Goal: Task Accomplishment & Management: Use online tool/utility

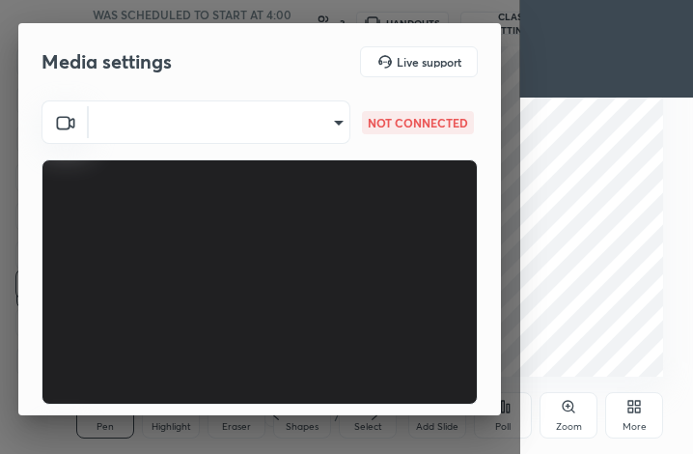
click at [337, 127] on body "1 2 3 4 5 6 7 C X Z C X Z E E Erase all H H Olympiad Class-1 WAS SCHEDULED TO S…" at bounding box center [346, 227] width 693 height 454
click at [321, 127] on div at bounding box center [346, 227] width 693 height 454
click at [328, 127] on body "1 2 3 4 5 6 7 C X Z C X Z E E Erase all H H Olympiad Class-1 WAS SCHEDULED TO S…" at bounding box center [346, 227] width 693 height 454
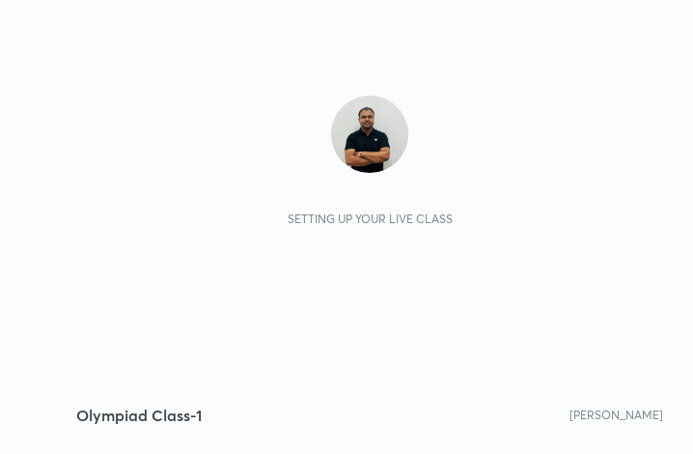
scroll to position [330, 616]
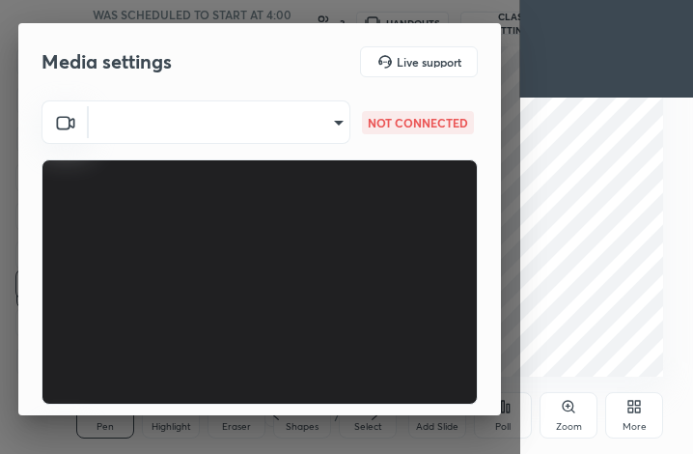
click at [328, 127] on body "1 2 3 4 5 6 7 C X Z C X Z E E Erase all H H Olympiad Class-1 WAS SCHEDULED TO S…" at bounding box center [346, 227] width 693 height 454
click at [395, 240] on div at bounding box center [346, 227] width 693 height 454
click at [310, 110] on body "1 2 3 4 5 6 7 C X Z C X Z E E Erase all H H Olympiad Class-1 WAS SCHEDULED TO S…" at bounding box center [346, 227] width 693 height 454
click at [313, 128] on div at bounding box center [346, 227] width 693 height 454
click at [333, 127] on body "1 2 3 4 5 6 7 C X Z C X Z E E Erase all H H Olympiad Class-1 WAS SCHEDULED TO S…" at bounding box center [346, 227] width 693 height 454
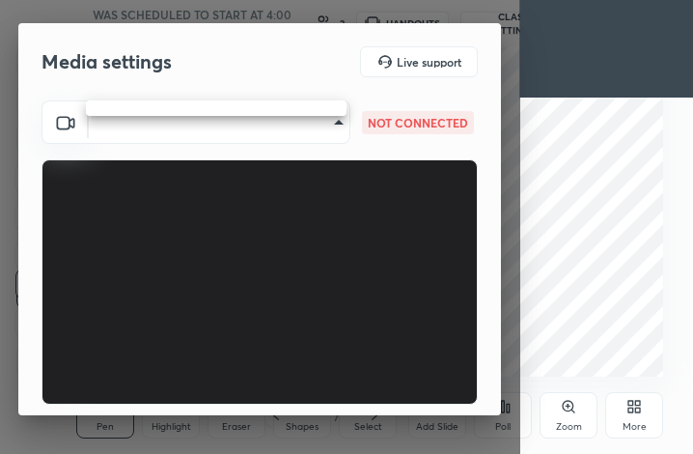
click at [340, 127] on div at bounding box center [346, 227] width 693 height 454
click at [333, 127] on body "1 2 3 4 5 6 7 C X Z C X Z E E Erase all H H Olympiad Class-1 WAS SCHEDULED TO S…" at bounding box center [346, 227] width 693 height 454
click at [340, 122] on div at bounding box center [346, 227] width 693 height 454
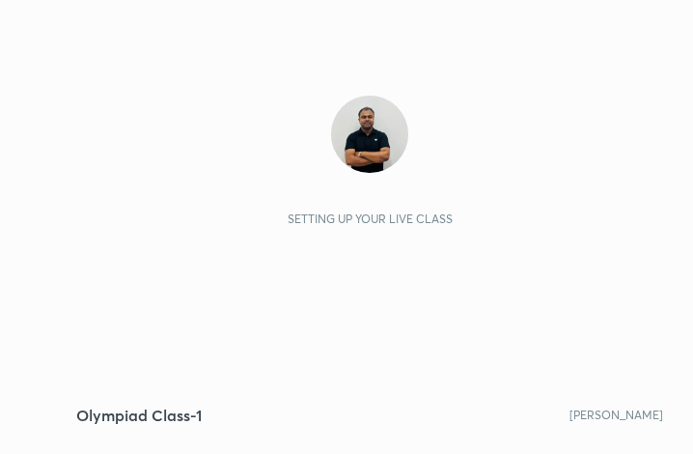
scroll to position [330, 616]
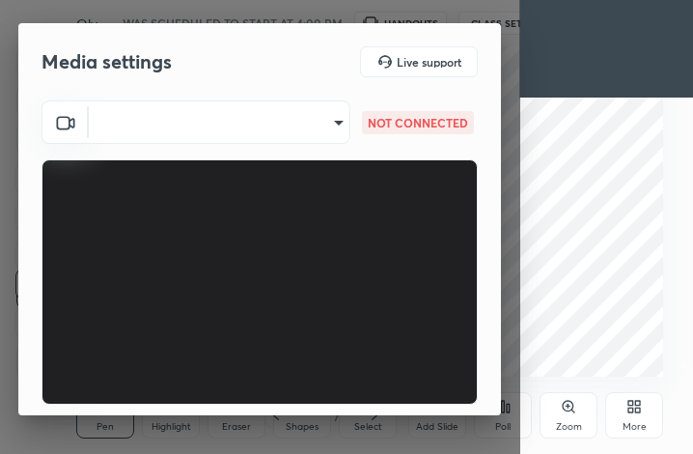
click at [335, 112] on body "1 2 3 4 5 6 7 C X Z C X Z E E Erase all H H Olympiad Class-1 WAS SCHEDULED TO S…" at bounding box center [346, 227] width 693 height 454
click at [325, 124] on div at bounding box center [346, 227] width 693 height 454
click at [318, 107] on body "1 2 3 4 5 6 7 C X Z C X Z E E Erase all H H Olympiad Class-1 WAS SCHEDULED TO S…" at bounding box center [346, 227] width 693 height 454
click at [286, 95] on div at bounding box center [346, 227] width 693 height 454
click at [282, 104] on ul at bounding box center [184, 104] width 196 height 9
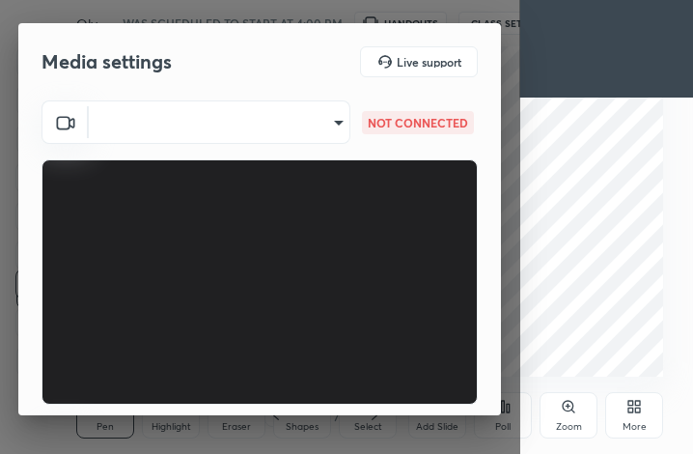
click at [306, 122] on body "1 2 3 4 5 6 7 C X Z C X Z E E Erase all H H Olympiad Class-1 WAS SCHEDULED TO S…" at bounding box center [346, 227] width 693 height 454
click at [326, 124] on div at bounding box center [346, 227] width 693 height 454
click at [308, 109] on body "1 2 3 4 5 6 7 C X Z C X Z E E Erase all H H Olympiad Class-1 WAS SCHEDULED TO S…" at bounding box center [346, 227] width 693 height 454
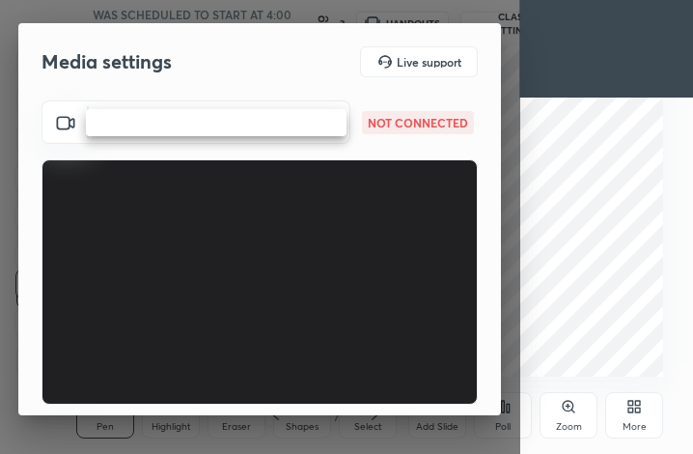
click at [262, 107] on div at bounding box center [346, 227] width 693 height 454
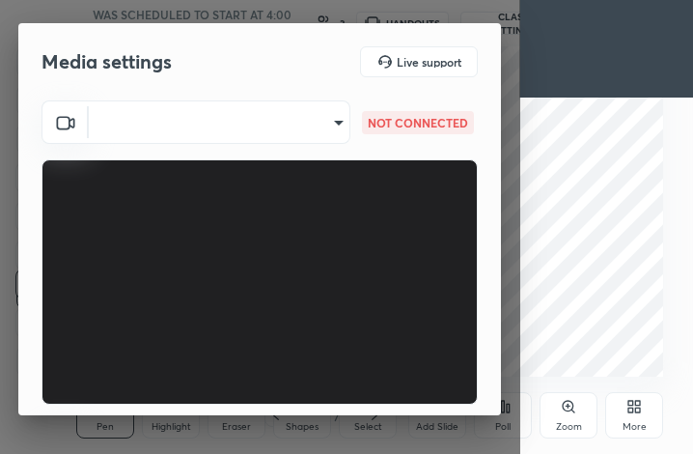
click at [266, 116] on body "1 2 3 4 5 6 7 C X Z C X Z E E Erase all H H Olympiad Class-1 WAS SCHEDULED TO S…" at bounding box center [346, 227] width 693 height 454
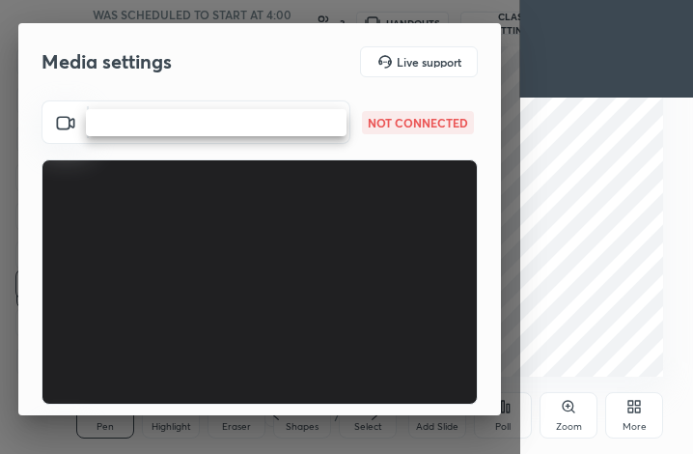
click at [268, 112] on ul at bounding box center [216, 122] width 261 height 27
click at [265, 122] on li at bounding box center [216, 123] width 261 height 12
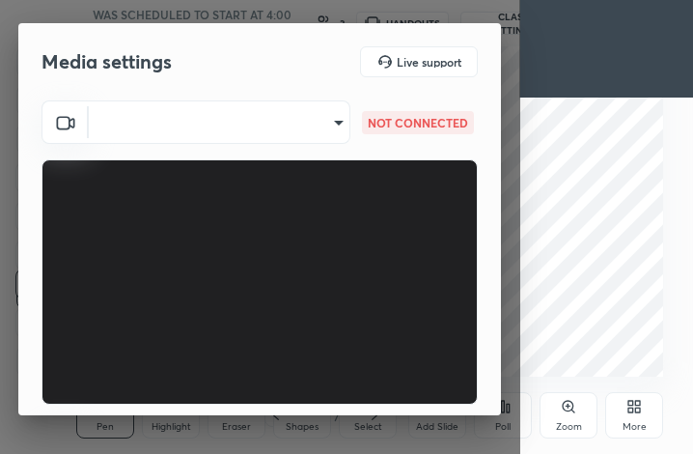
click at [332, 124] on body "1 2 3 4 5 6 7 C X Z C X Z E E Erase all H H Olympiad Class-1 WAS SCHEDULED TO S…" at bounding box center [346, 227] width 693 height 454
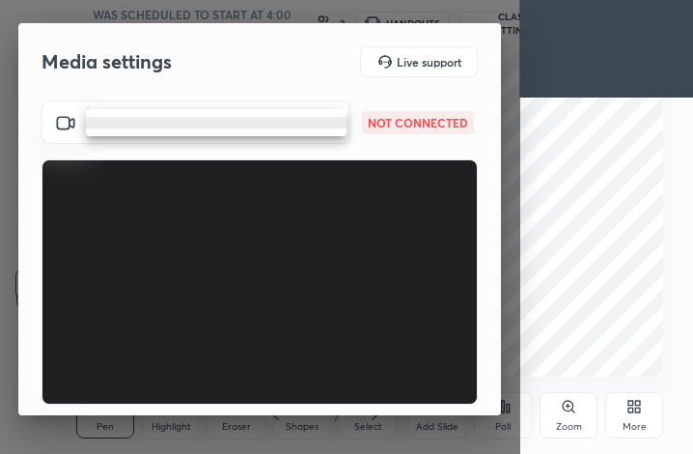
click at [336, 126] on li at bounding box center [216, 123] width 261 height 12
click at [335, 129] on div at bounding box center [346, 227] width 693 height 454
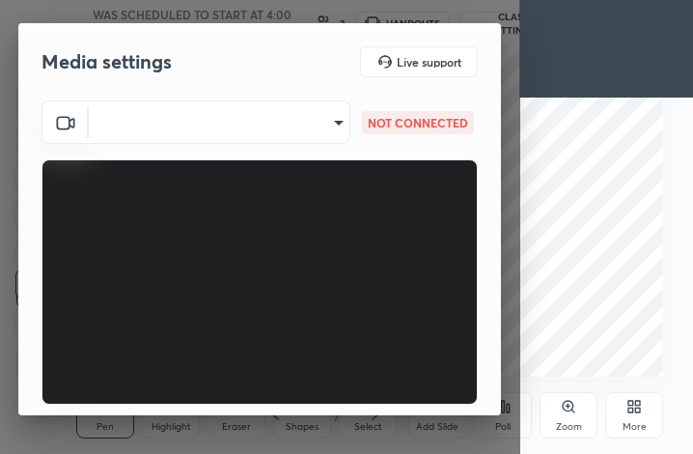
click at [339, 127] on body "1 2 3 4 5 6 7 C X Z C X Z E E Erase all H H Olympiad Class-1 WAS SCHEDULED TO S…" at bounding box center [346, 227] width 693 height 454
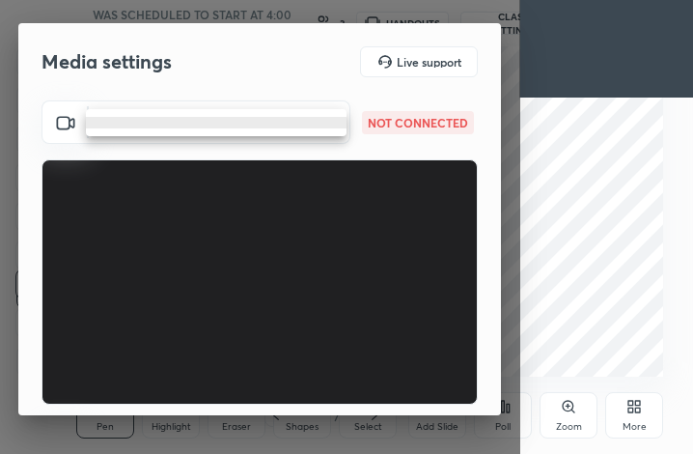
click at [339, 127] on li at bounding box center [216, 123] width 261 height 12
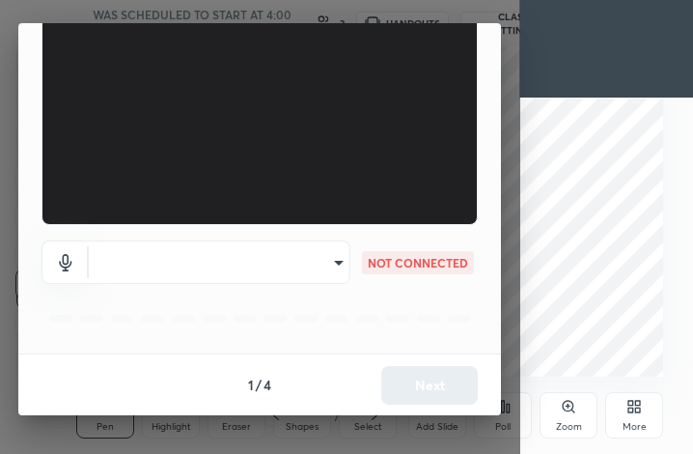
scroll to position [0, 0]
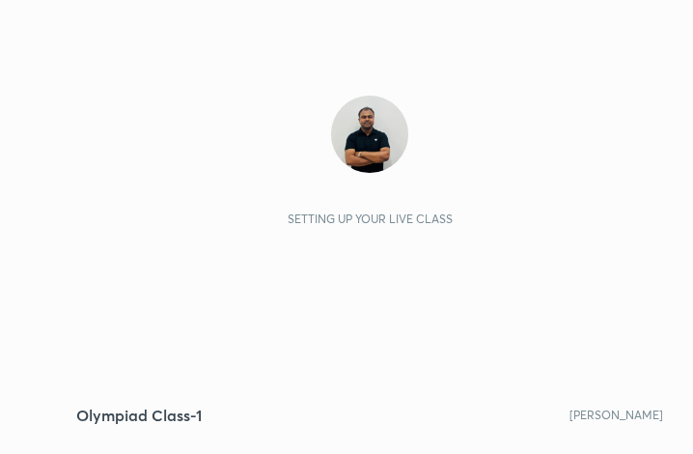
scroll to position [330, 616]
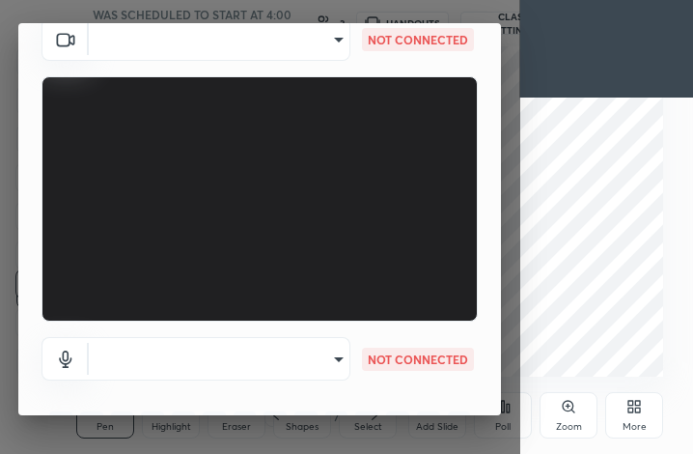
click at [324, 49] on body "1 2 3 4 5 6 7 C X Z C X Z E E Erase all H H Olympiad Class-1 WAS SCHEDULED TO S…" at bounding box center [346, 227] width 693 height 454
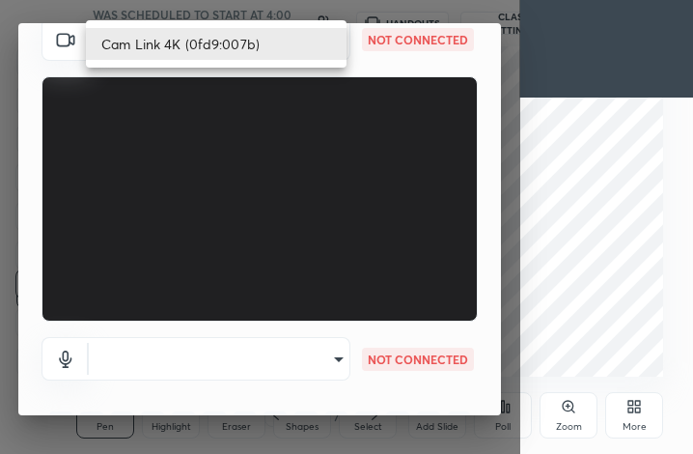
scroll to position [78, 0]
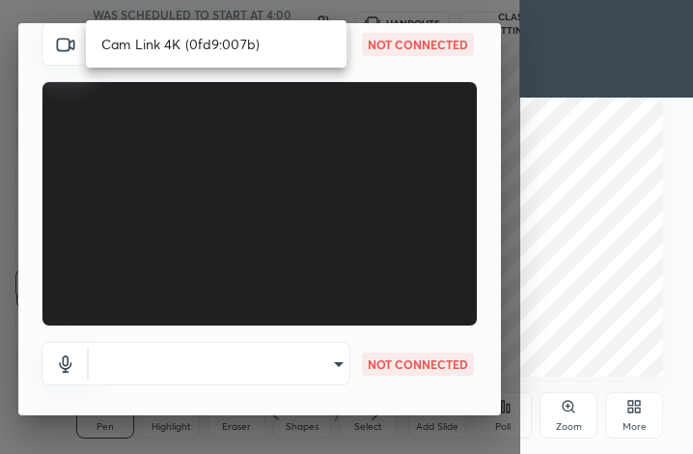
click at [259, 43] on li "Cam Link 4K (0fd9:007b)" at bounding box center [216, 44] width 261 height 32
type input "d765d147180430009cb27ee9951ffcd632993025448e9e2b7d6f8d36e5cc91a7"
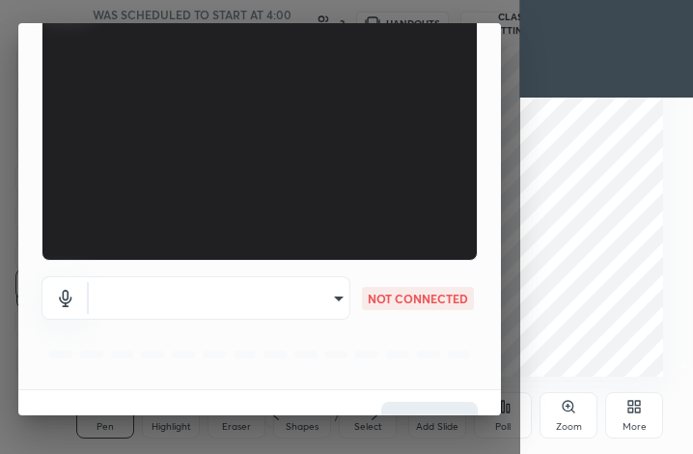
scroll to position [180, 0]
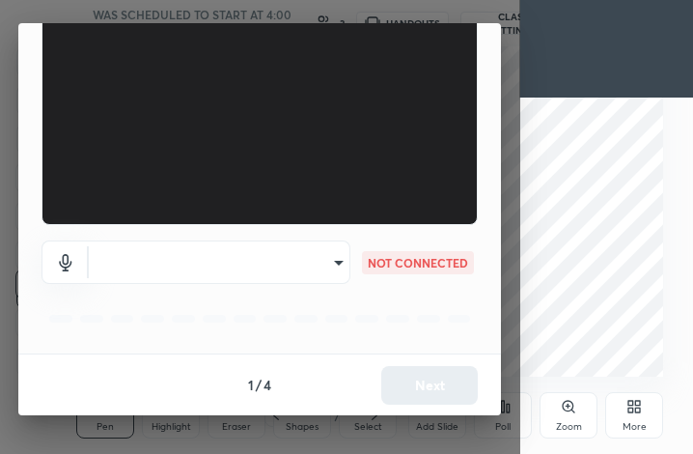
click at [296, 245] on body "1 2 3 4 5 6 7 C X Z C X Z E E Erase all H H Olympiad Class-1 WAS SCHEDULED TO S…" at bounding box center [346, 227] width 693 height 454
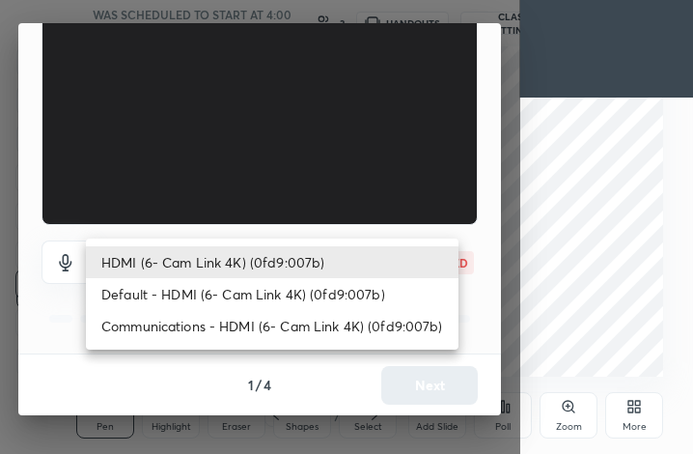
click at [238, 286] on li "Default - HDMI (6- Cam Link 4K) (0fd9:007b)" at bounding box center [272, 294] width 373 height 32
type input "default"
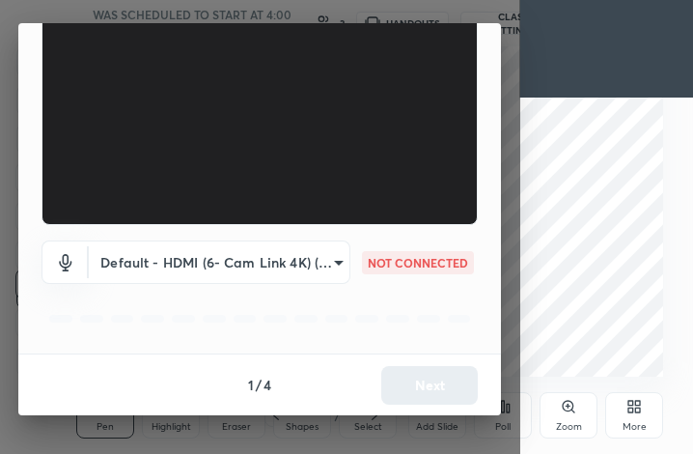
click at [251, 322] on div "HDMI (6- Cam Link 4K) (0fd9:007b) Default - HDMI (6- Cam Link 4K) (0fd9:007b) C…" at bounding box center [346, 227] width 693 height 454
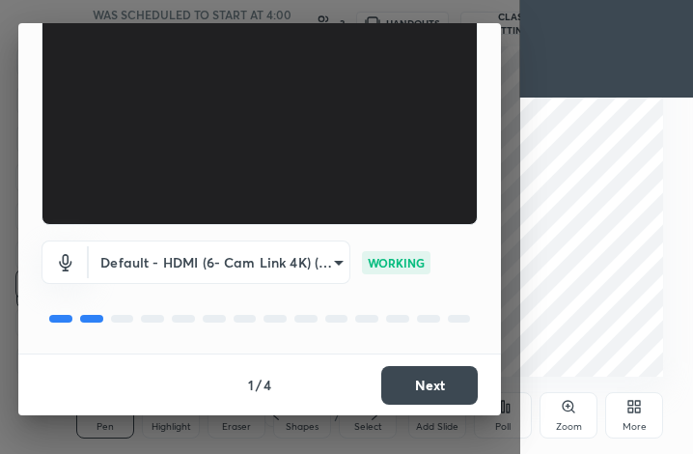
click at [442, 370] on button "Next" at bounding box center [429, 385] width 97 height 39
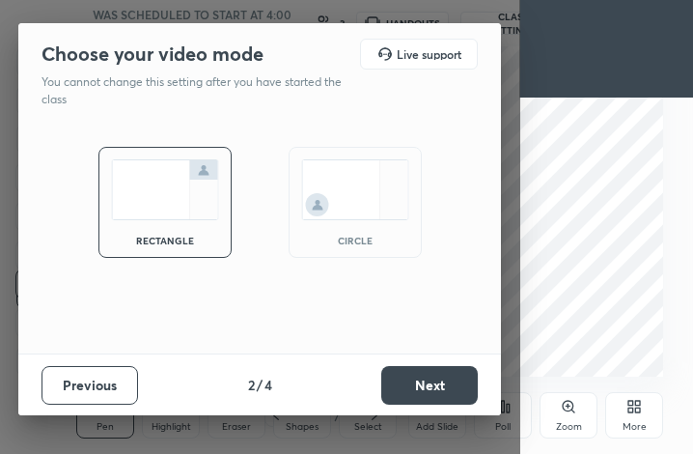
click at [447, 369] on button "Next" at bounding box center [429, 385] width 97 height 39
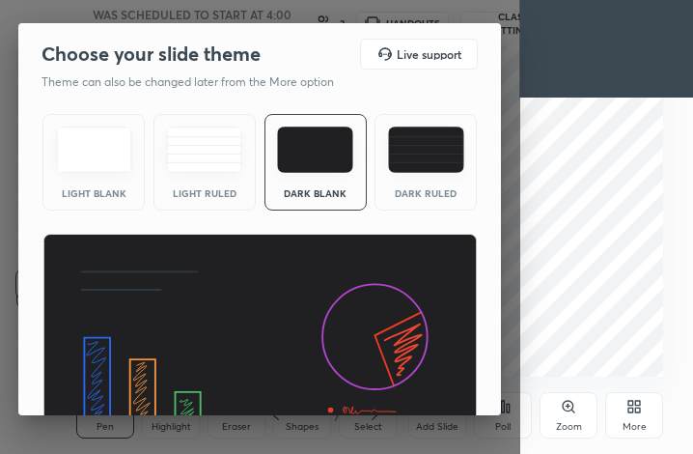
scroll to position [126, 0]
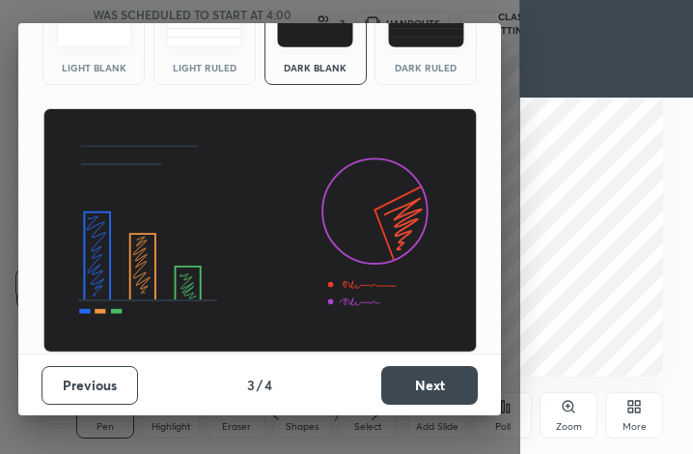
click at [446, 389] on button "Next" at bounding box center [429, 385] width 97 height 39
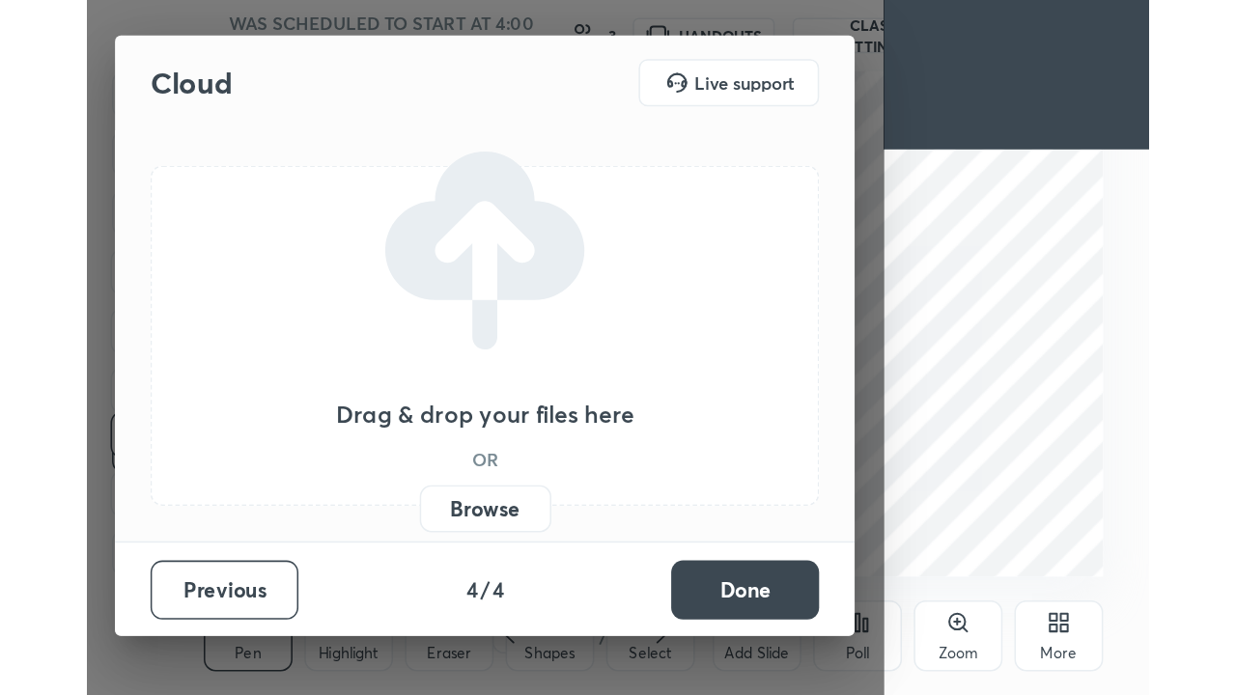
scroll to position [0, 0]
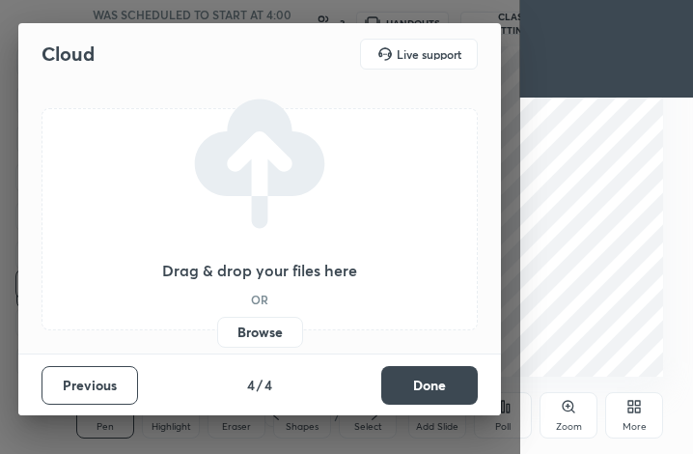
click at [455, 375] on button "Done" at bounding box center [429, 385] width 97 height 39
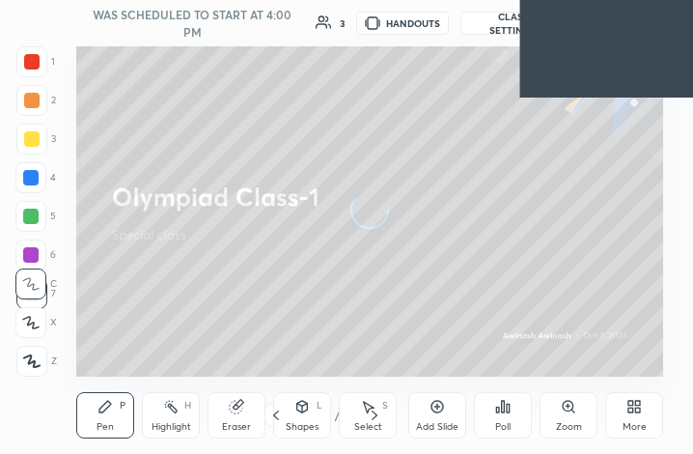
click at [620, 407] on div "More" at bounding box center [635, 415] width 58 height 46
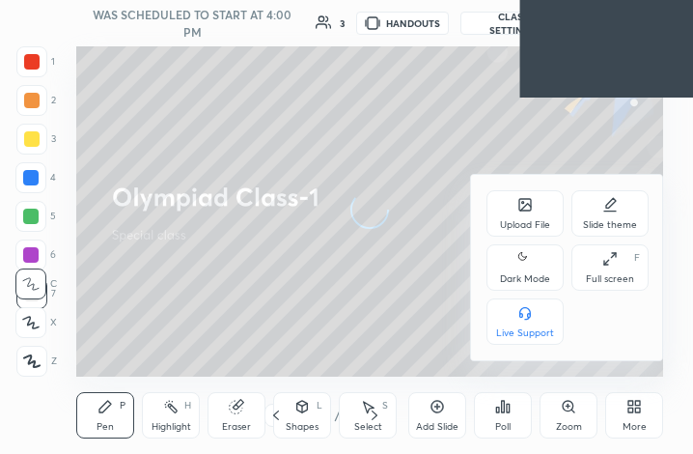
click at [620, 268] on div "Full screen F" at bounding box center [610, 267] width 77 height 46
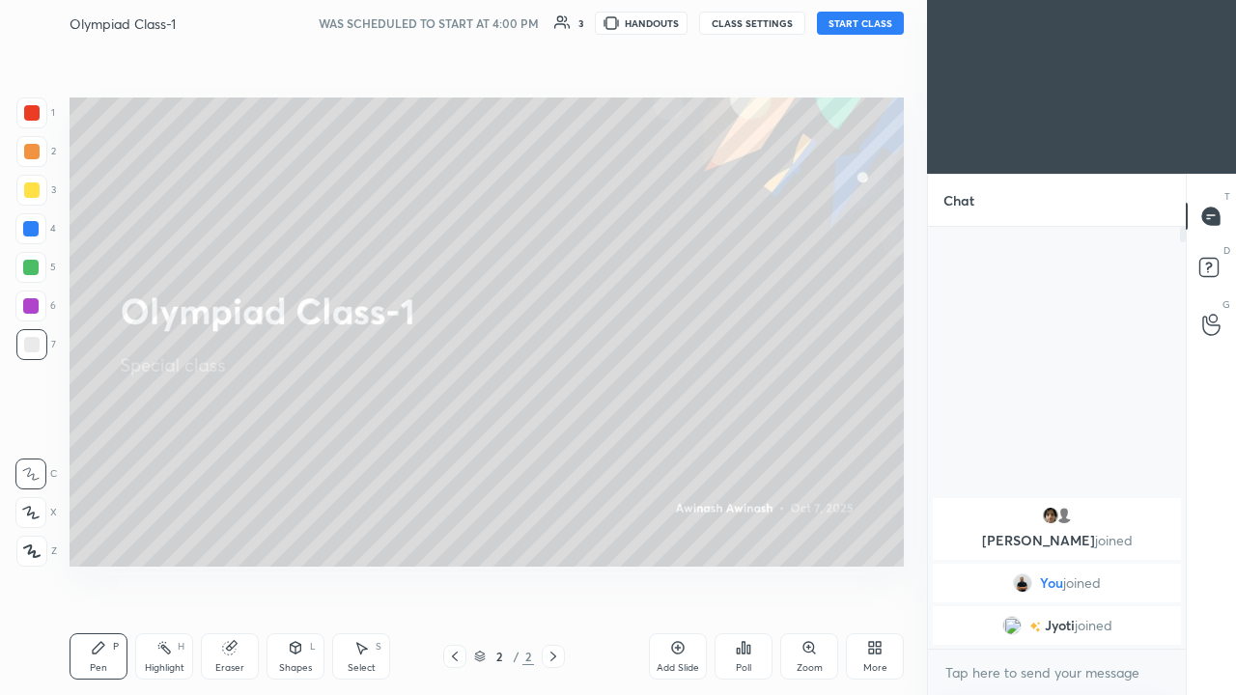
scroll to position [572, 850]
click at [692, 25] on button "START CLASS" at bounding box center [860, 23] width 87 height 23
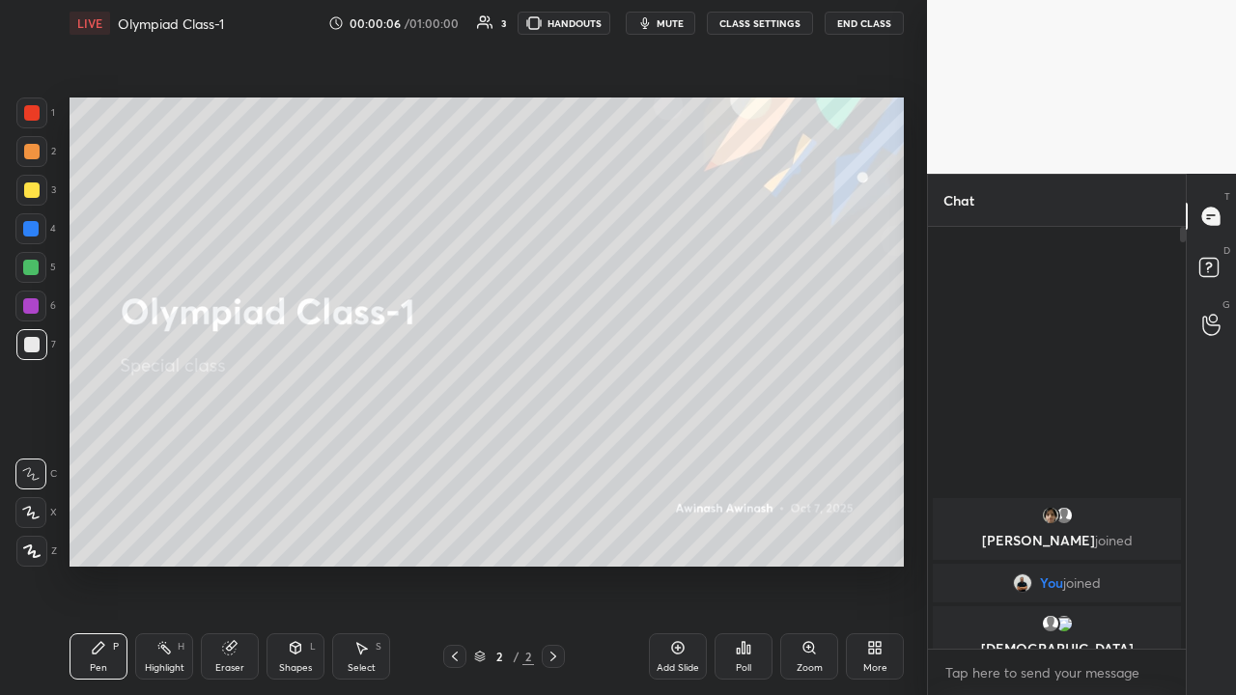
click at [555, 453] on icon at bounding box center [553, 656] width 15 height 15
click at [682, 453] on div "Add Slide" at bounding box center [678, 657] width 58 height 46
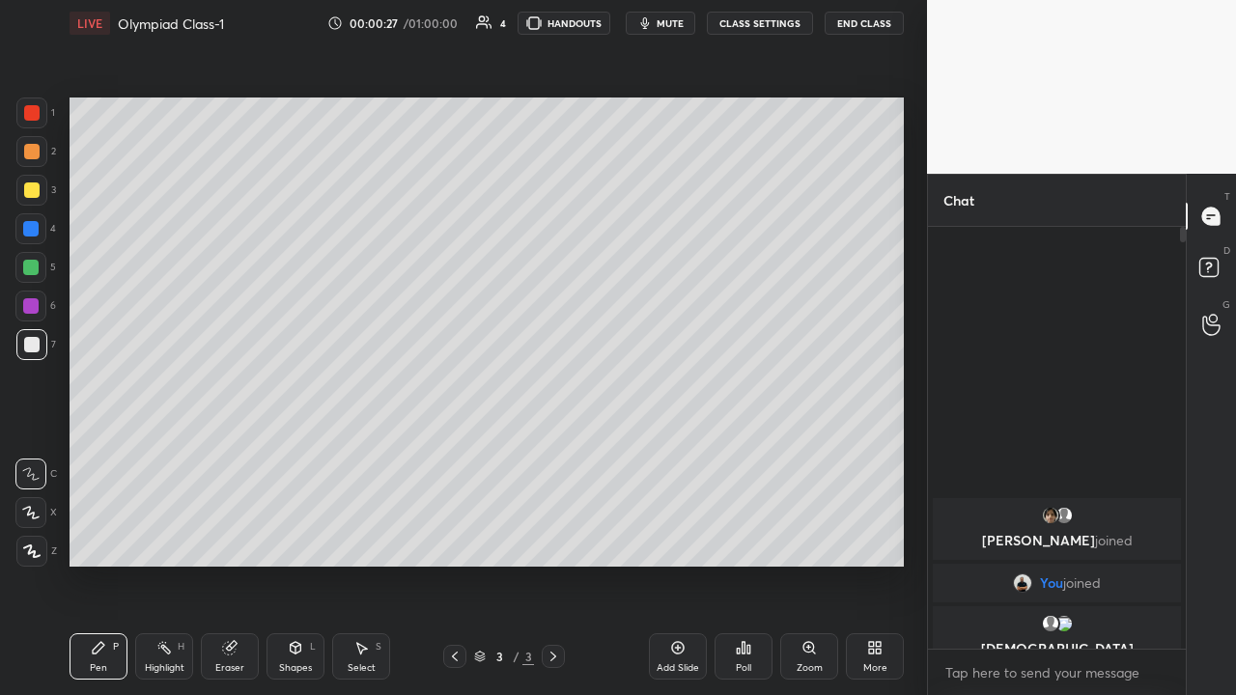
click at [33, 187] on div at bounding box center [31, 190] width 15 height 15
click at [35, 453] on icon at bounding box center [30, 513] width 17 height 14
click at [37, 116] on div at bounding box center [31, 112] width 15 height 15
click at [37, 351] on div at bounding box center [31, 344] width 15 height 15
click at [31, 312] on div at bounding box center [30, 305] width 15 height 15
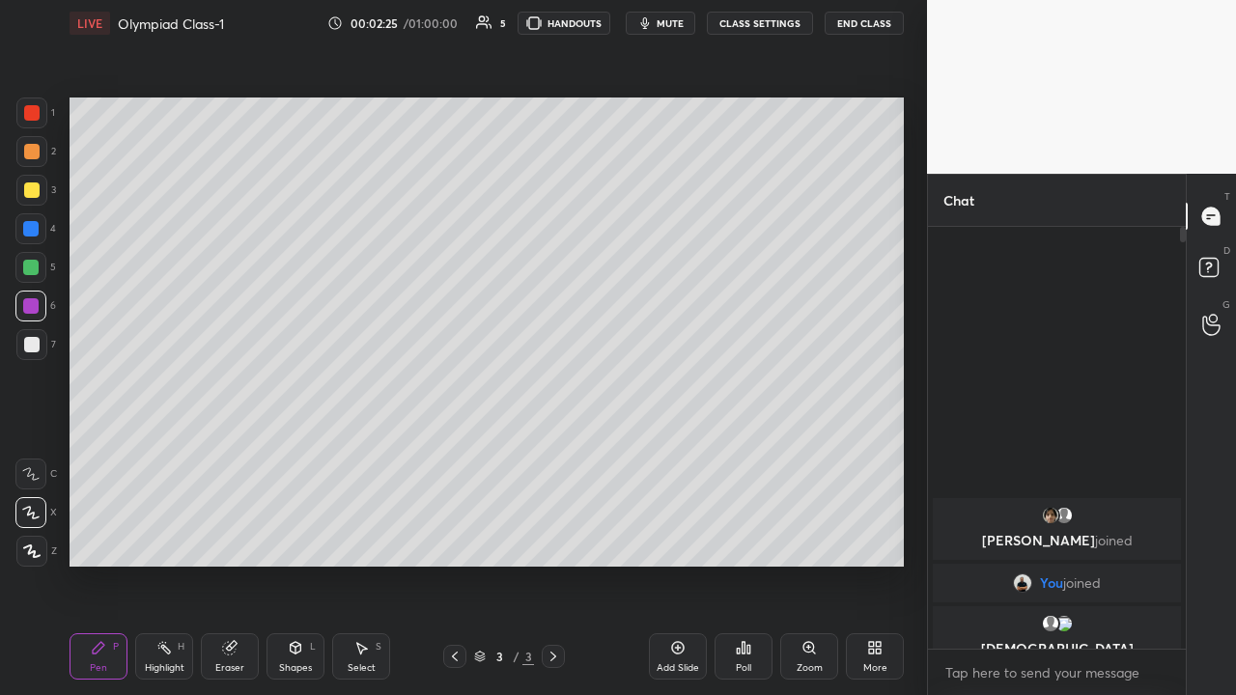
click at [641, 453] on div "Setting up your live class Poll for secs No correct answer Start poll" at bounding box center [487, 332] width 850 height 572
click at [35, 192] on div at bounding box center [31, 190] width 15 height 15
click at [692, 453] on body "1 2 3 4 5 6 7 C X Z C X Z E E Erase all H H LIVE Olympiad Class-1 00:04:52 / 01…" at bounding box center [618, 347] width 1236 height 695
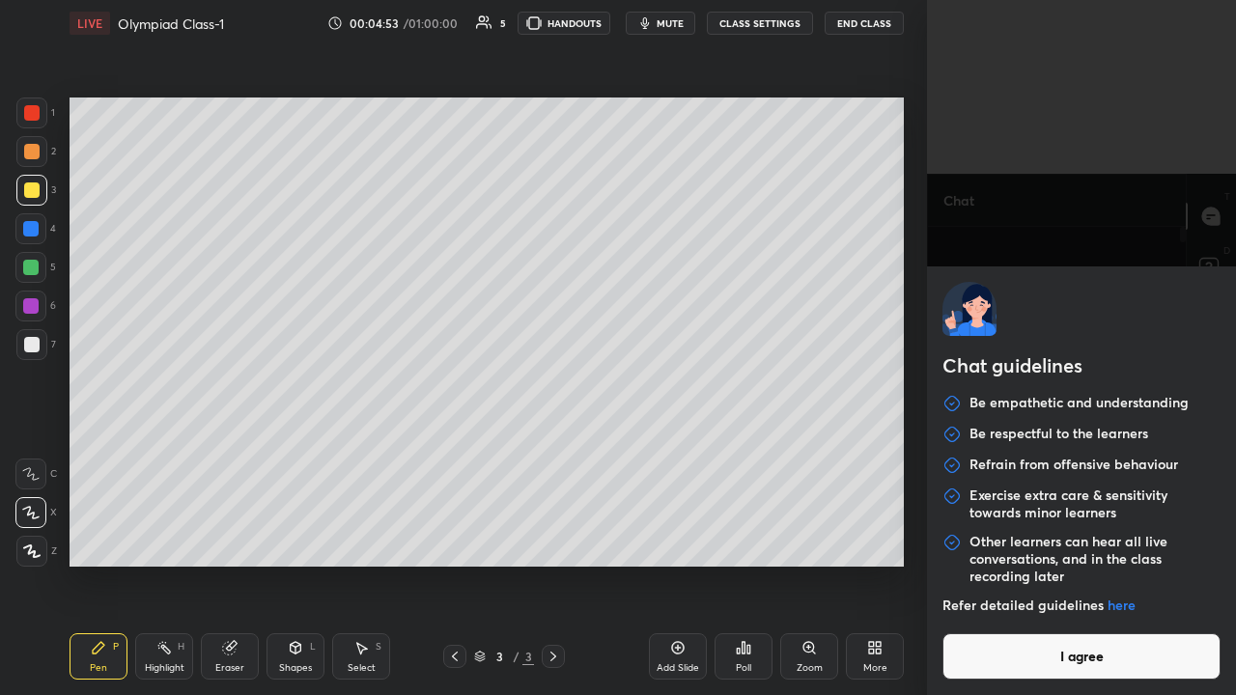
click at [692, 453] on button "I agree" at bounding box center [1082, 657] width 278 height 46
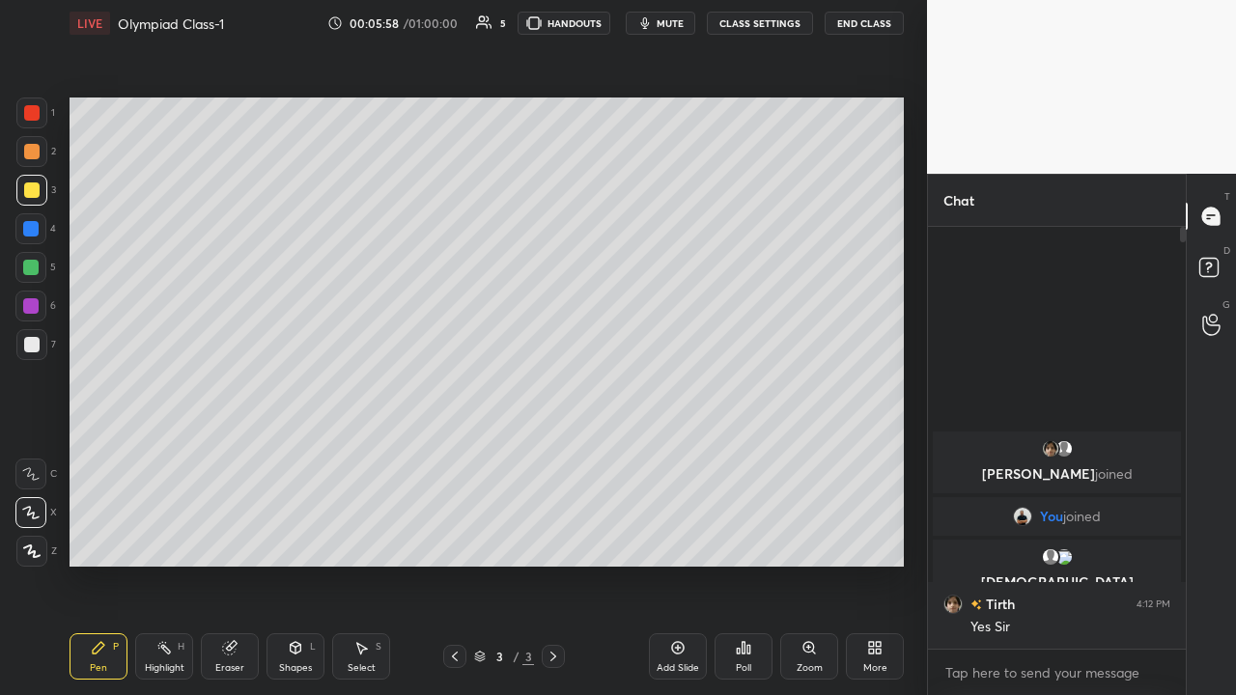
click at [680, 453] on icon at bounding box center [678, 648] width 6 height 6
click at [37, 114] on div at bounding box center [31, 112] width 15 height 15
click at [29, 193] on div at bounding box center [31, 190] width 15 height 15
click at [38, 268] on div at bounding box center [30, 267] width 15 height 15
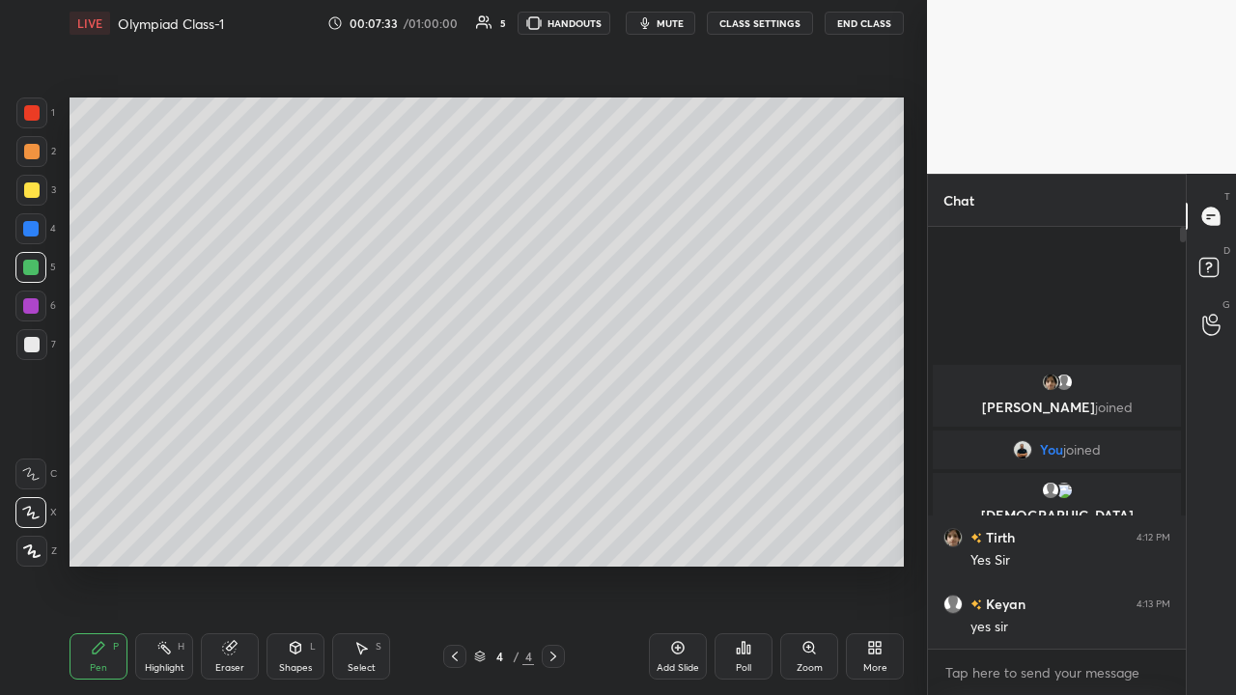
click at [32, 306] on div at bounding box center [30, 305] width 15 height 15
click at [35, 343] on div at bounding box center [31, 344] width 15 height 15
click at [33, 197] on div at bounding box center [31, 190] width 15 height 15
click at [37, 343] on div at bounding box center [31, 344] width 15 height 15
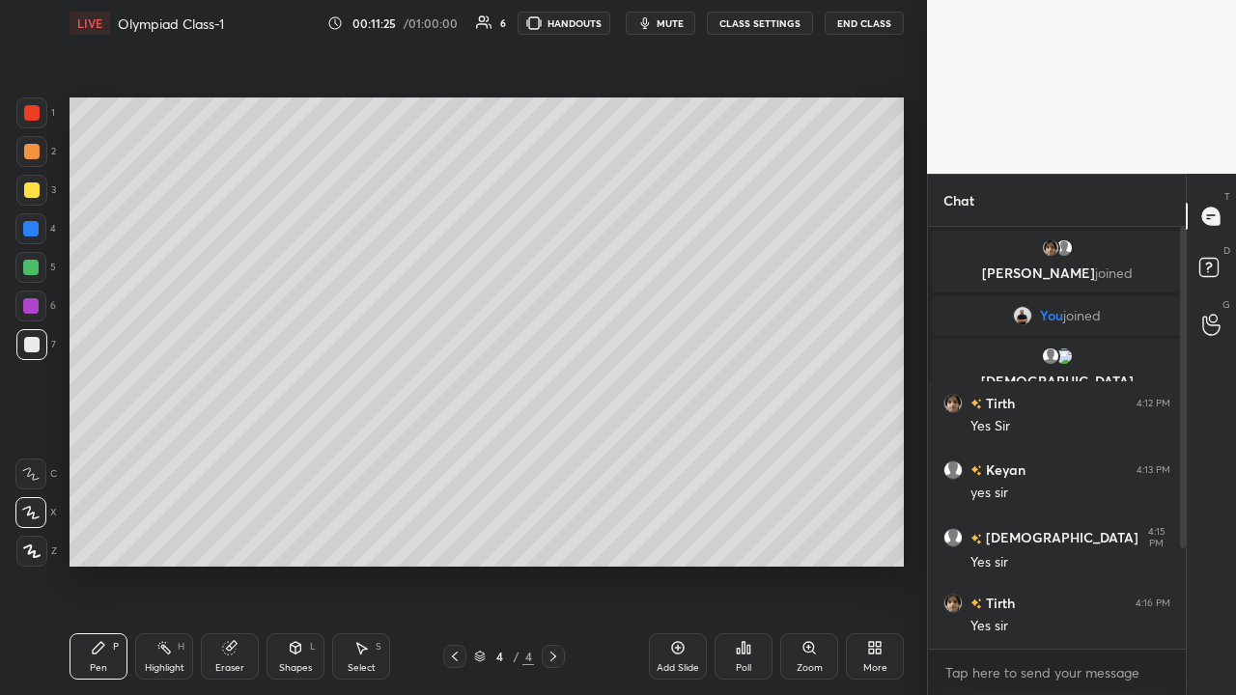
click at [686, 453] on div "Add Slide" at bounding box center [678, 657] width 58 height 46
click at [38, 193] on div at bounding box center [31, 190] width 15 height 15
click at [296, 453] on div "Shapes" at bounding box center [295, 668] width 33 height 10
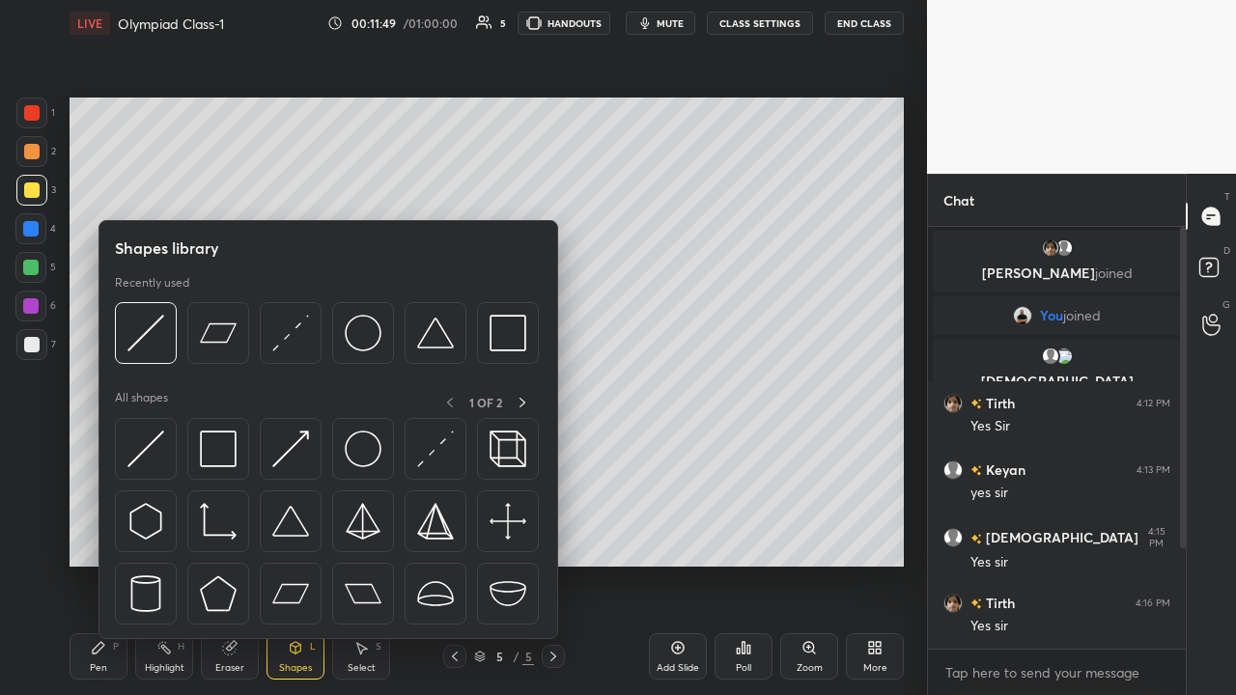
click at [507, 449] on img at bounding box center [508, 449] width 37 height 37
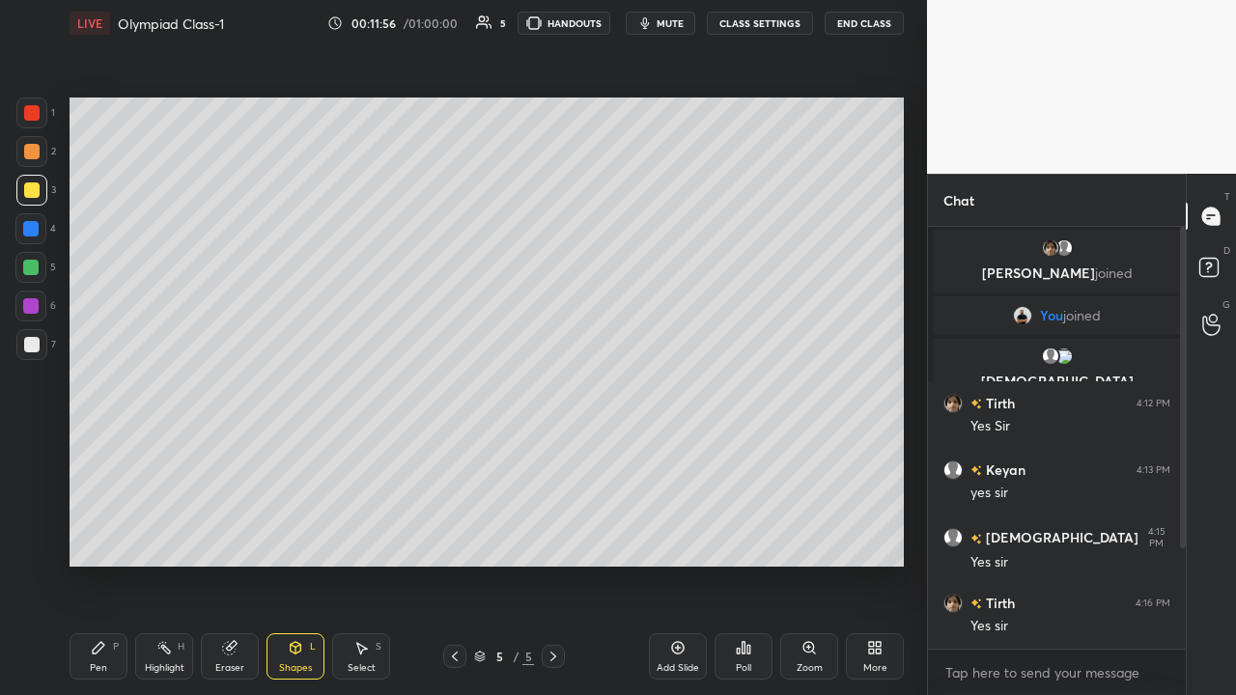
click at [307, 453] on div "Shapes" at bounding box center [295, 668] width 33 height 10
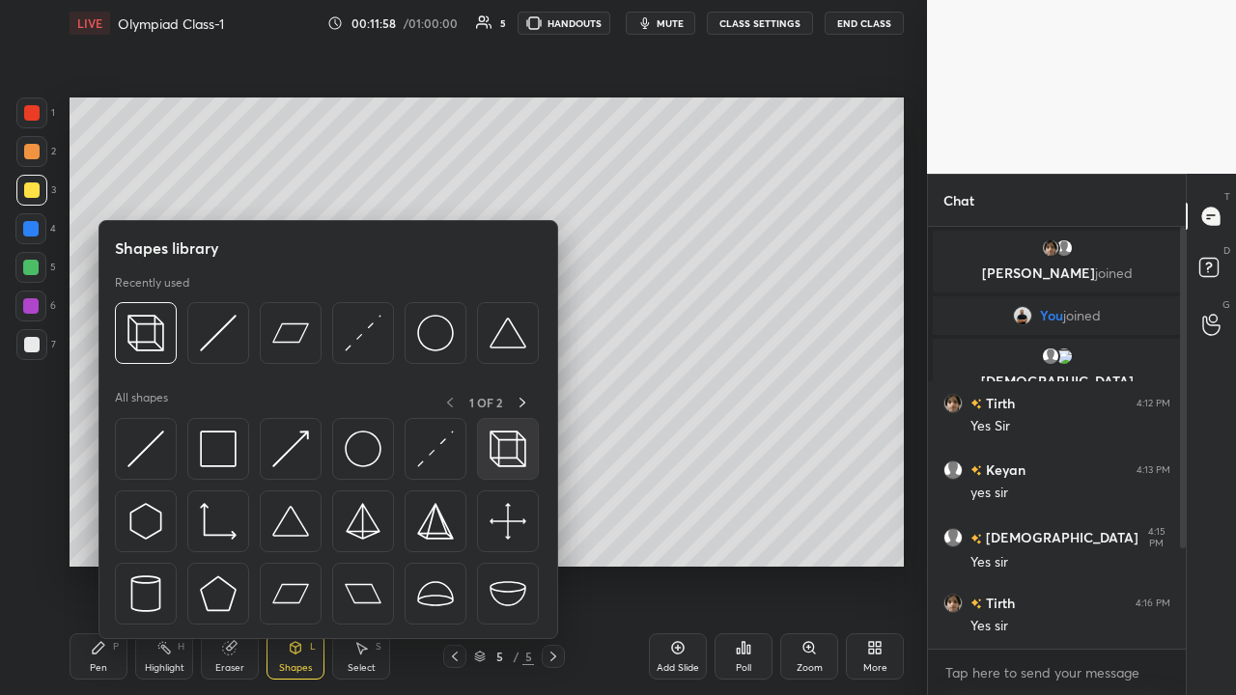
click at [503, 453] on img at bounding box center [508, 449] width 37 height 37
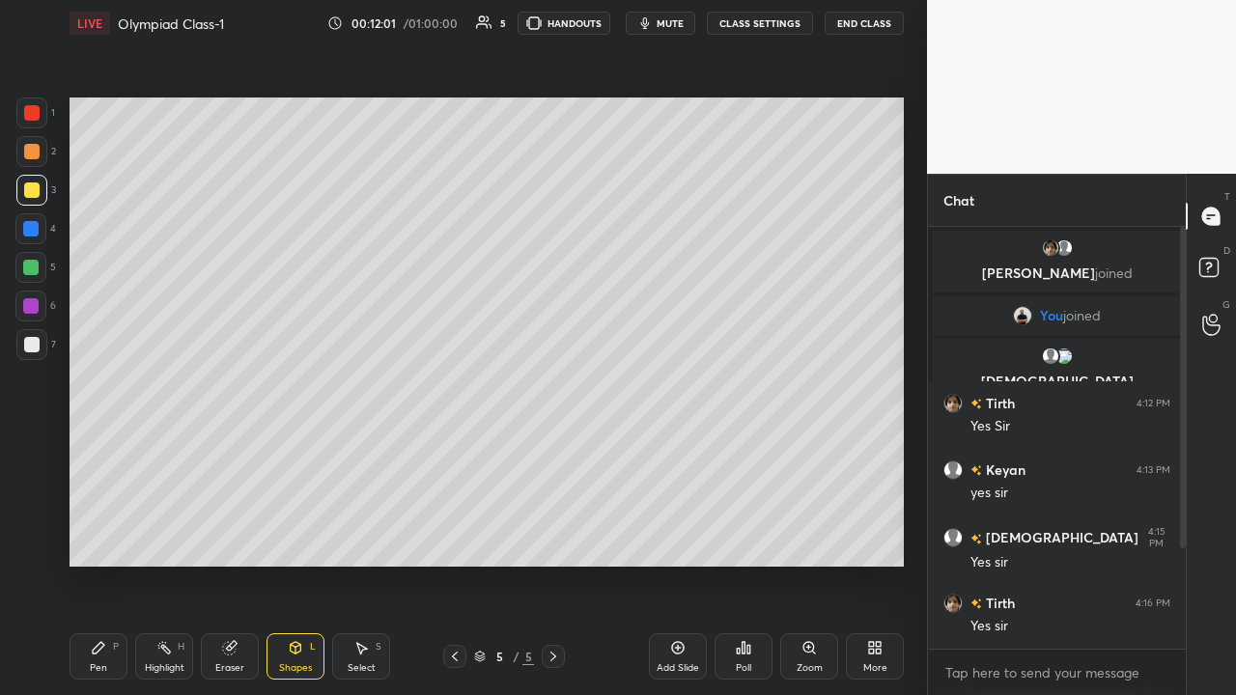
click at [298, 453] on icon at bounding box center [295, 647] width 15 height 15
click at [232, 453] on icon at bounding box center [229, 648] width 13 height 13
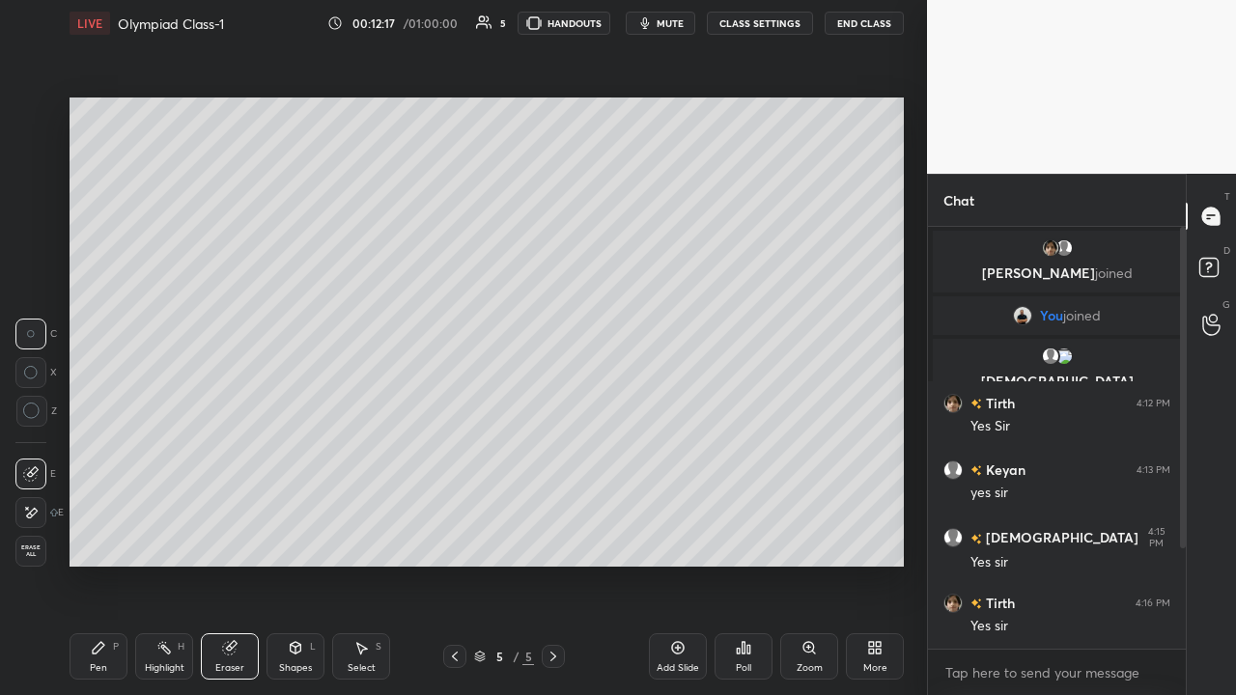
click at [34, 453] on icon at bounding box center [30, 513] width 15 height 16
click at [291, 453] on icon at bounding box center [295, 647] width 15 height 15
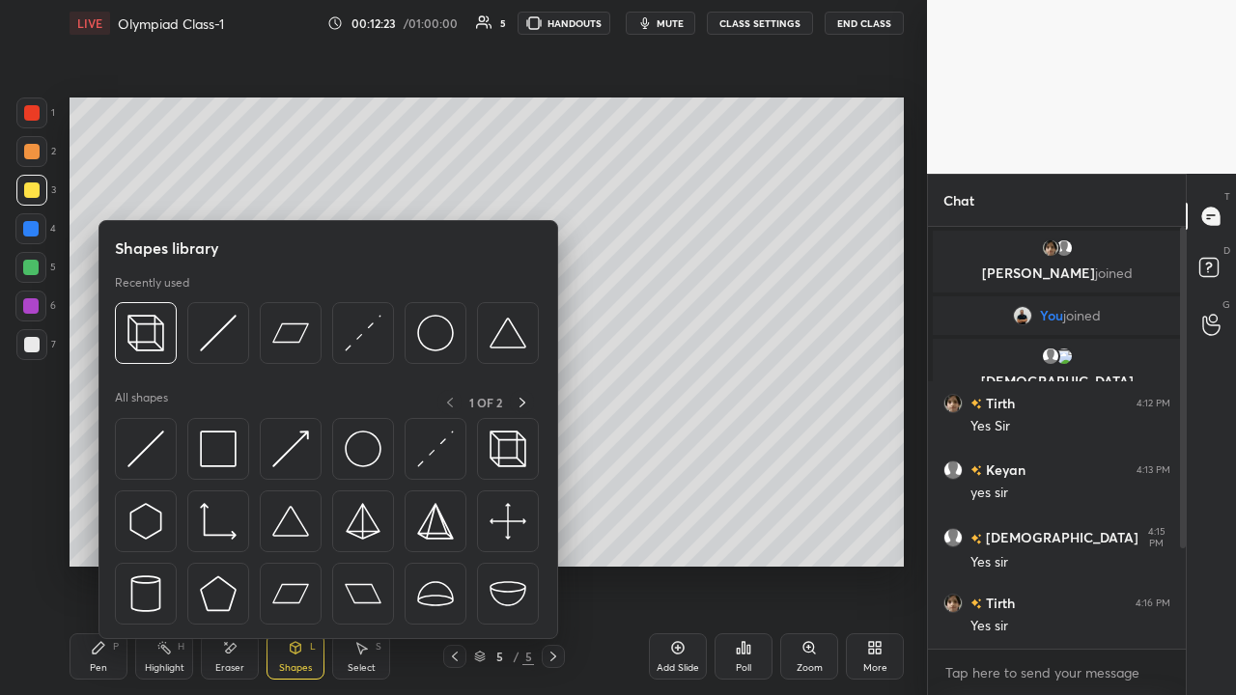
click at [495, 453] on img at bounding box center [508, 449] width 37 height 37
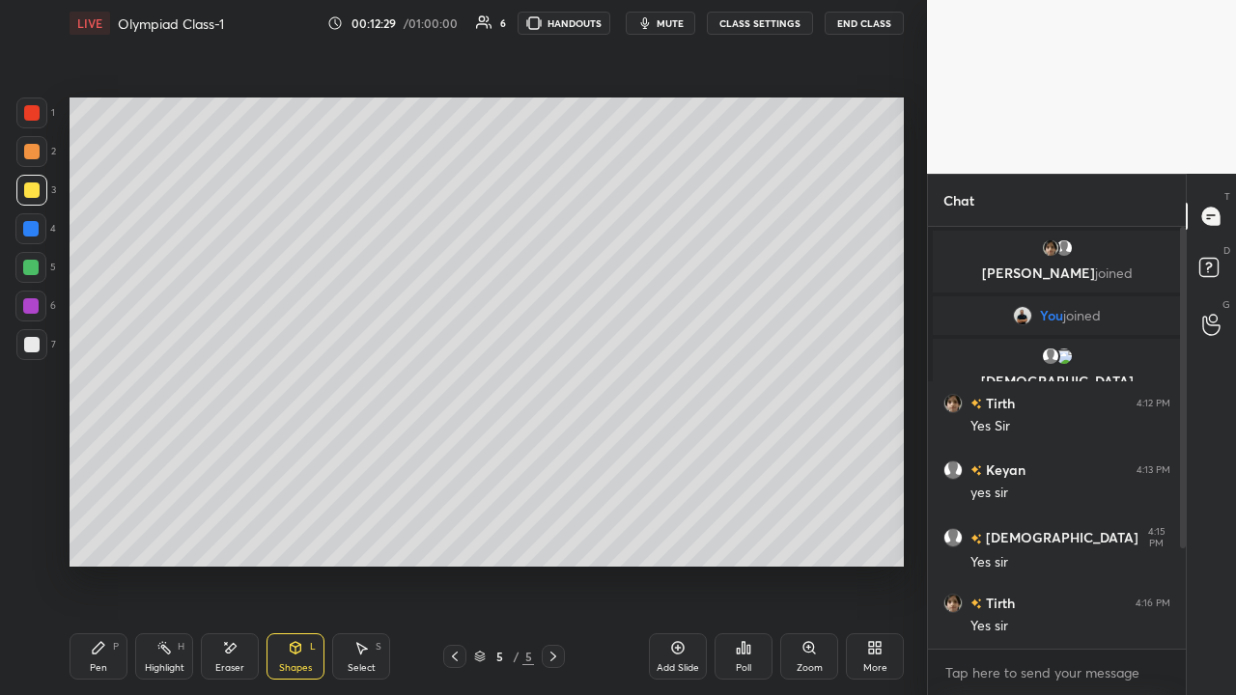
click at [107, 453] on div "Pen P" at bounding box center [99, 657] width 58 height 46
click at [35, 344] on div at bounding box center [31, 344] width 15 height 15
click at [361, 453] on div "Select" at bounding box center [362, 668] width 28 height 10
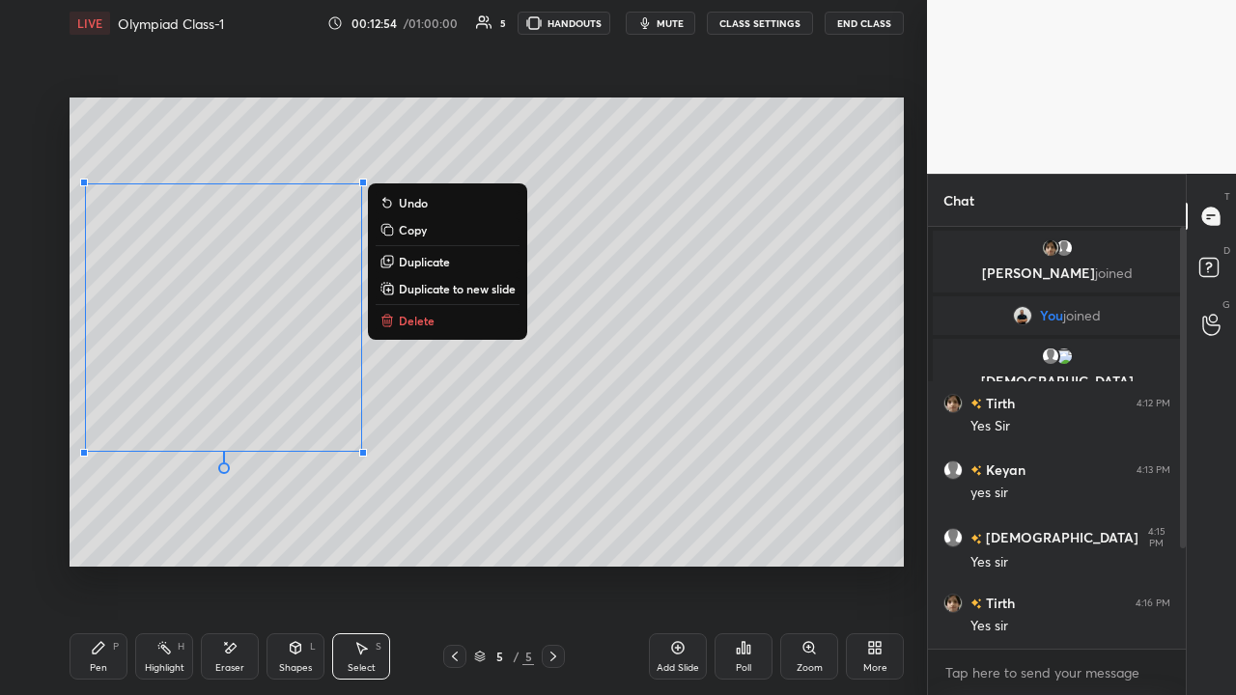
click at [250, 453] on div "0 ° Undo Copy Duplicate Duplicate to new slide Delete" at bounding box center [487, 332] width 834 height 469
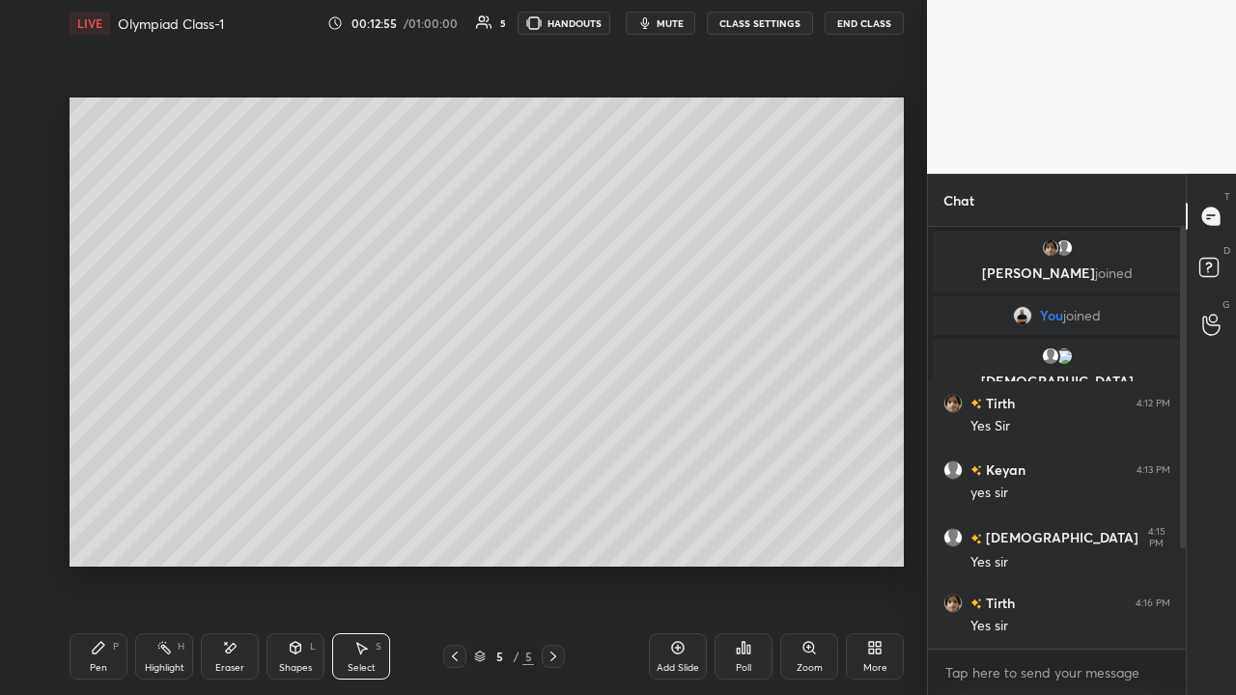
click at [109, 453] on div "Pen P" at bounding box center [99, 657] width 58 height 46
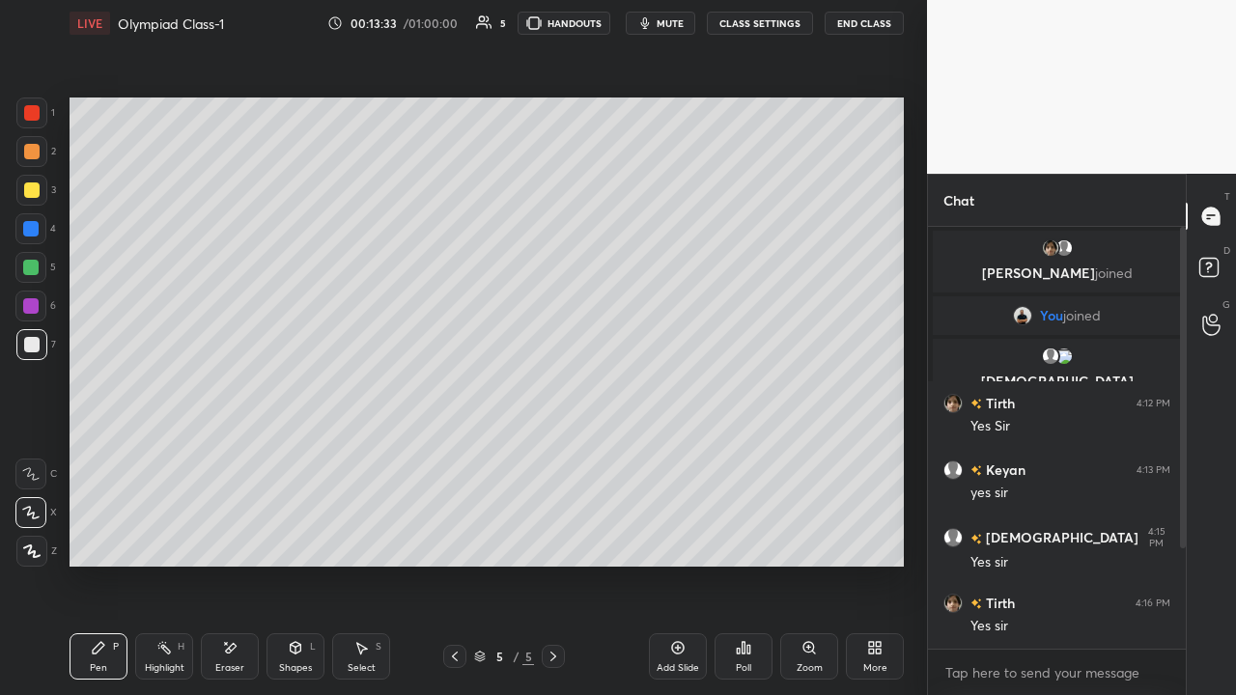
click at [34, 305] on div at bounding box center [30, 305] width 15 height 15
click at [33, 347] on div at bounding box center [31, 344] width 15 height 15
click at [240, 453] on div "Eraser" at bounding box center [229, 668] width 29 height 10
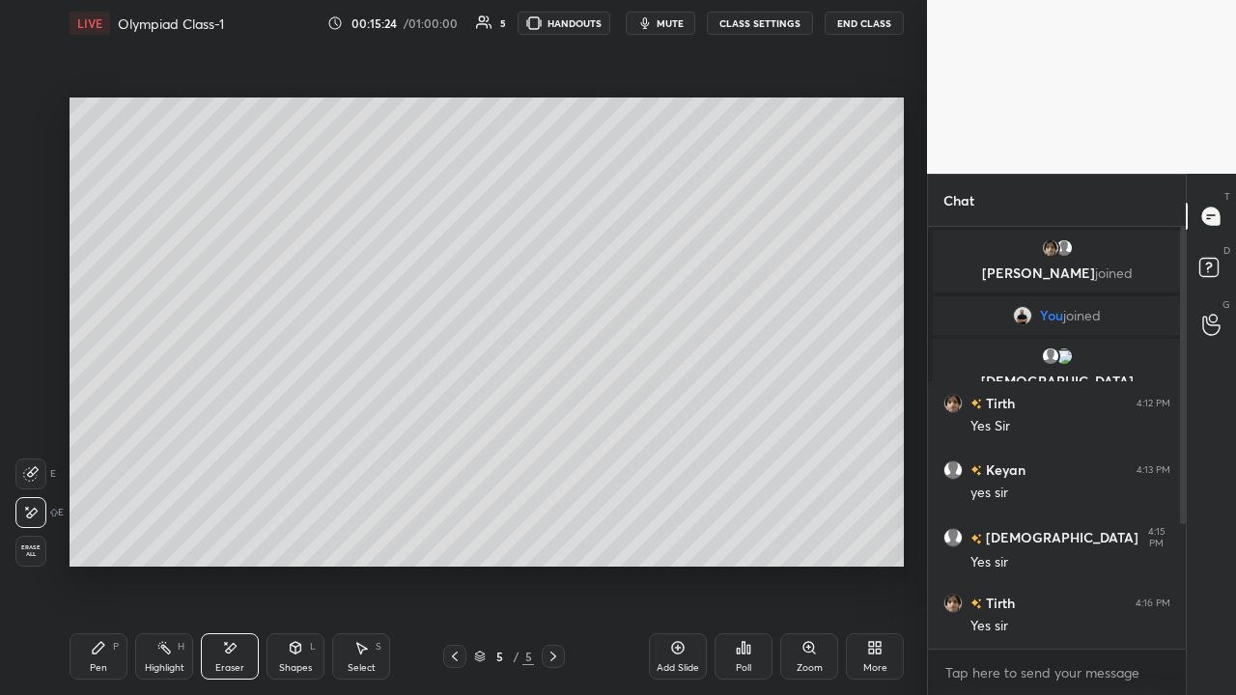
click at [109, 453] on div "Pen P" at bounding box center [99, 657] width 58 height 46
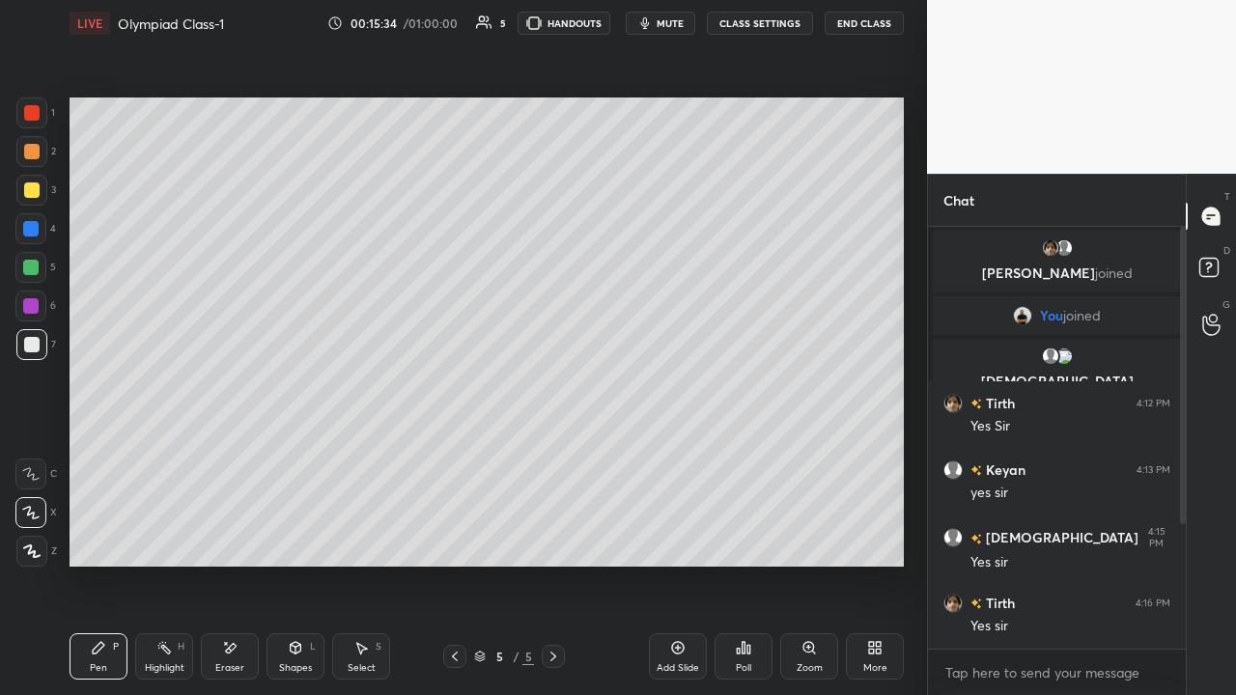
click at [232, 453] on div "Eraser" at bounding box center [229, 668] width 29 height 10
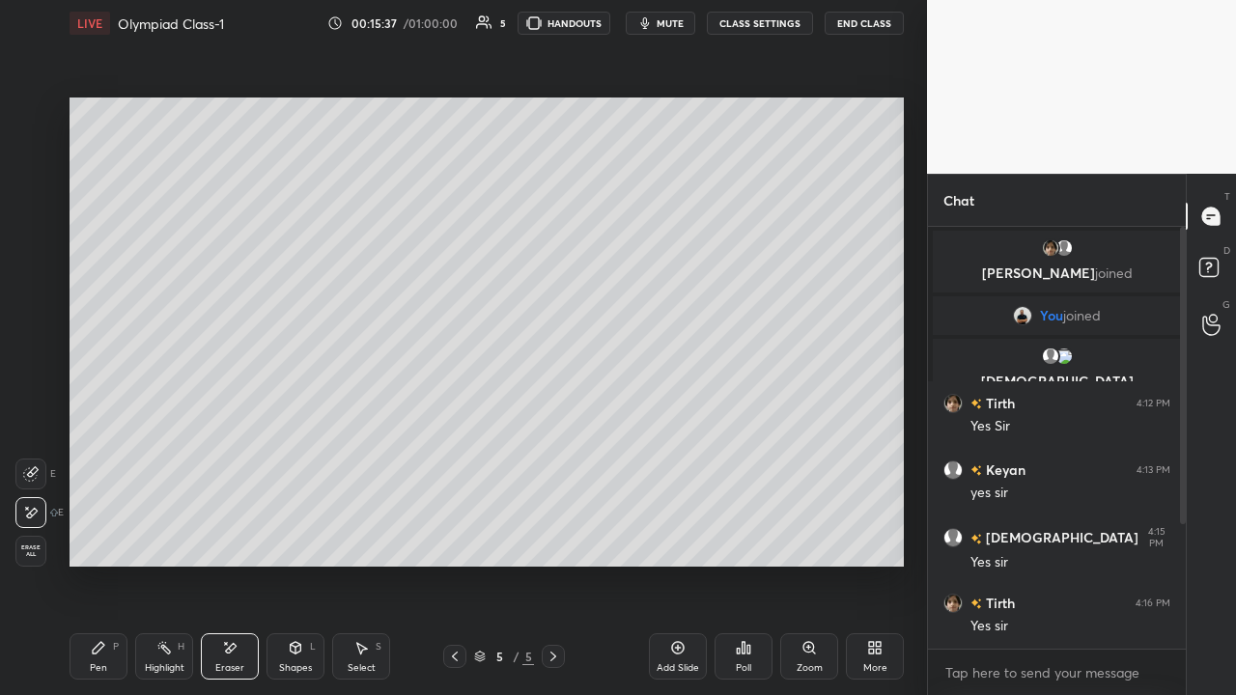
click at [110, 453] on div "Pen P" at bounding box center [99, 657] width 58 height 46
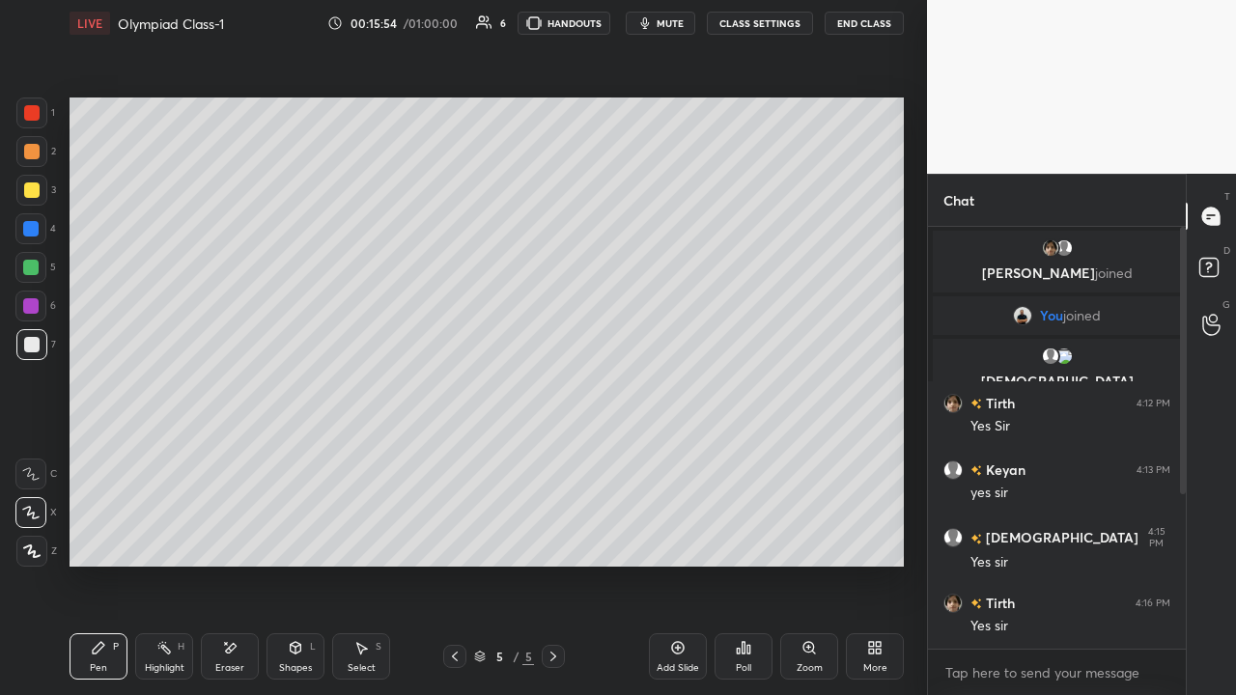
click at [35, 306] on div at bounding box center [30, 305] width 15 height 15
click at [34, 342] on div at bounding box center [31, 344] width 15 height 15
click at [30, 262] on div at bounding box center [30, 267] width 15 height 15
click at [33, 190] on div at bounding box center [31, 190] width 15 height 15
click at [36, 342] on div at bounding box center [31, 344] width 15 height 15
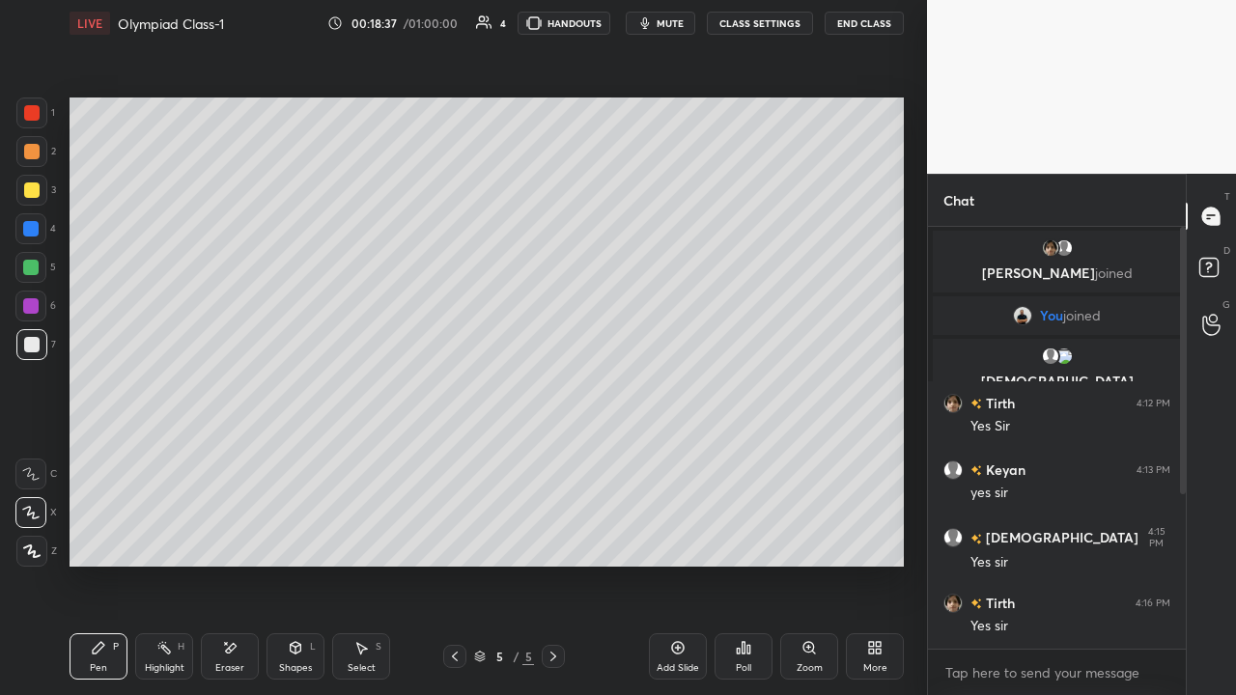
click at [320, 453] on div "Setting up your live class Poll for secs No correct answer Start poll" at bounding box center [487, 332] width 850 height 572
click at [237, 453] on div "Eraser" at bounding box center [230, 657] width 58 height 46
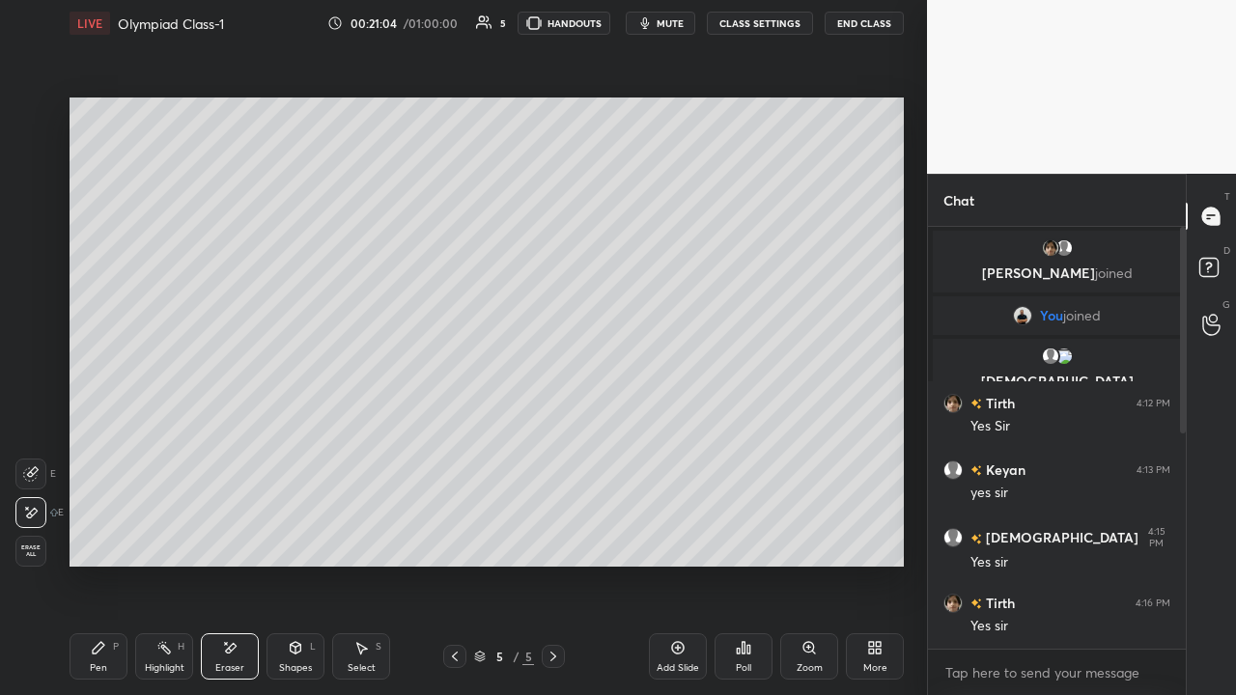
click at [107, 453] on div "Pen P" at bounding box center [99, 657] width 58 height 46
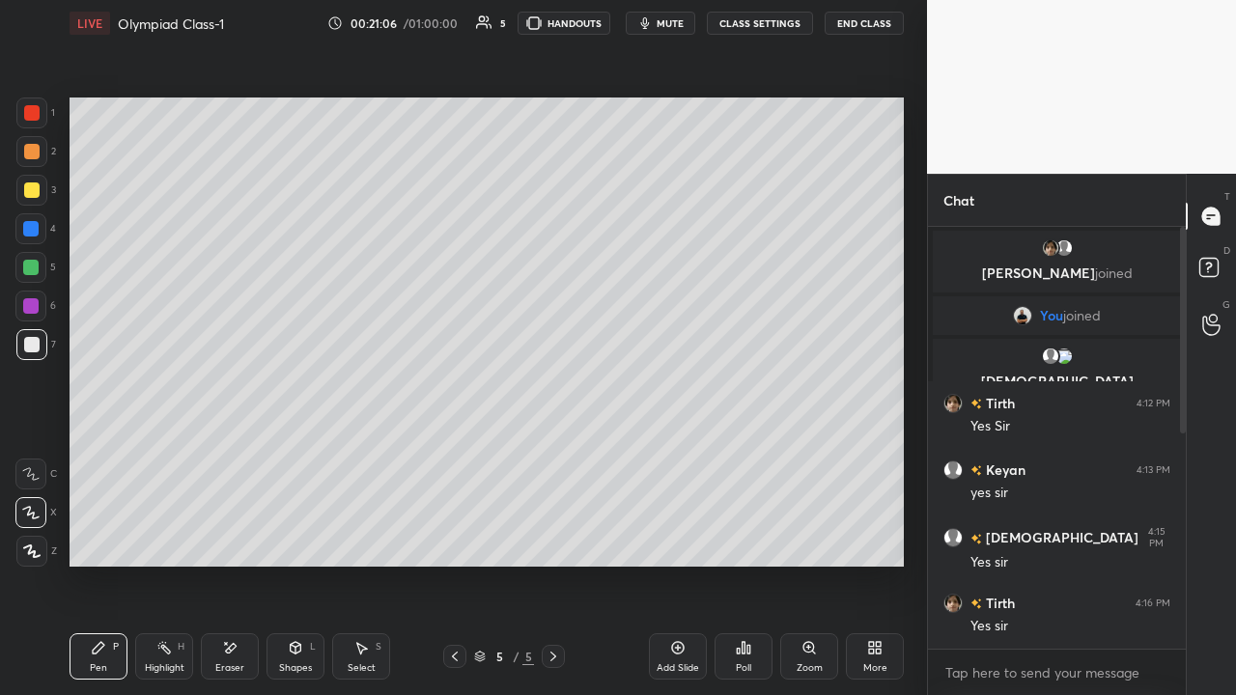
click at [34, 194] on div at bounding box center [31, 190] width 15 height 15
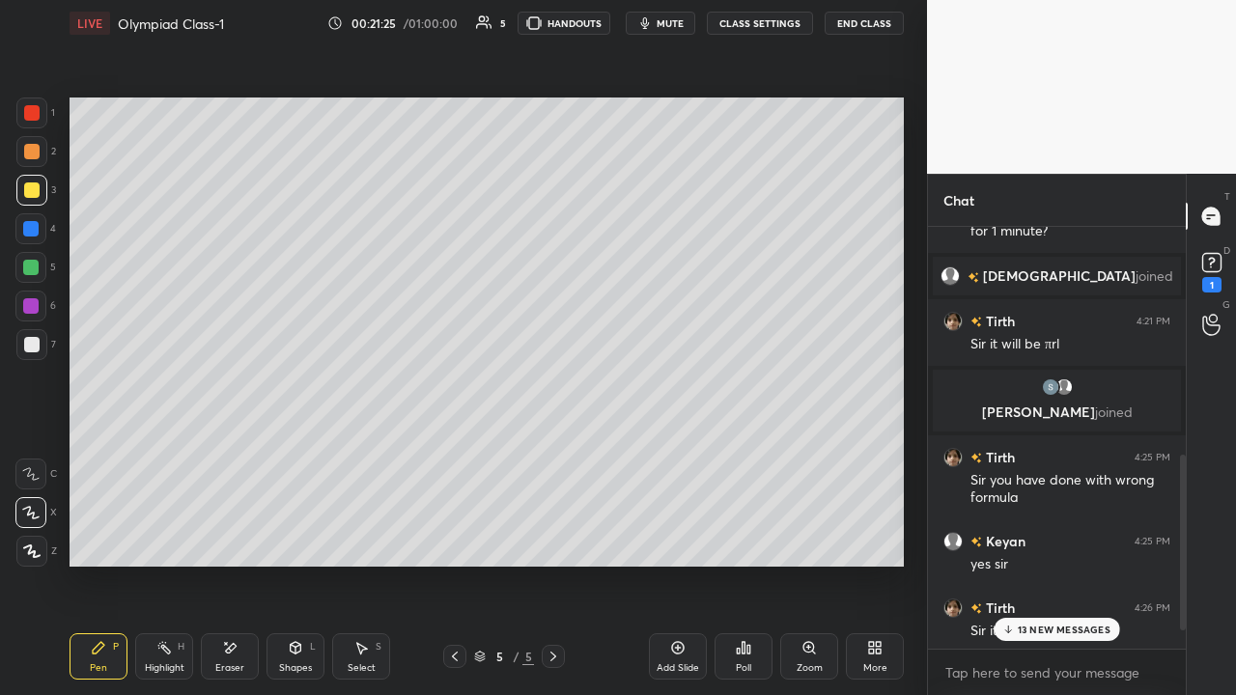
scroll to position [589, 0]
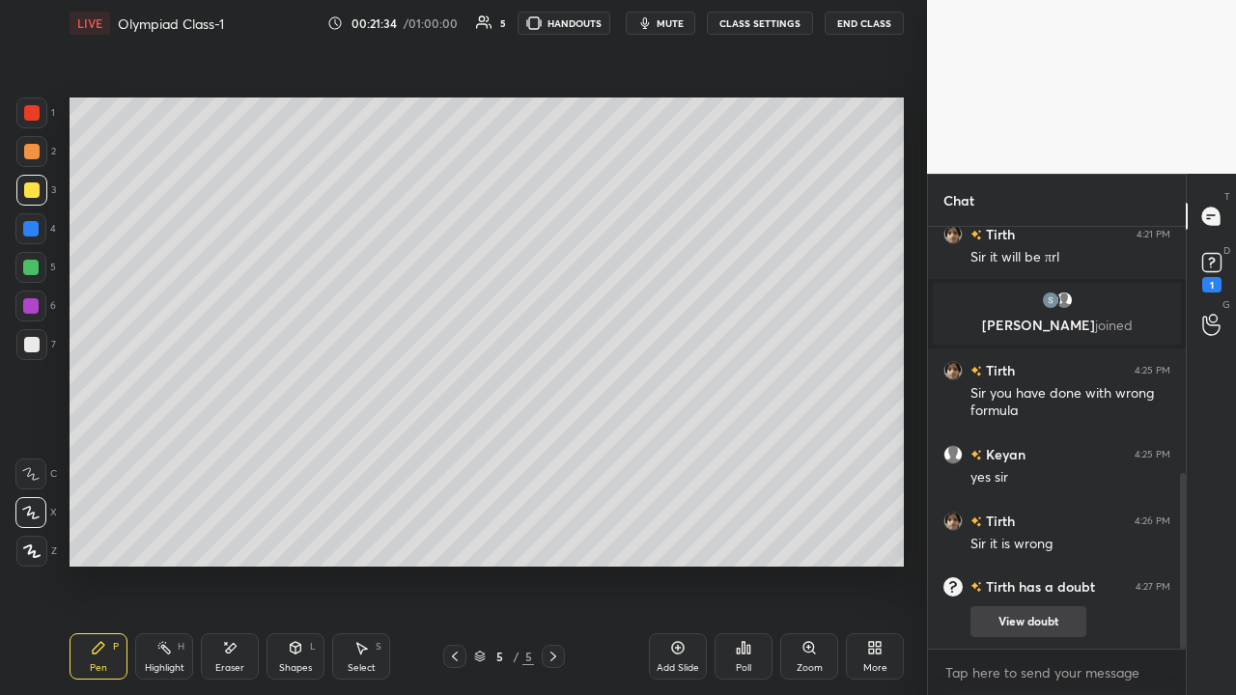
click at [692, 453] on button "View doubt" at bounding box center [1029, 621] width 116 height 31
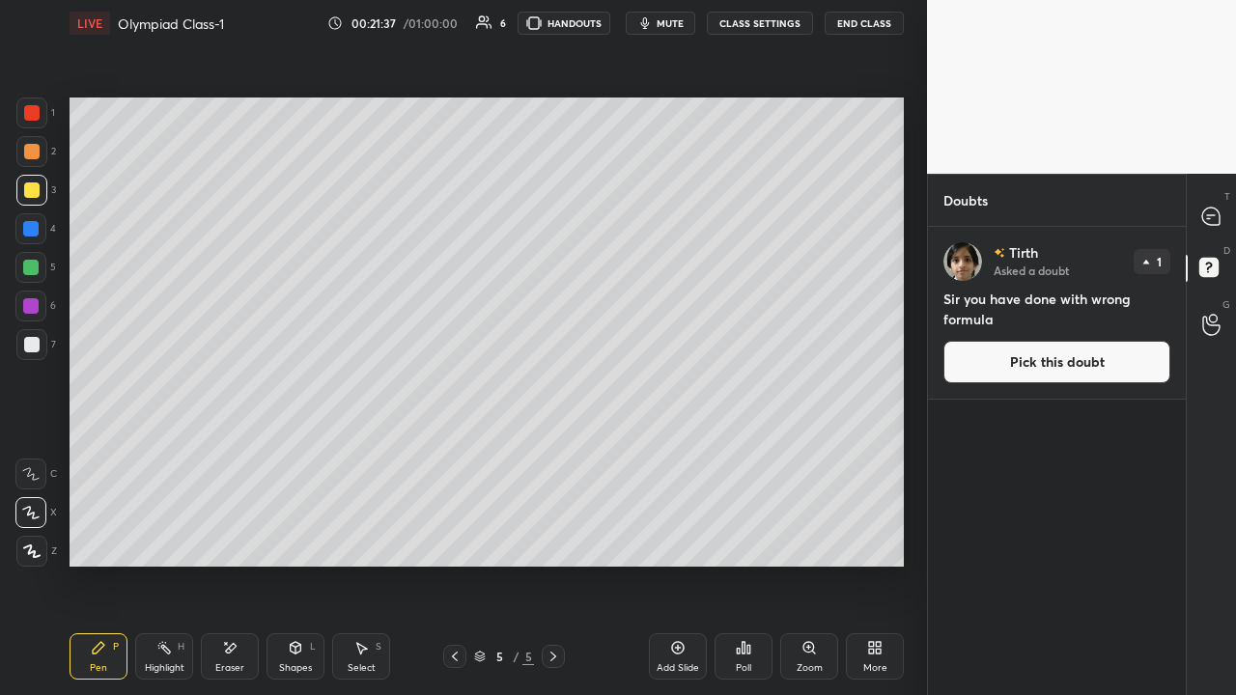
click at [692, 372] on button "Pick this doubt" at bounding box center [1057, 362] width 227 height 42
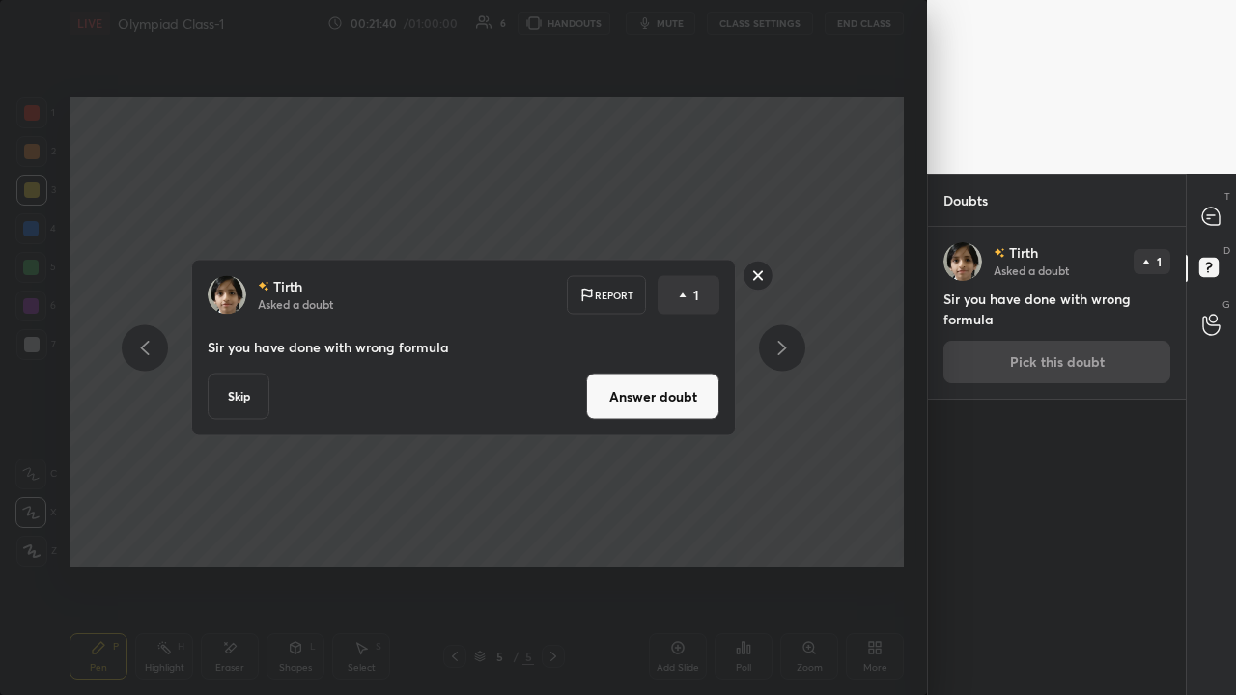
click at [660, 396] on button "Answer doubt" at bounding box center [652, 397] width 133 height 46
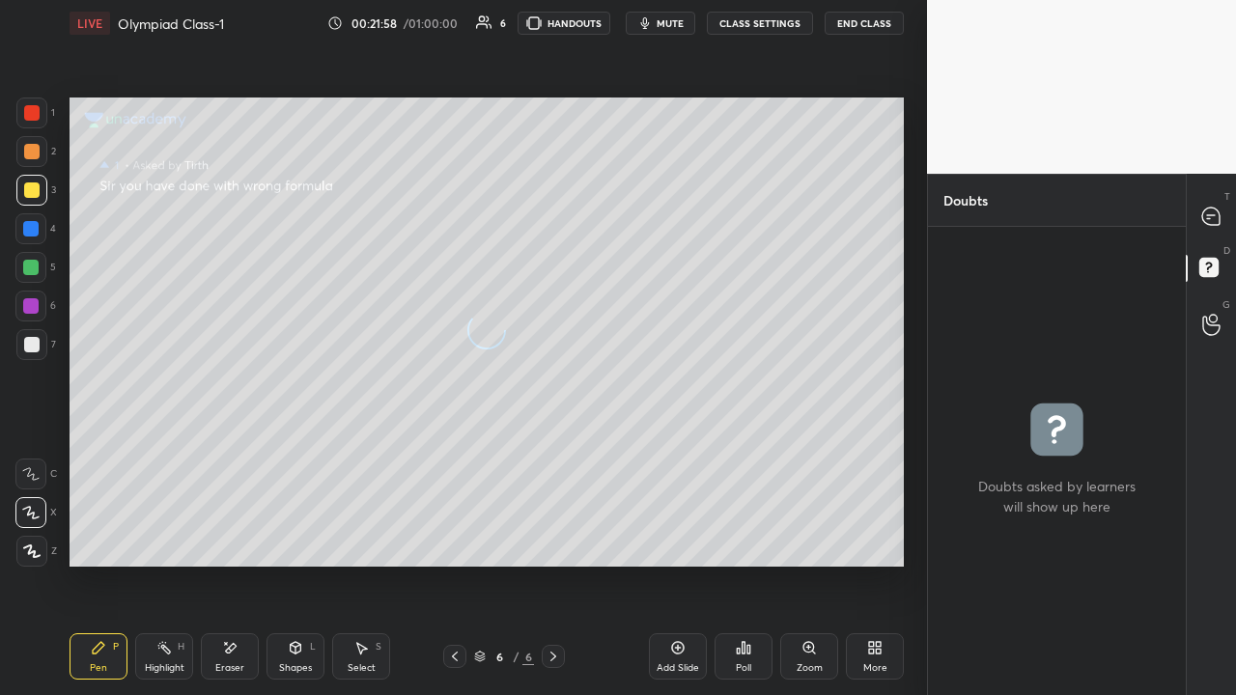
click at [34, 342] on div at bounding box center [31, 344] width 15 height 15
click at [455, 453] on icon at bounding box center [454, 656] width 15 height 15
click at [692, 215] on icon at bounding box center [1210, 216] width 17 height 17
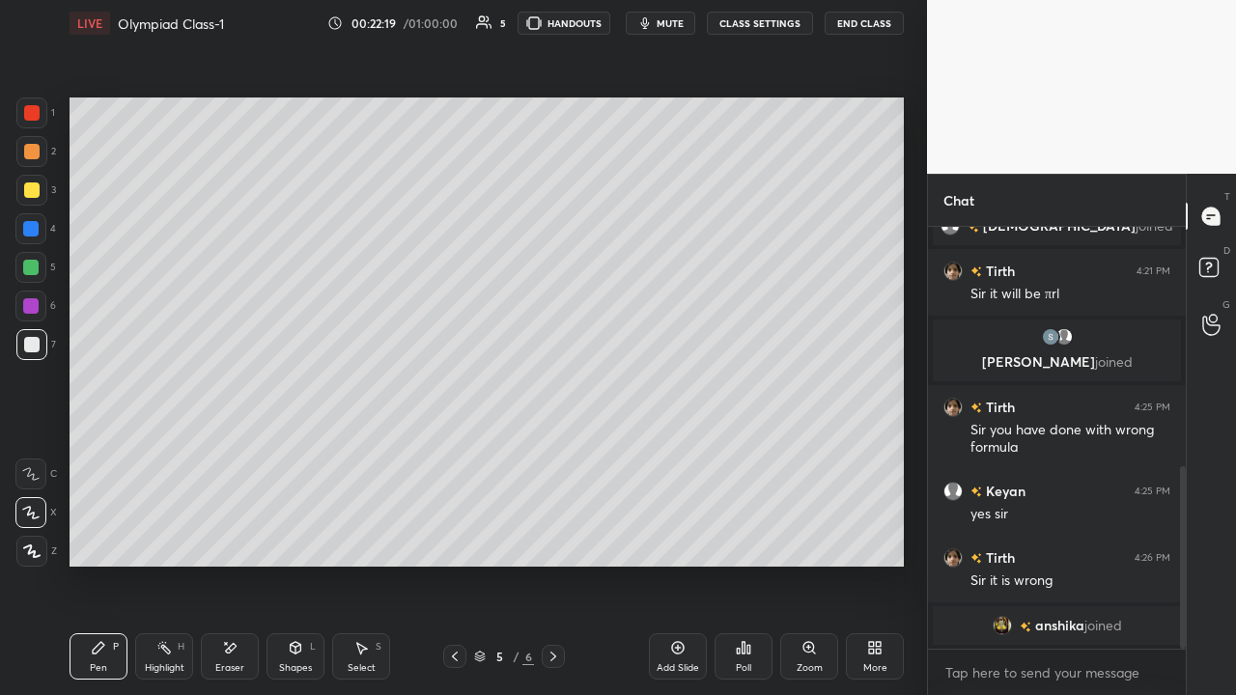
scroll to position [416, 252]
click at [36, 306] on div at bounding box center [30, 305] width 15 height 15
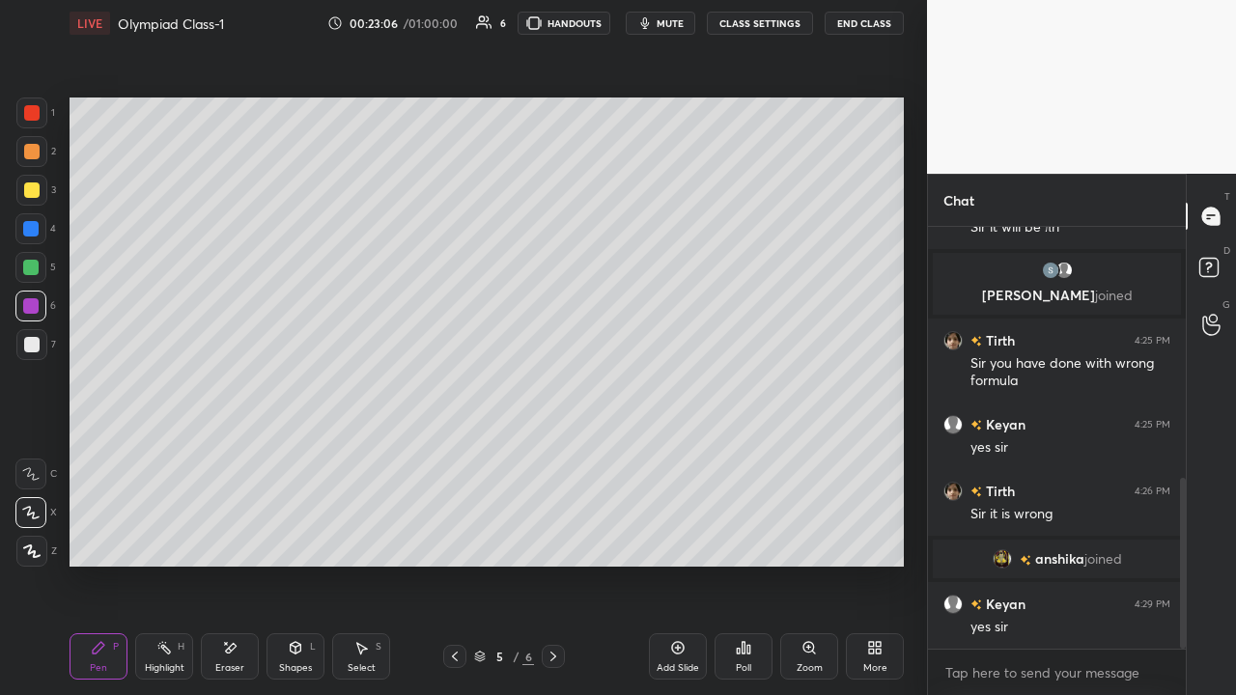
click at [685, 453] on icon at bounding box center [677, 647] width 15 height 15
click at [36, 188] on div at bounding box center [31, 190] width 15 height 15
click at [32, 306] on div at bounding box center [30, 305] width 15 height 15
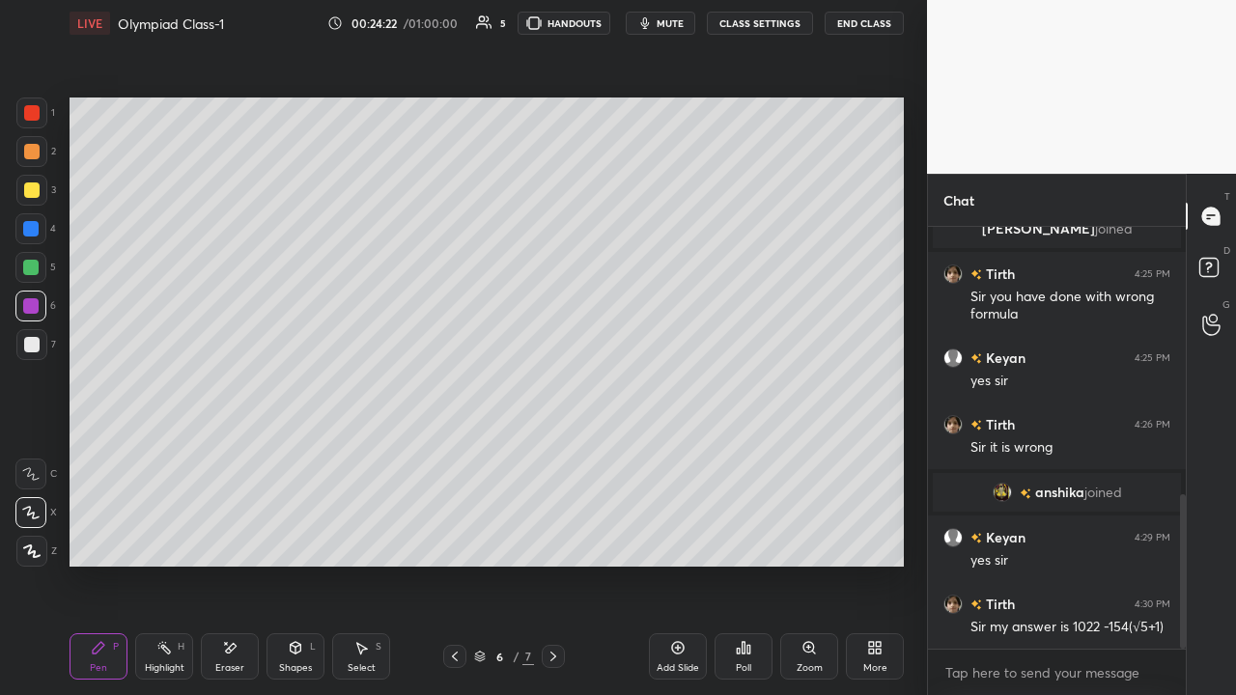
scroll to position [732, 0]
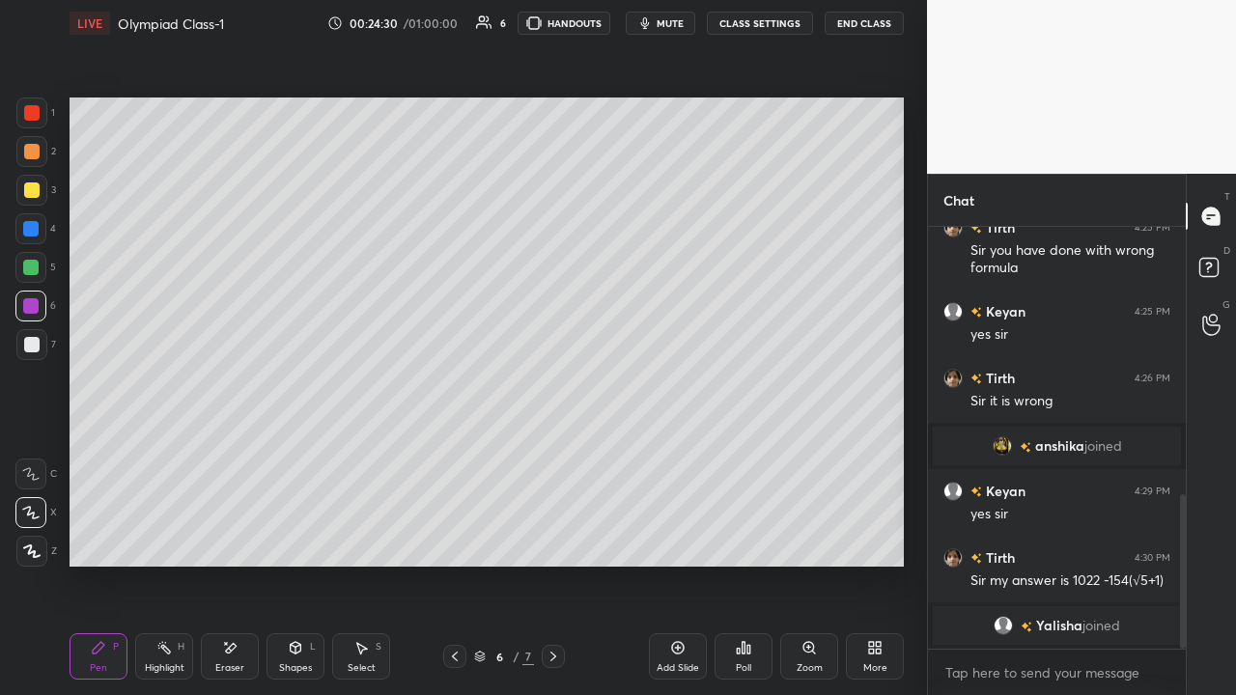
click at [37, 342] on div at bounding box center [31, 344] width 15 height 15
click at [39, 272] on div at bounding box center [30, 267] width 31 height 31
click at [31, 226] on div at bounding box center [30, 228] width 15 height 15
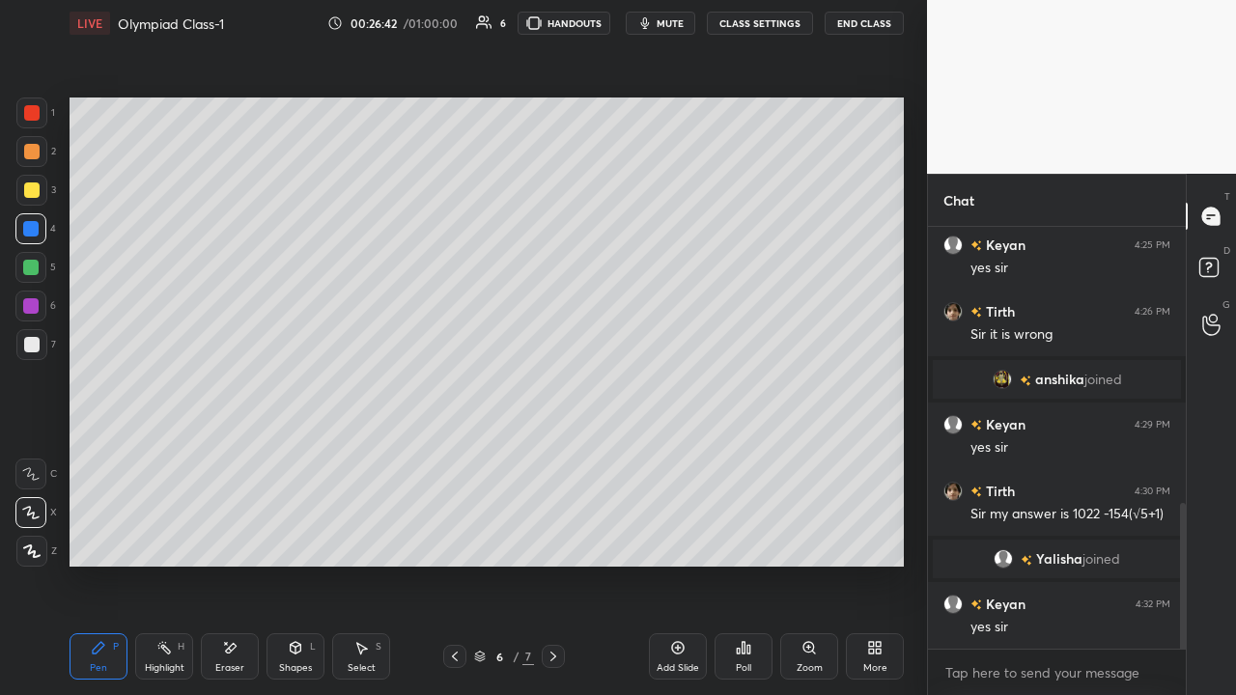
scroll to position [865, 0]
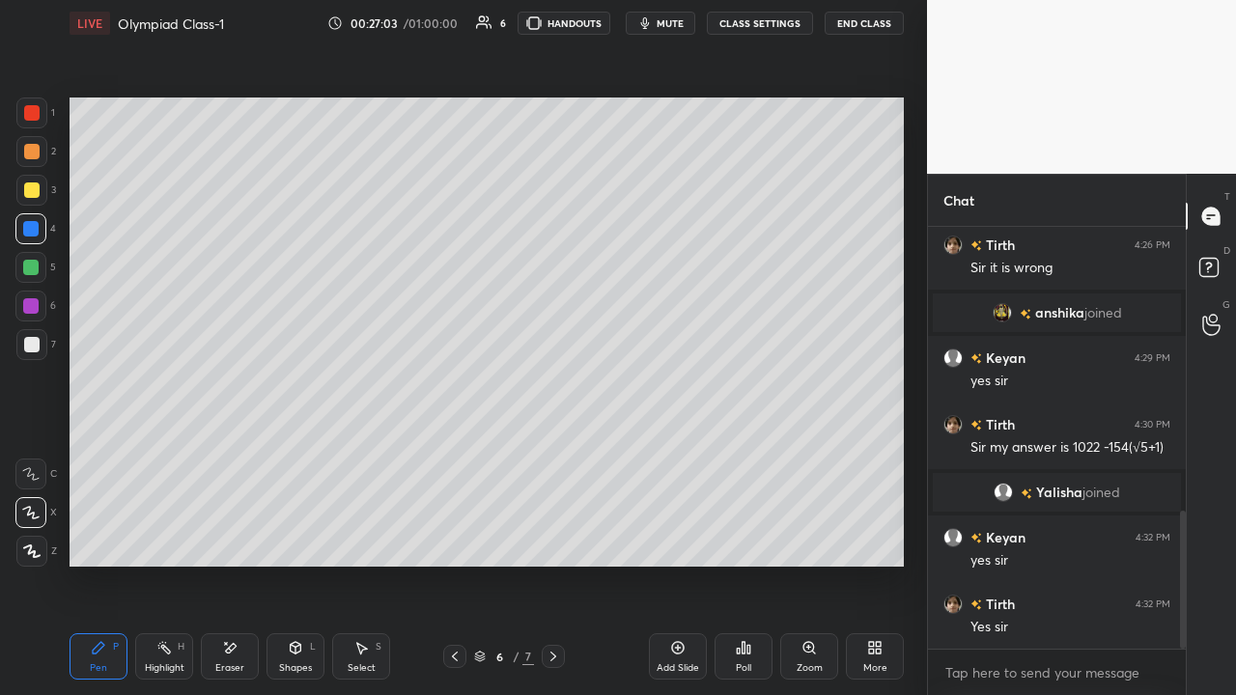
click at [683, 453] on div "Add Slide" at bounding box center [678, 657] width 58 height 46
click at [35, 108] on div at bounding box center [31, 112] width 15 height 15
click at [33, 191] on div at bounding box center [31, 190] width 15 height 15
click at [34, 304] on div at bounding box center [30, 305] width 15 height 15
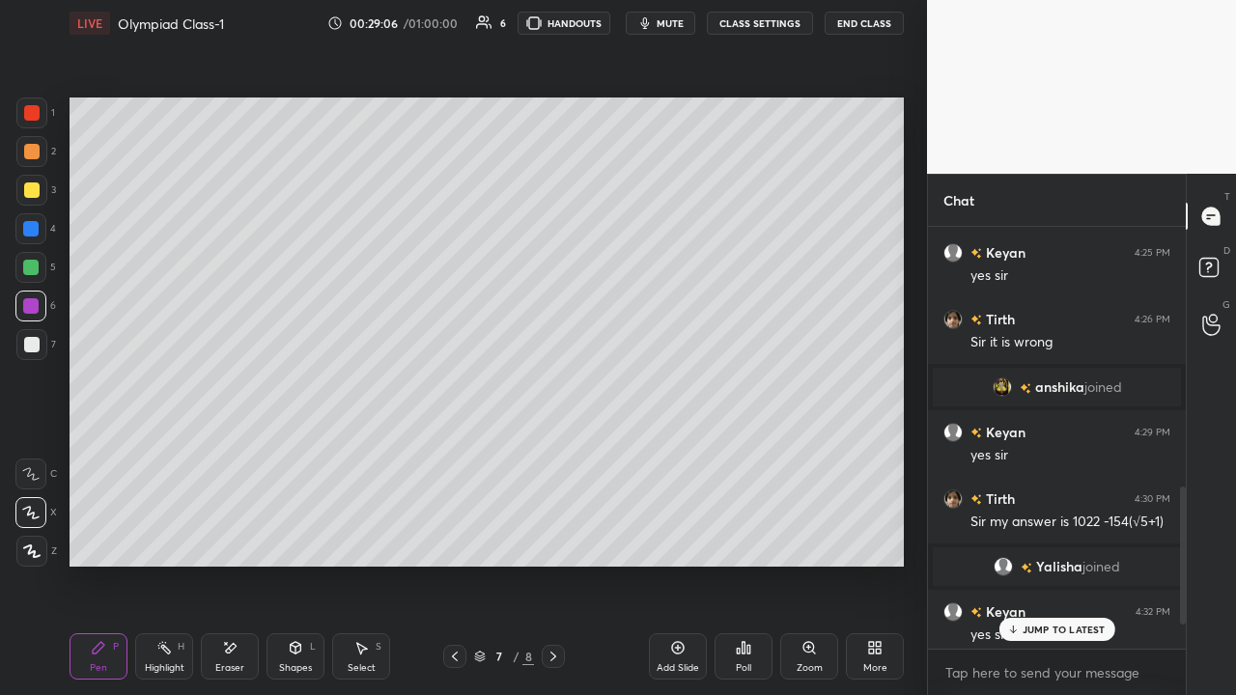
click at [692, 453] on p "JUMP TO LATEST" at bounding box center [1064, 630] width 83 height 12
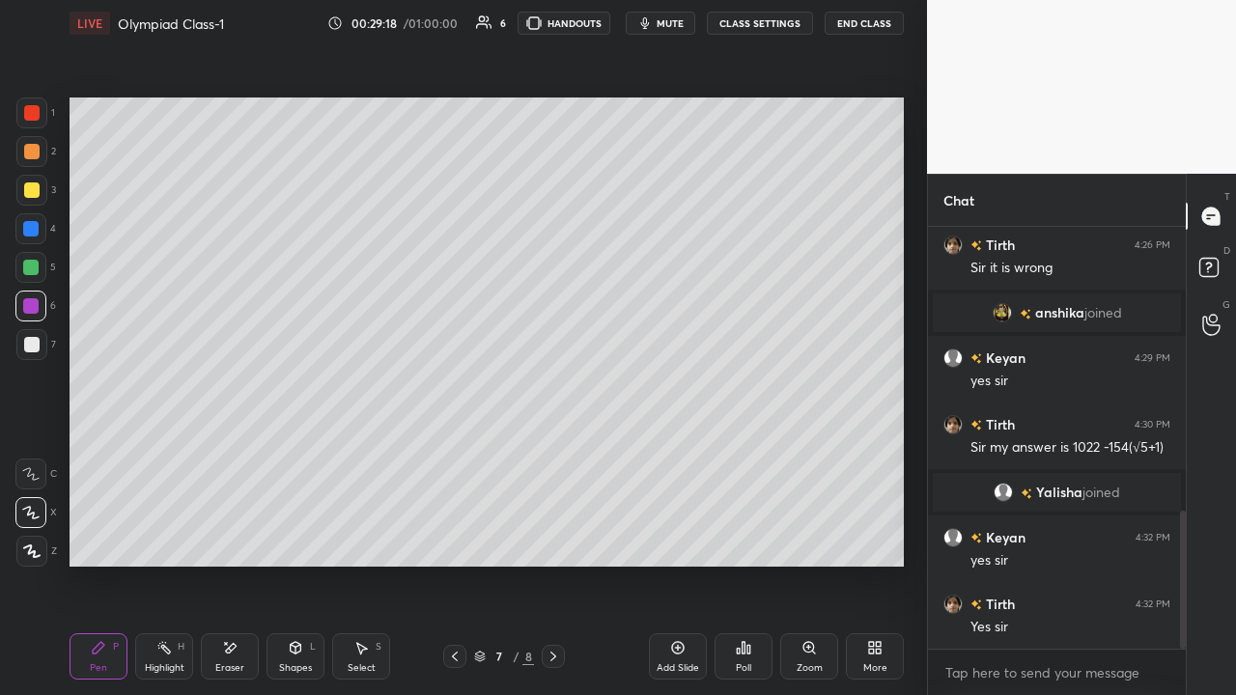
click at [40, 341] on div at bounding box center [31, 344] width 31 height 31
click at [32, 275] on div at bounding box center [30, 267] width 31 height 31
click at [32, 269] on div at bounding box center [30, 267] width 15 height 15
click at [30, 341] on div at bounding box center [31, 344] width 15 height 15
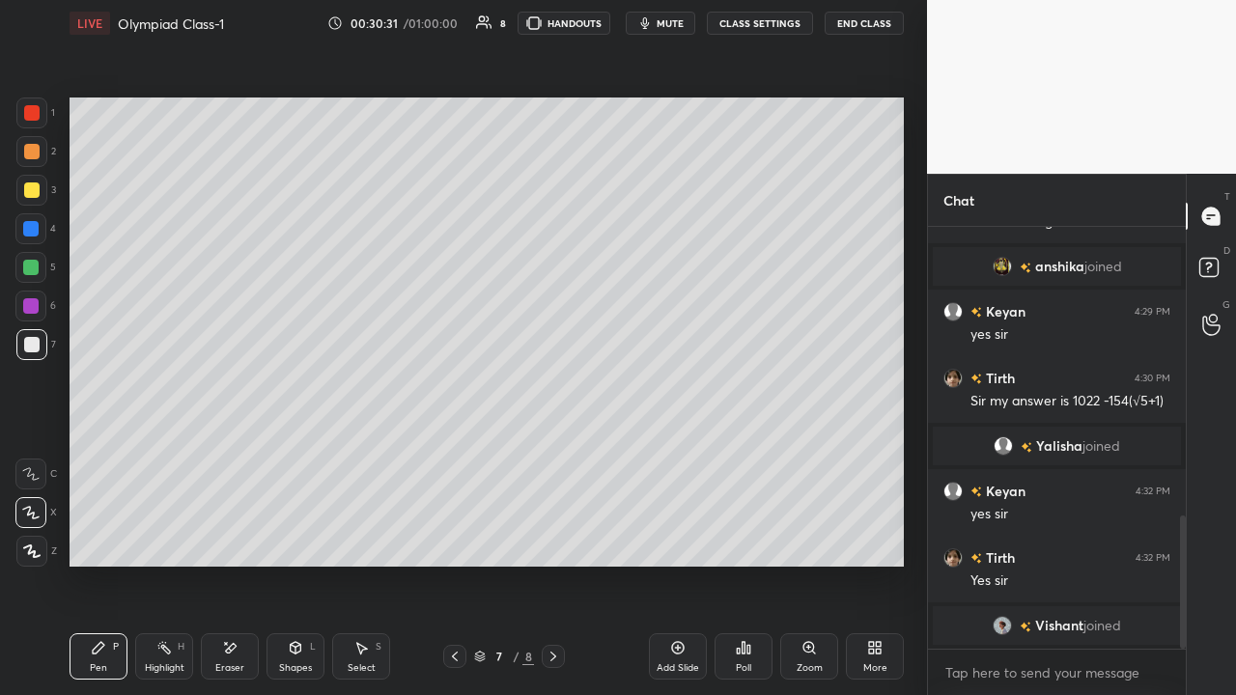
click at [38, 192] on div at bounding box center [31, 190] width 15 height 15
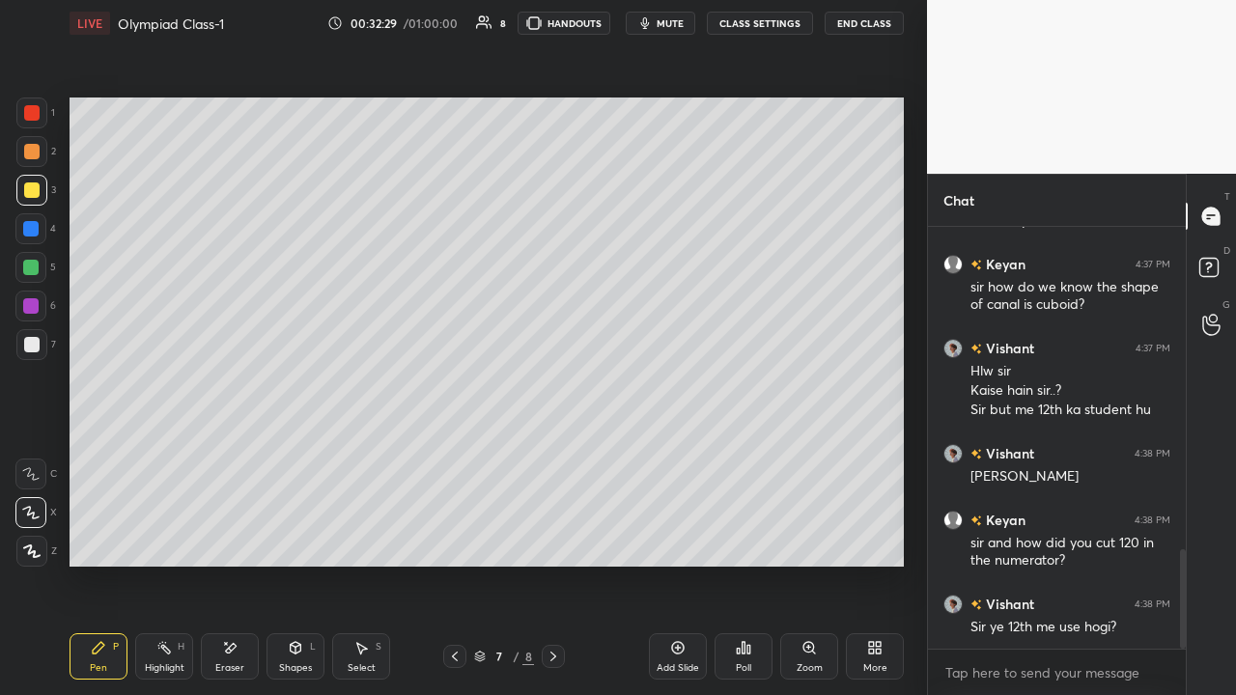
scroll to position [1430, 0]
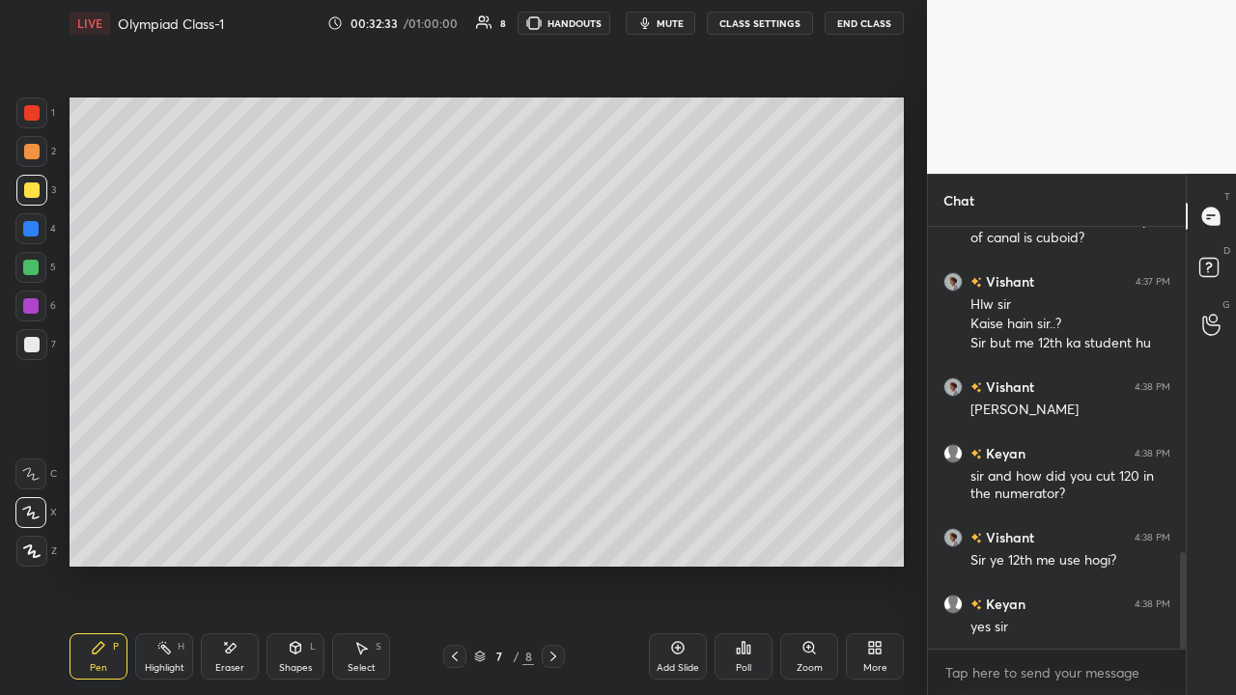
click at [553, 453] on icon at bounding box center [553, 656] width 15 height 15
click at [677, 453] on div "Add Slide" at bounding box center [678, 668] width 42 height 10
click at [34, 306] on div at bounding box center [30, 305] width 15 height 15
click at [27, 335] on div at bounding box center [31, 344] width 31 height 31
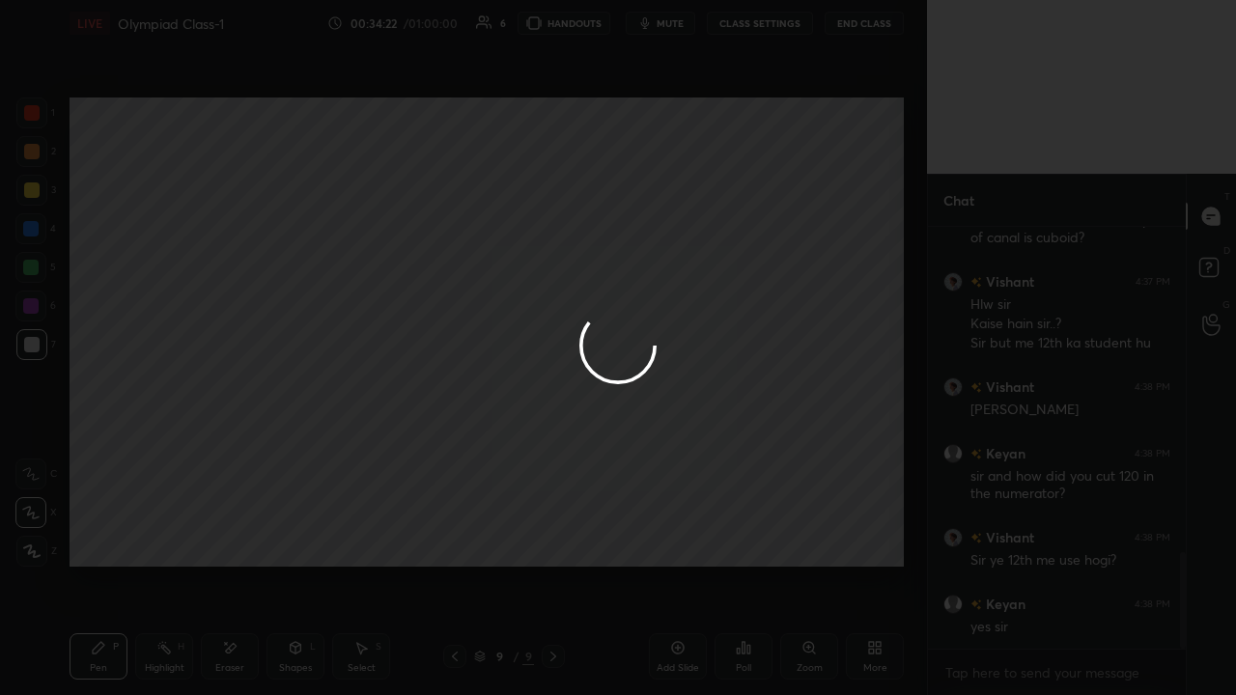
click at [692, 453] on div at bounding box center [618, 347] width 1236 height 695
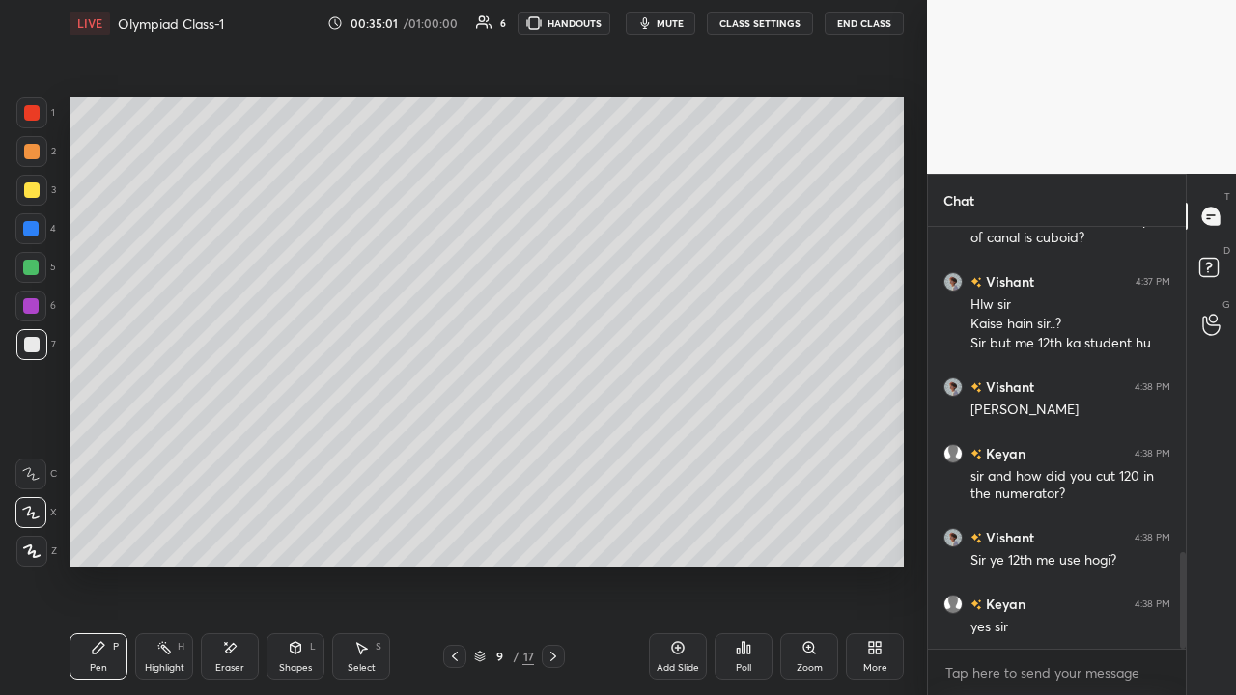
click at [34, 196] on div at bounding box center [31, 190] width 15 height 15
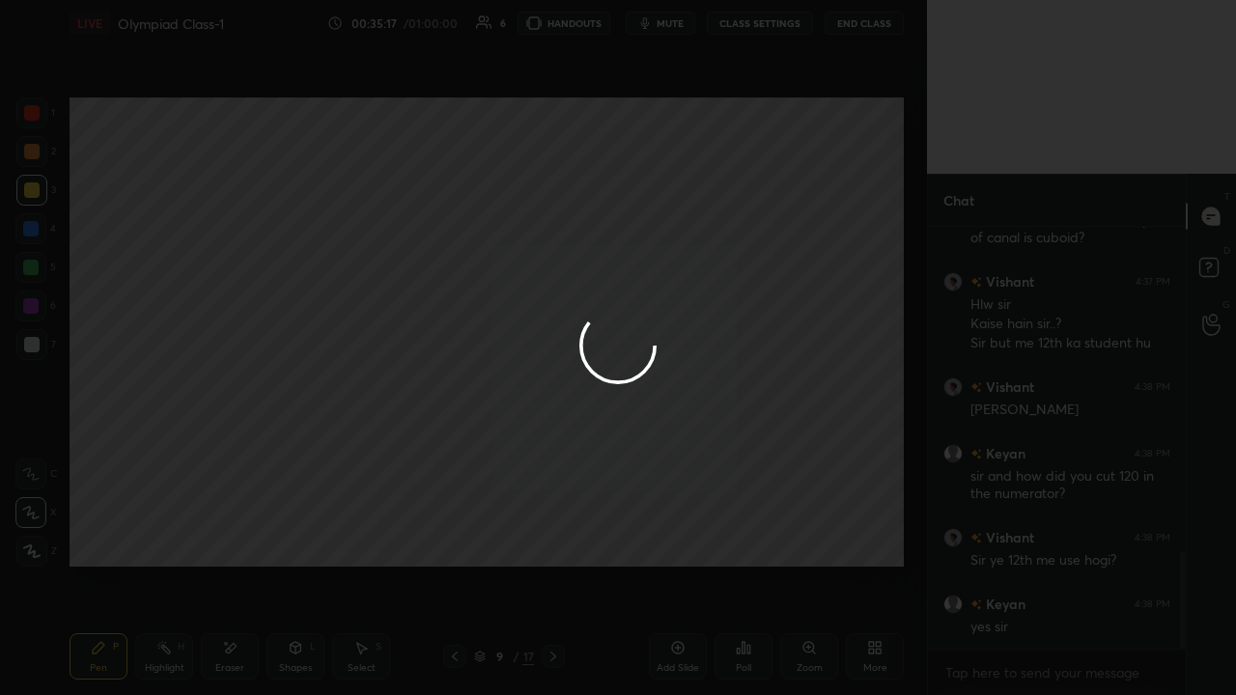
click at [484, 430] on div at bounding box center [618, 347] width 1236 height 695
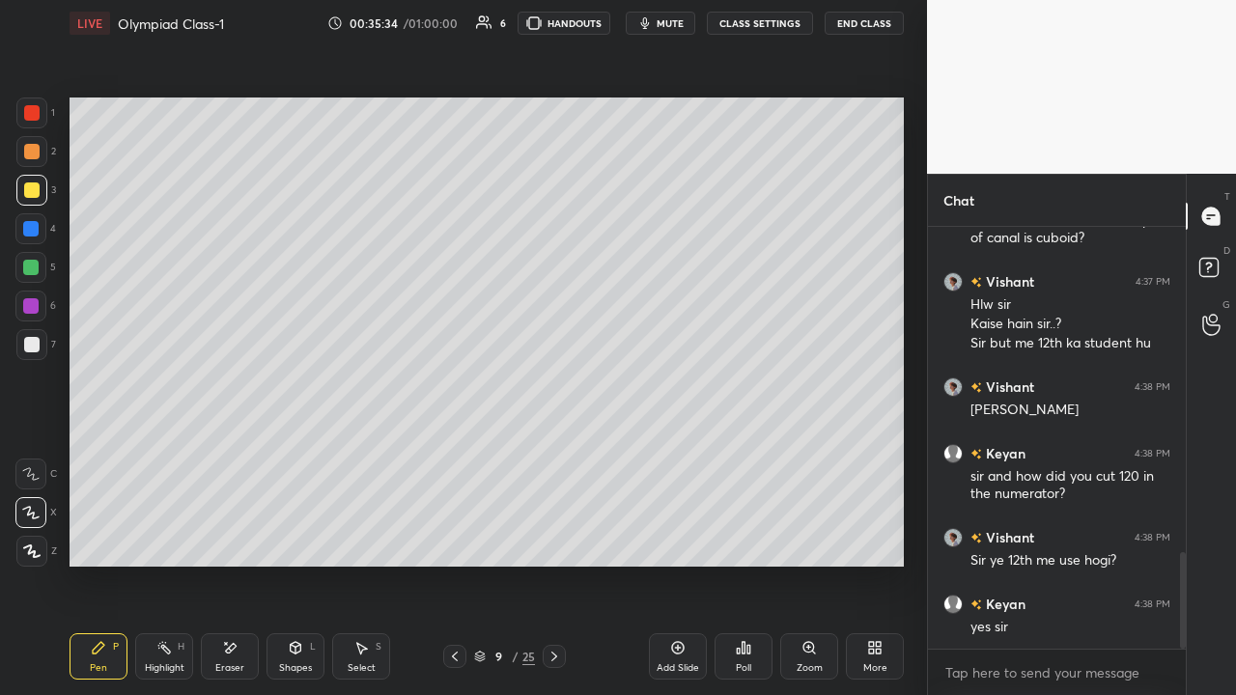
click at [551, 453] on icon at bounding box center [554, 656] width 15 height 15
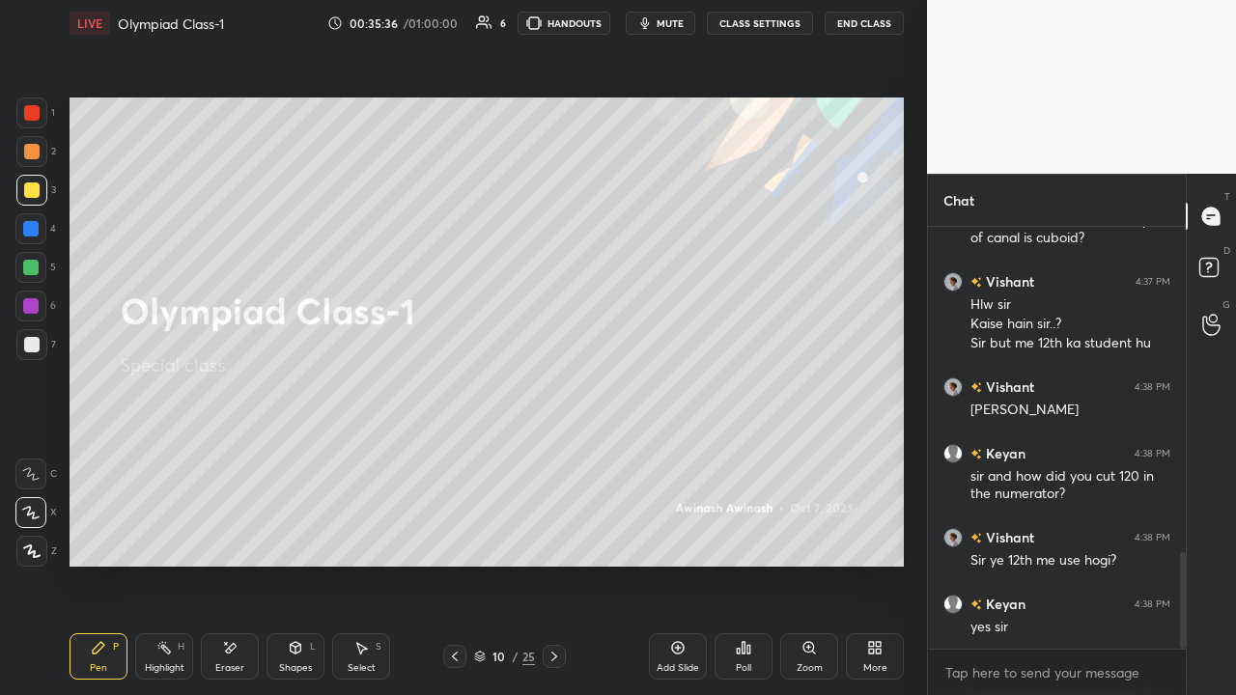
click at [550, 453] on icon at bounding box center [554, 656] width 15 height 15
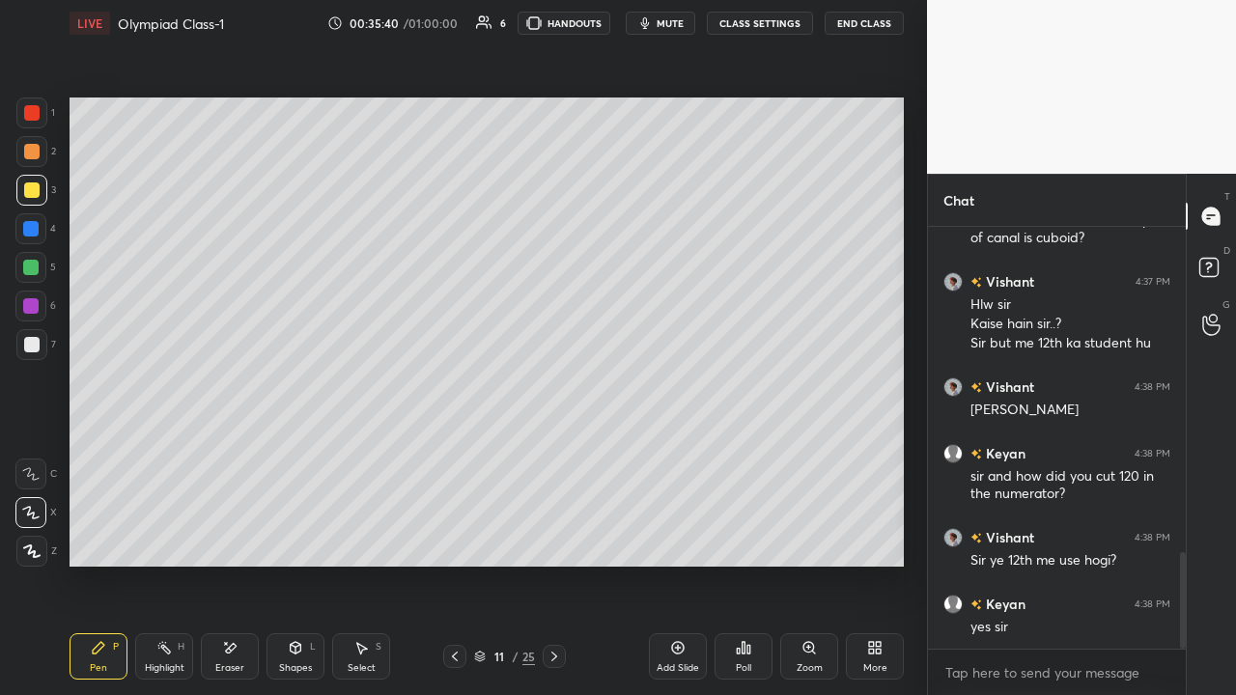
click at [553, 453] on icon at bounding box center [554, 657] width 6 height 10
click at [555, 453] on icon at bounding box center [554, 657] width 6 height 10
click at [553, 453] on icon at bounding box center [554, 656] width 15 height 15
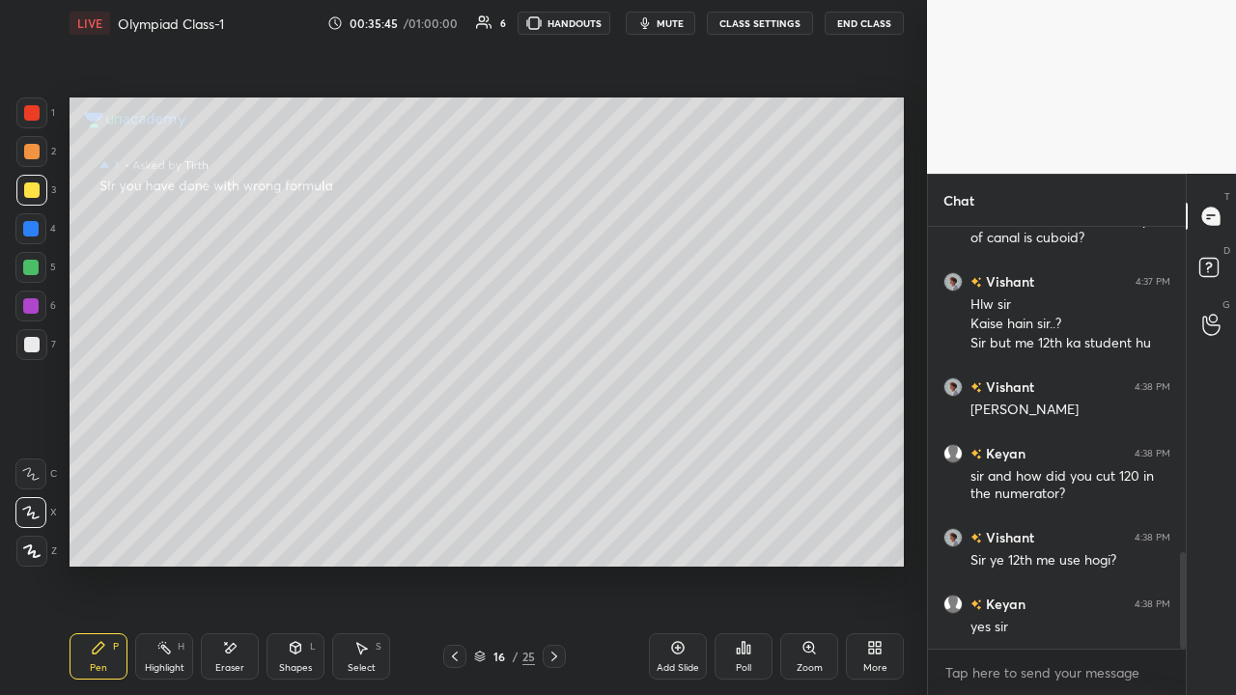
click at [553, 453] on icon at bounding box center [554, 656] width 15 height 15
click at [34, 268] on div at bounding box center [30, 267] width 15 height 15
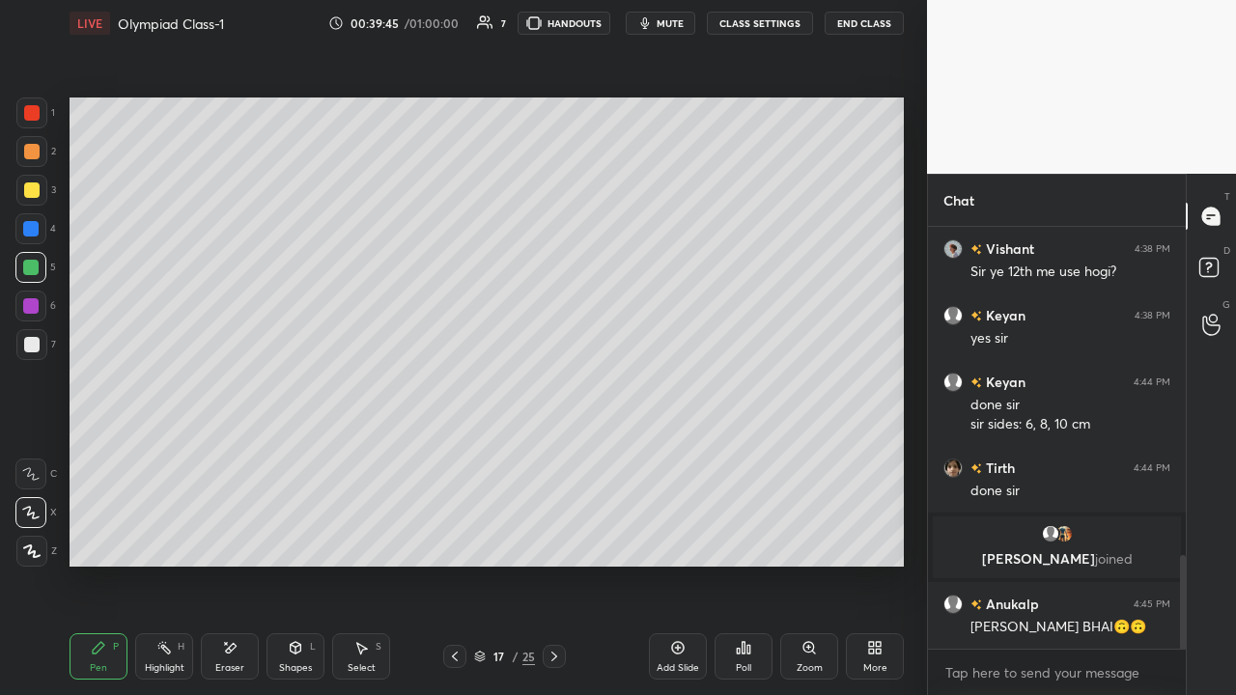
scroll to position [1488, 0]
click at [553, 453] on icon at bounding box center [554, 656] width 15 height 15
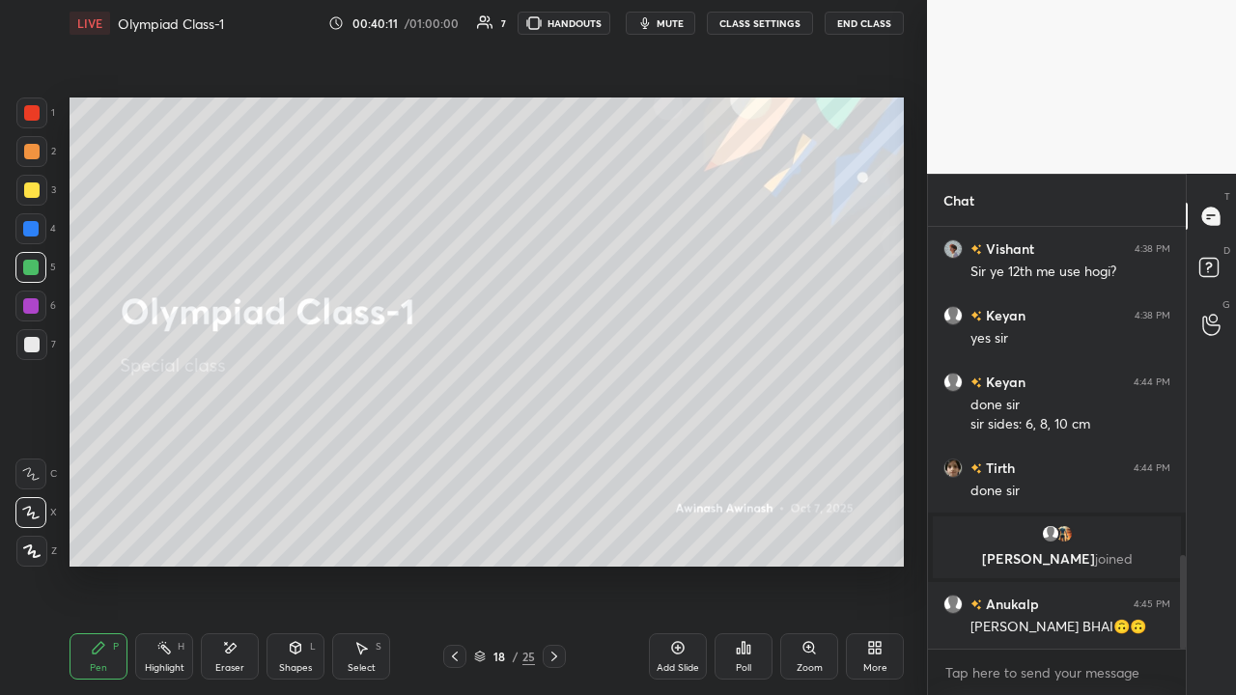
click at [555, 453] on div at bounding box center [554, 656] width 23 height 23
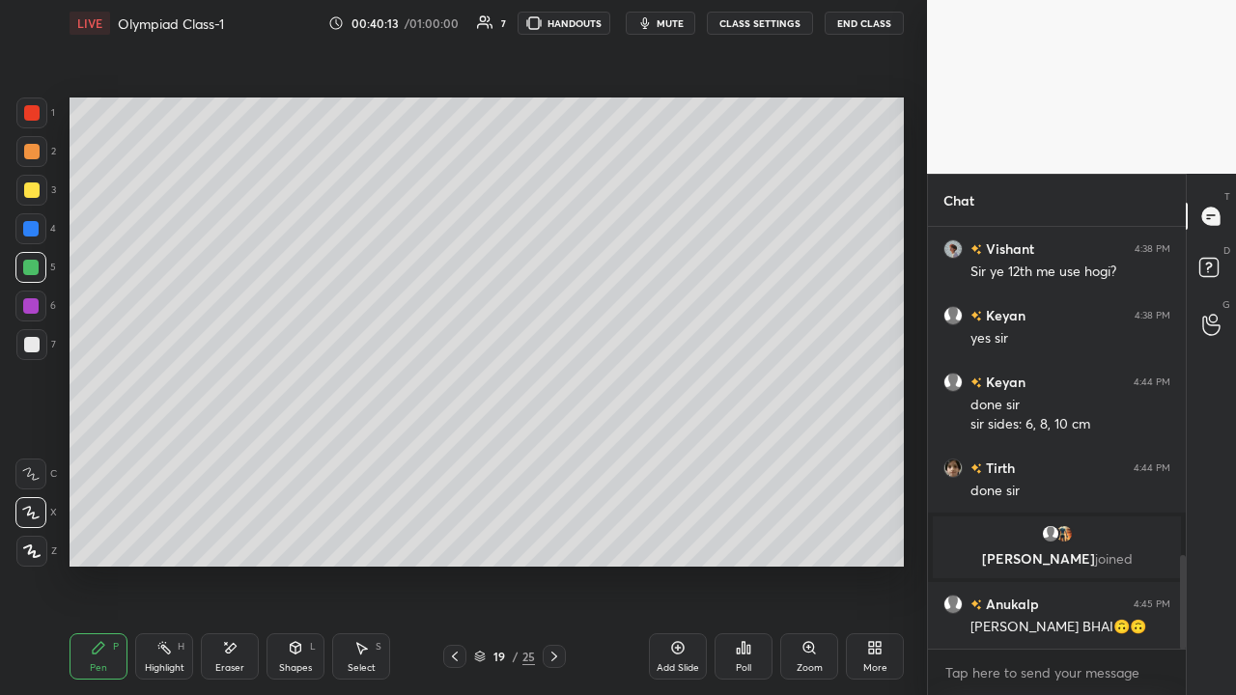
click at [553, 453] on icon at bounding box center [554, 656] width 15 height 15
click at [551, 453] on icon at bounding box center [554, 656] width 15 height 15
click at [552, 453] on icon at bounding box center [554, 656] width 15 height 15
click at [551, 453] on icon at bounding box center [554, 656] width 15 height 15
click at [552, 453] on icon at bounding box center [554, 656] width 15 height 15
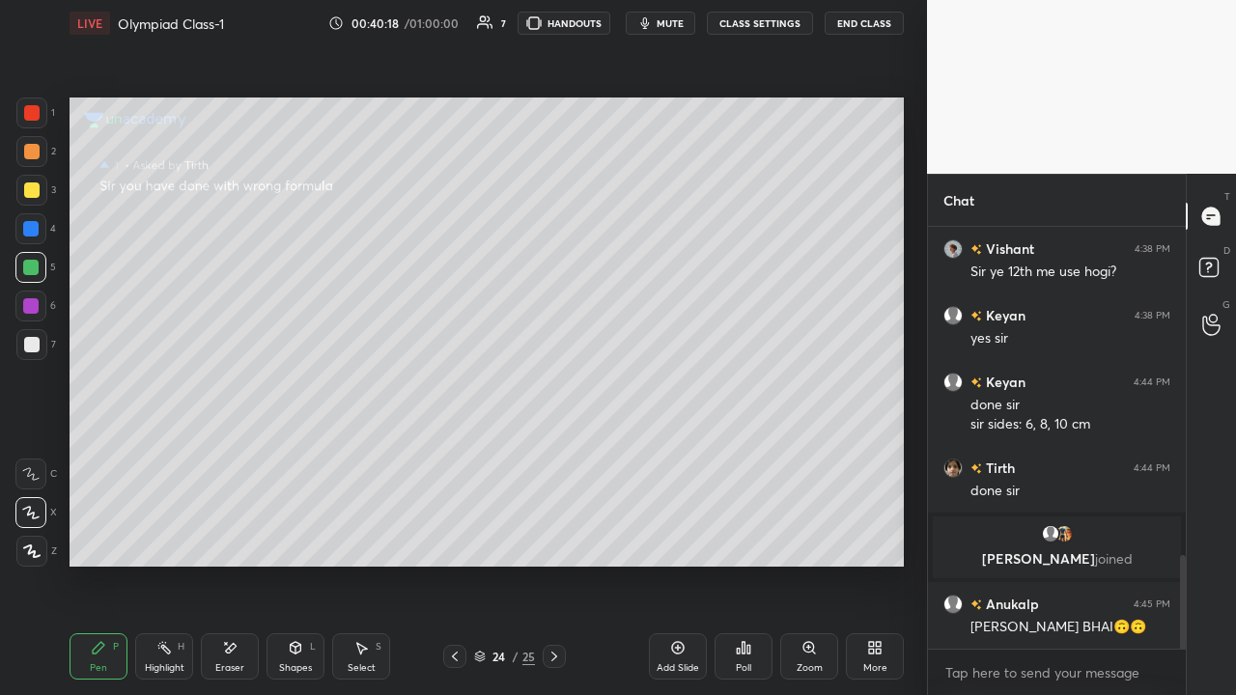
click at [553, 453] on icon at bounding box center [554, 656] width 15 height 15
click at [679, 453] on div "Add Slide" at bounding box center [678, 657] width 58 height 46
click at [36, 189] on div at bounding box center [31, 190] width 15 height 15
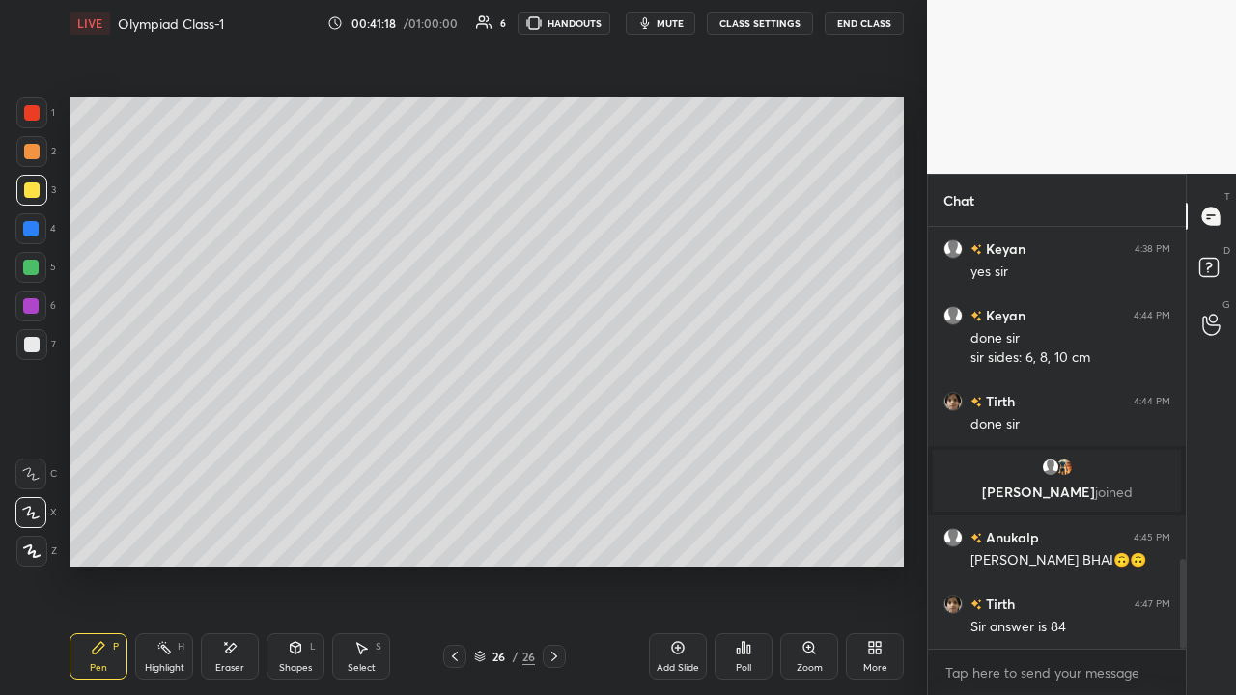
click at [37, 344] on div at bounding box center [31, 344] width 15 height 15
click at [35, 272] on div at bounding box center [30, 267] width 15 height 15
click at [34, 348] on div at bounding box center [31, 344] width 15 height 15
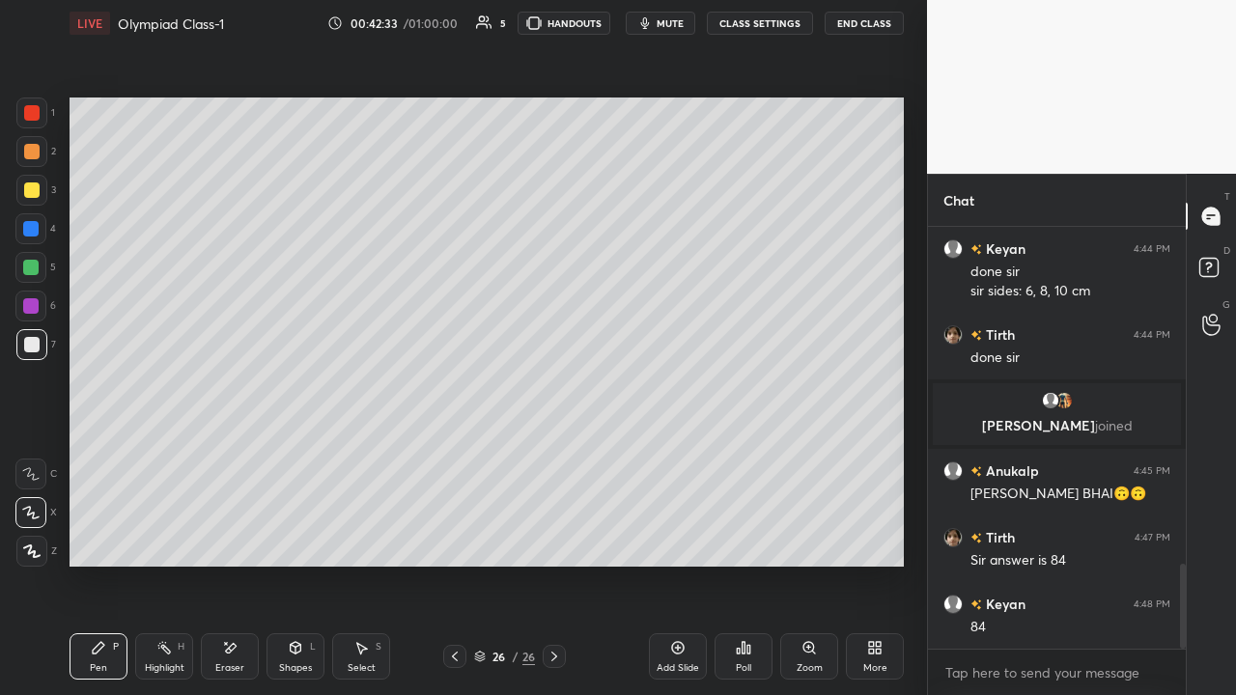
scroll to position [1668, 0]
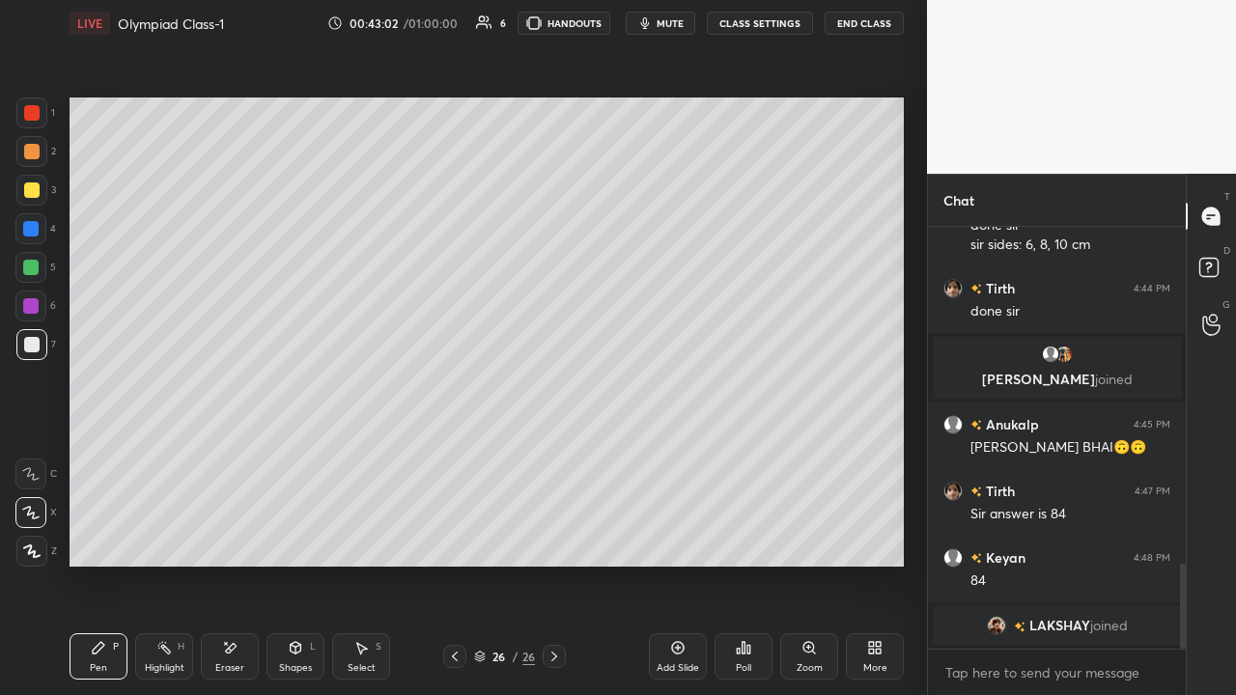
click at [31, 308] on div at bounding box center [30, 305] width 15 height 15
click at [34, 345] on div at bounding box center [31, 344] width 15 height 15
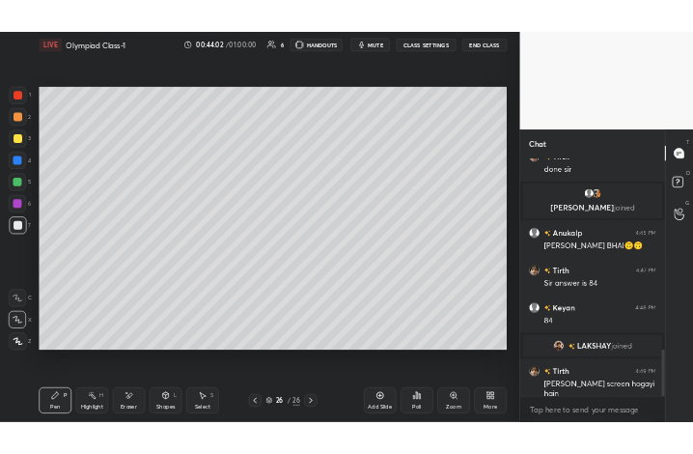
scroll to position [1785, 0]
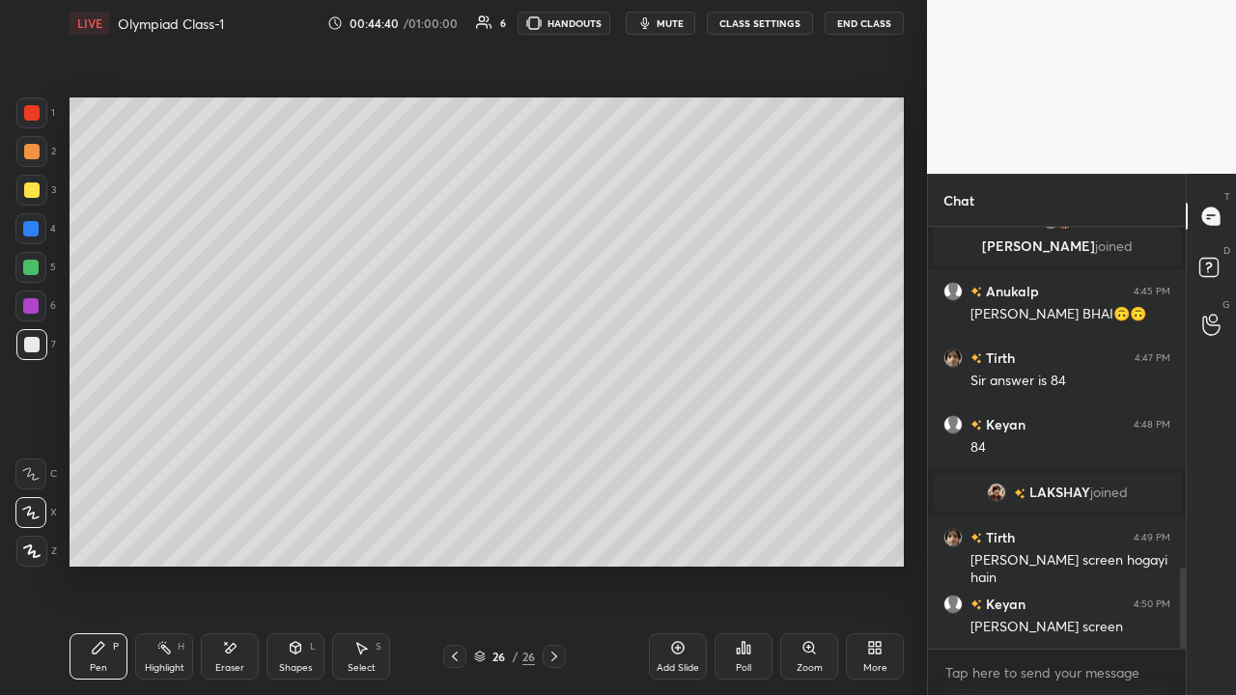
click at [692, 453] on div "More" at bounding box center [875, 657] width 58 height 46
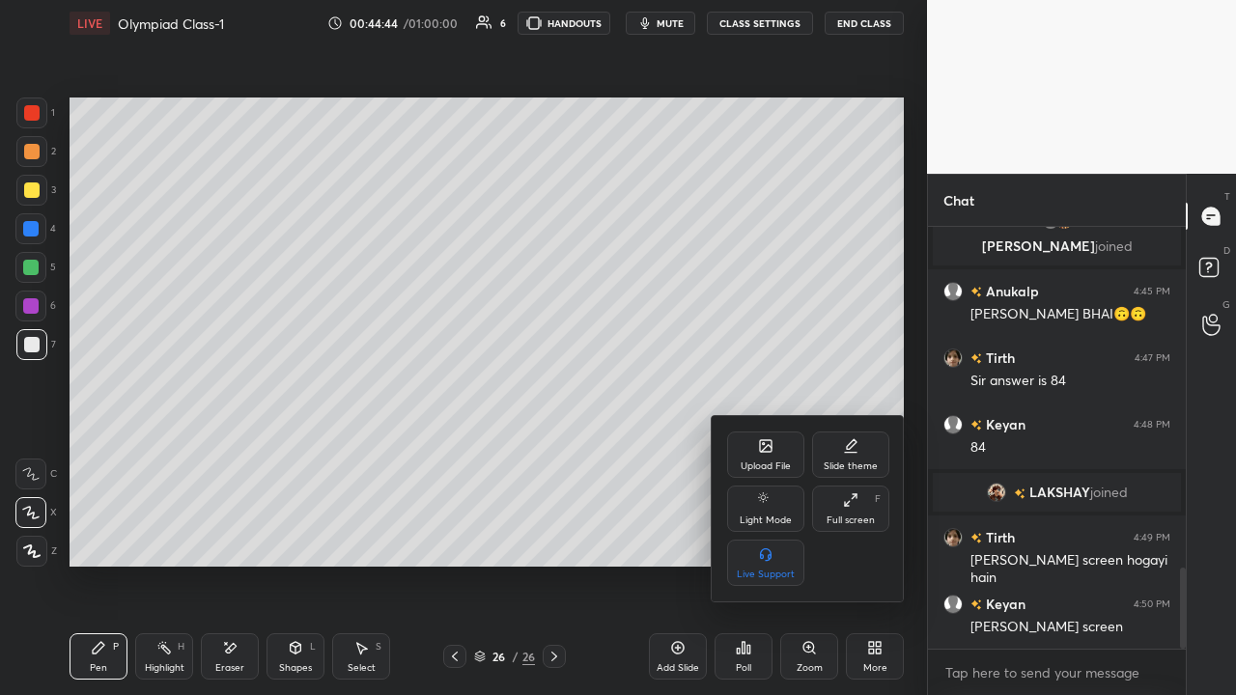
click at [692, 453] on div "Full screen F" at bounding box center [850, 509] width 77 height 46
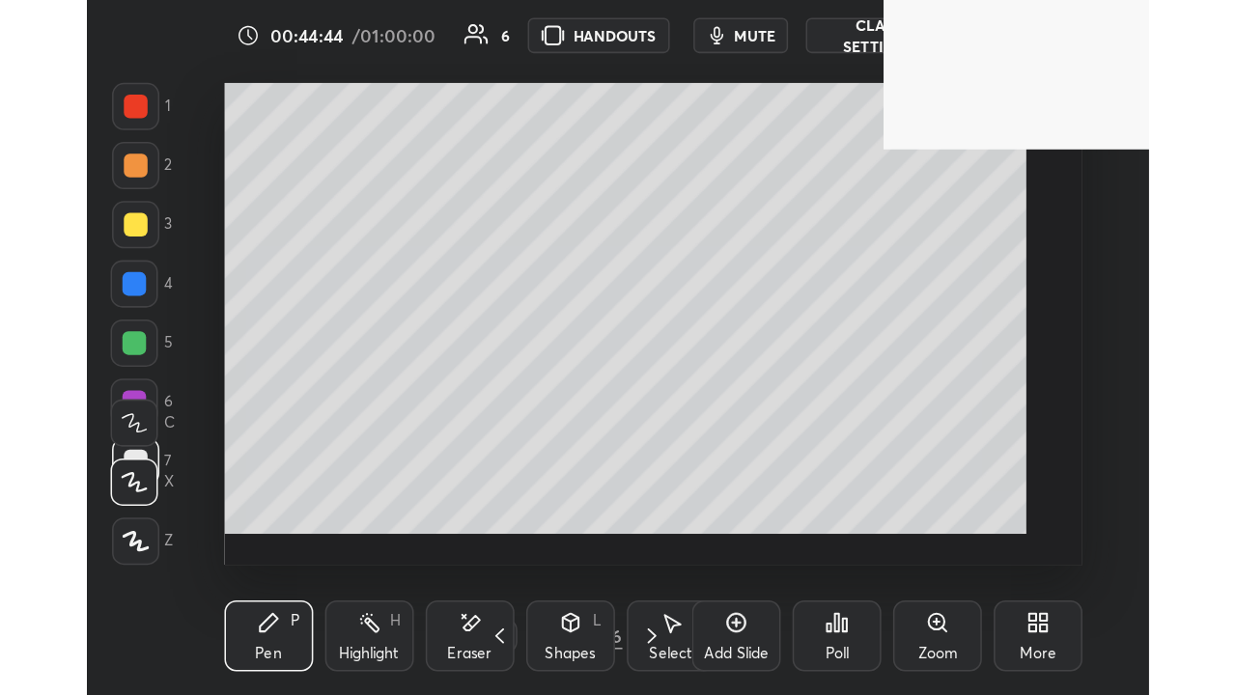
scroll to position [330, 615]
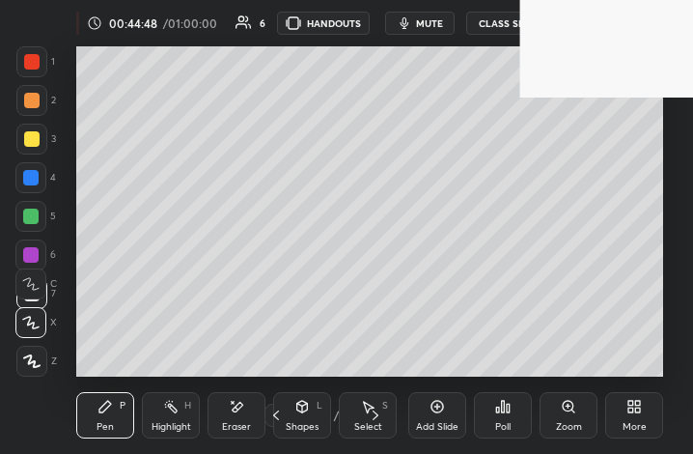
click at [642, 414] on div "More" at bounding box center [635, 415] width 58 height 46
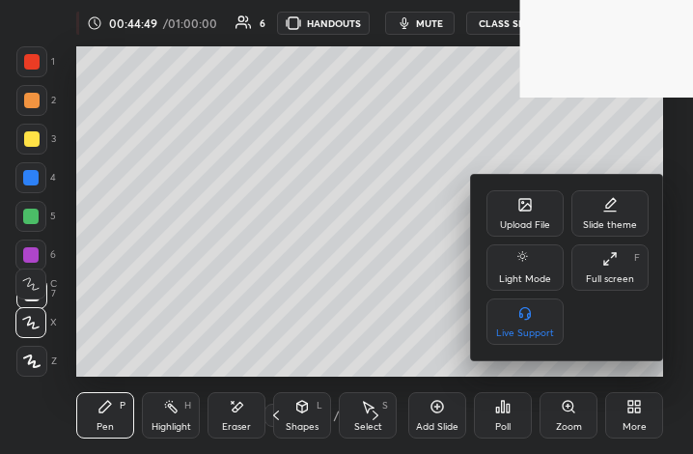
click at [628, 267] on div "Full screen F" at bounding box center [610, 267] width 77 height 46
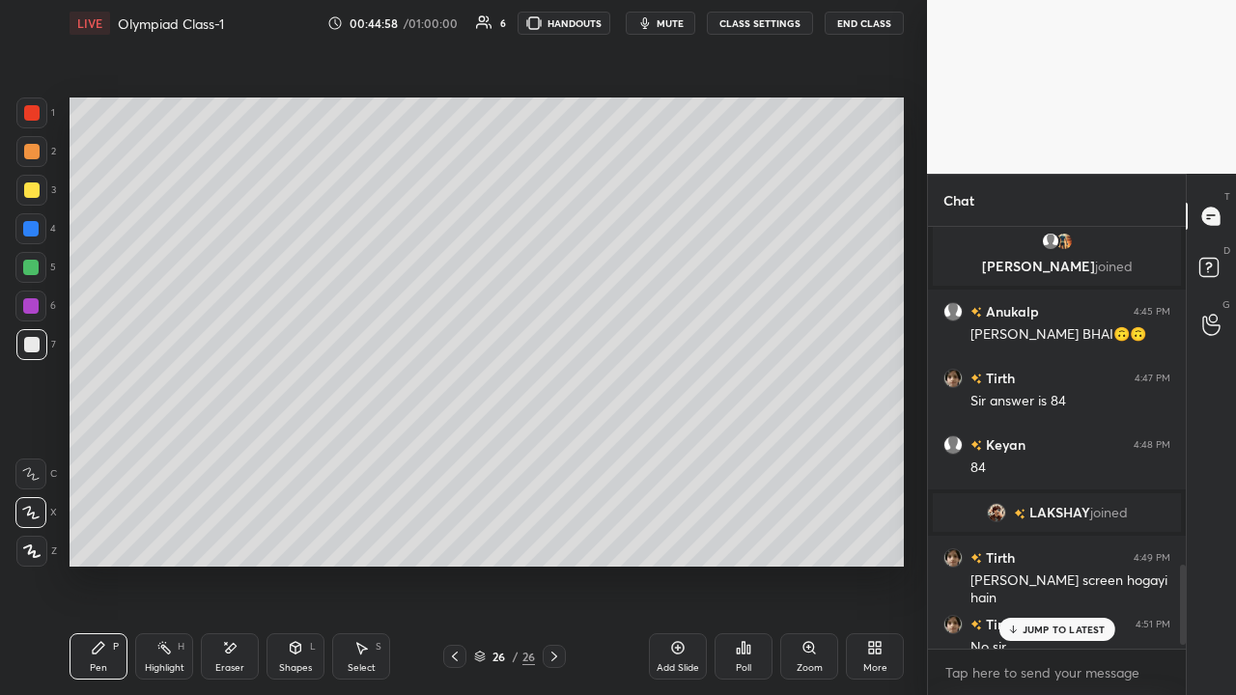
scroll to position [1785, 0]
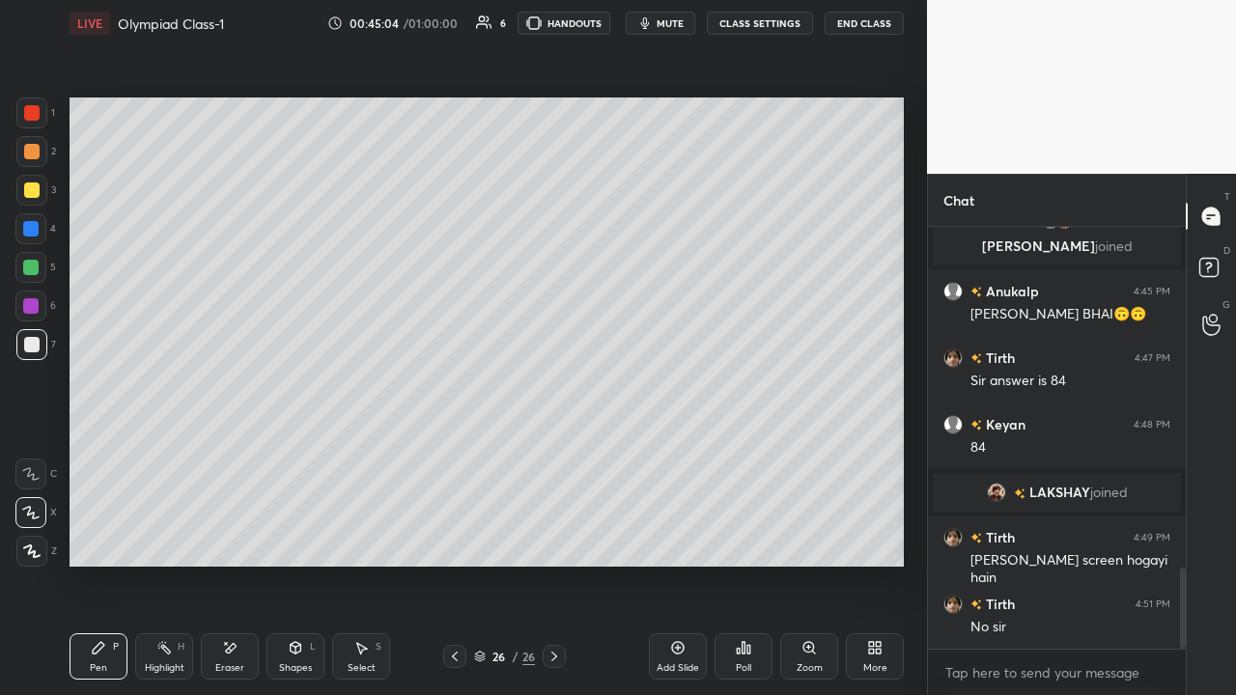
click at [692, 23] on button "CLASS SETTINGS" at bounding box center [760, 23] width 106 height 23
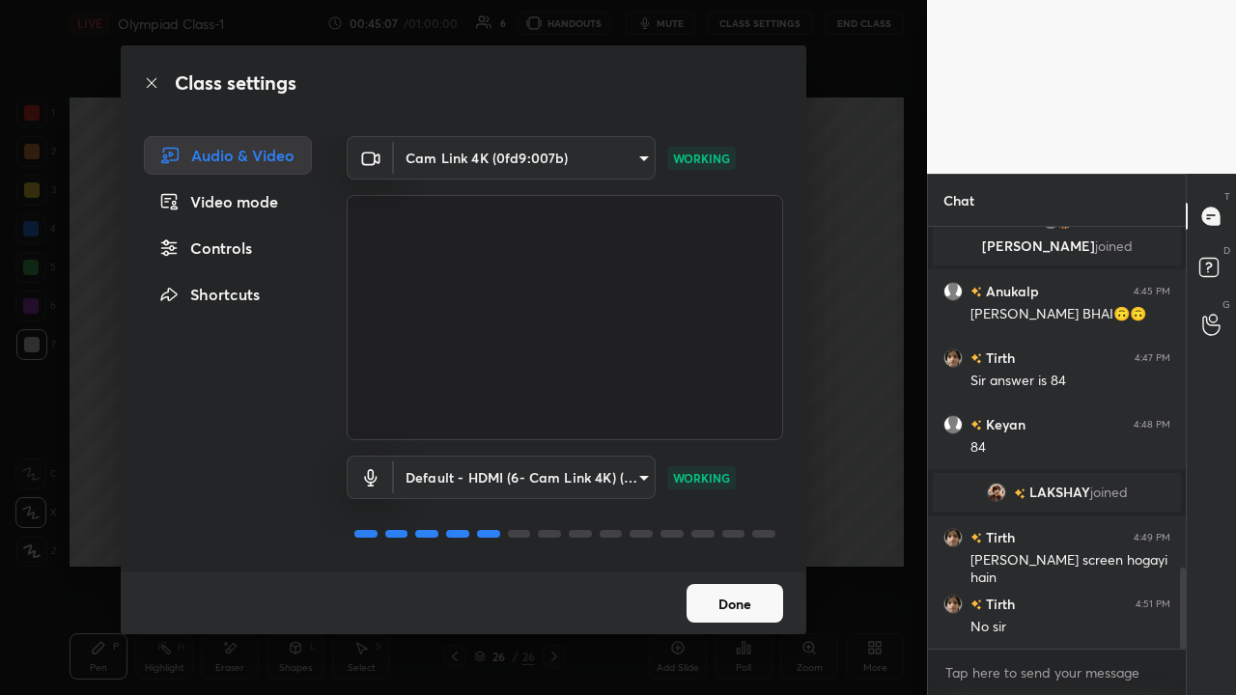
click at [692, 453] on div "Class settings Audio & Video Video mode Controls Shortcuts Cam Link 4K (0fd9:00…" at bounding box center [463, 347] width 927 height 695
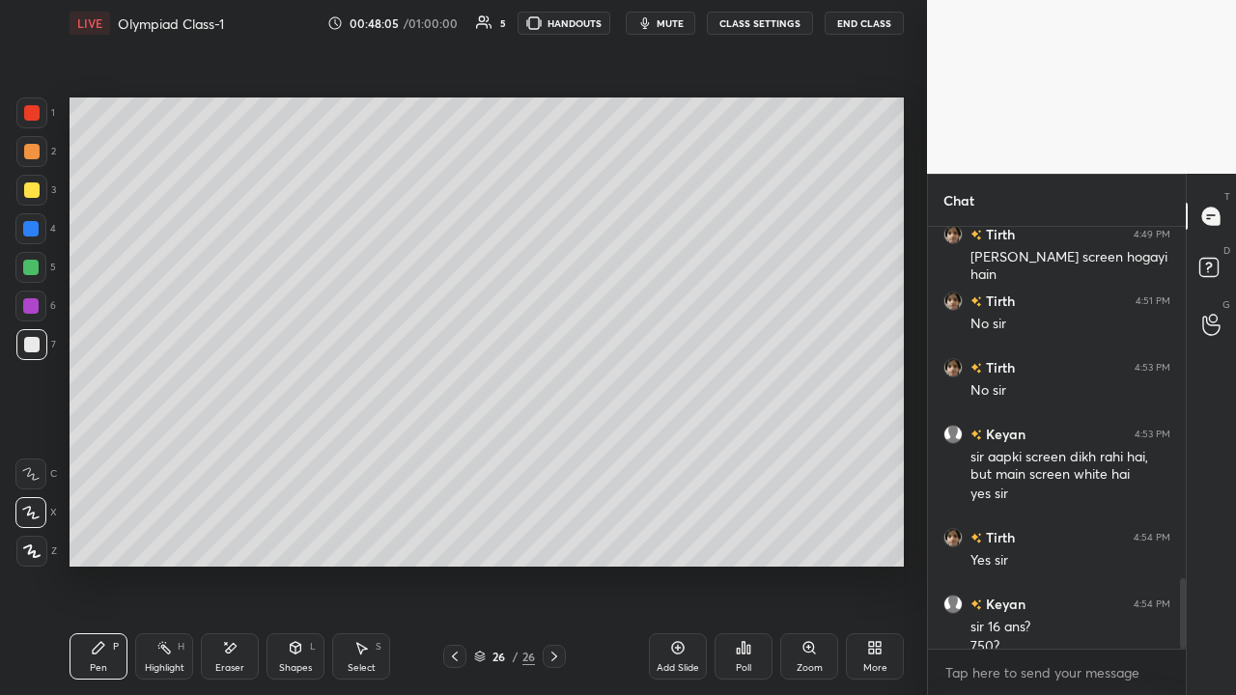
scroll to position [2107, 0]
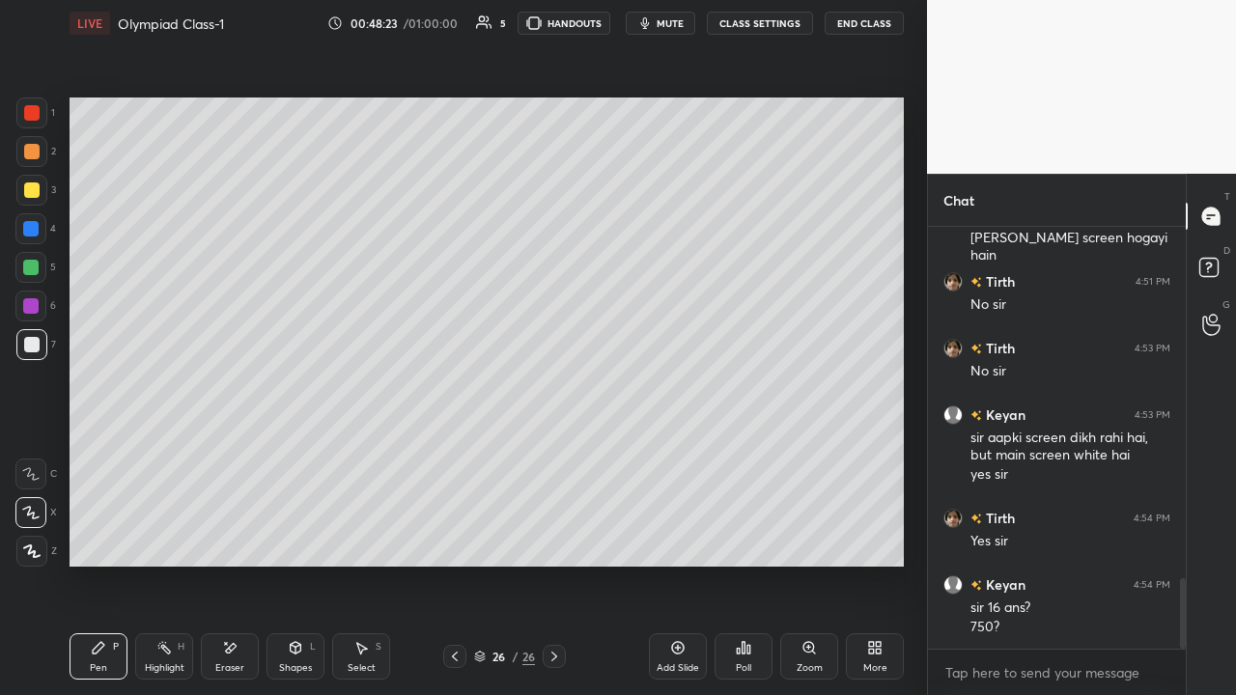
click at [692, 29] on button "End Class" at bounding box center [864, 23] width 79 height 23
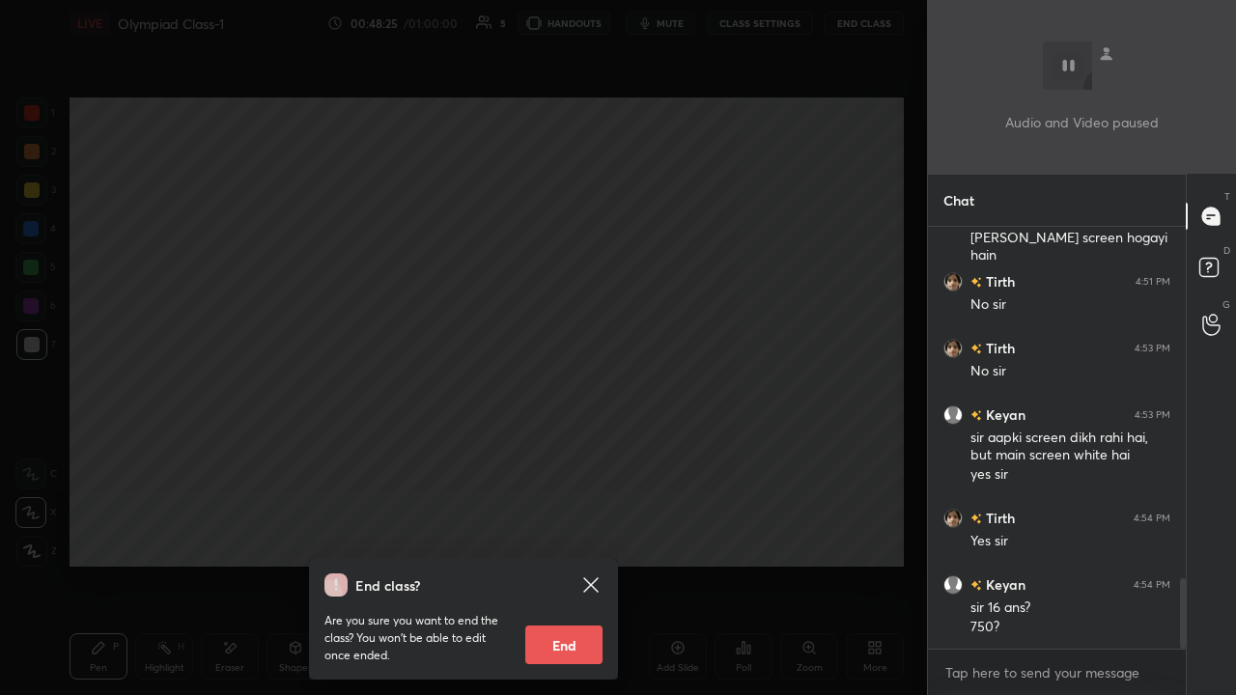
click at [584, 453] on button "End" at bounding box center [563, 645] width 77 height 39
type textarea "x"
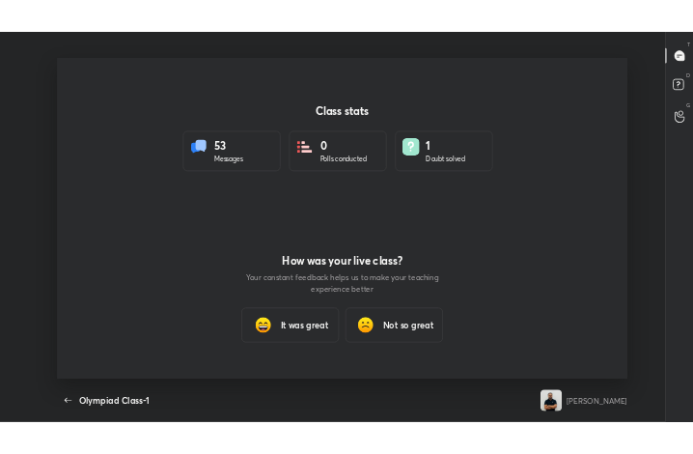
scroll to position [572, 1221]
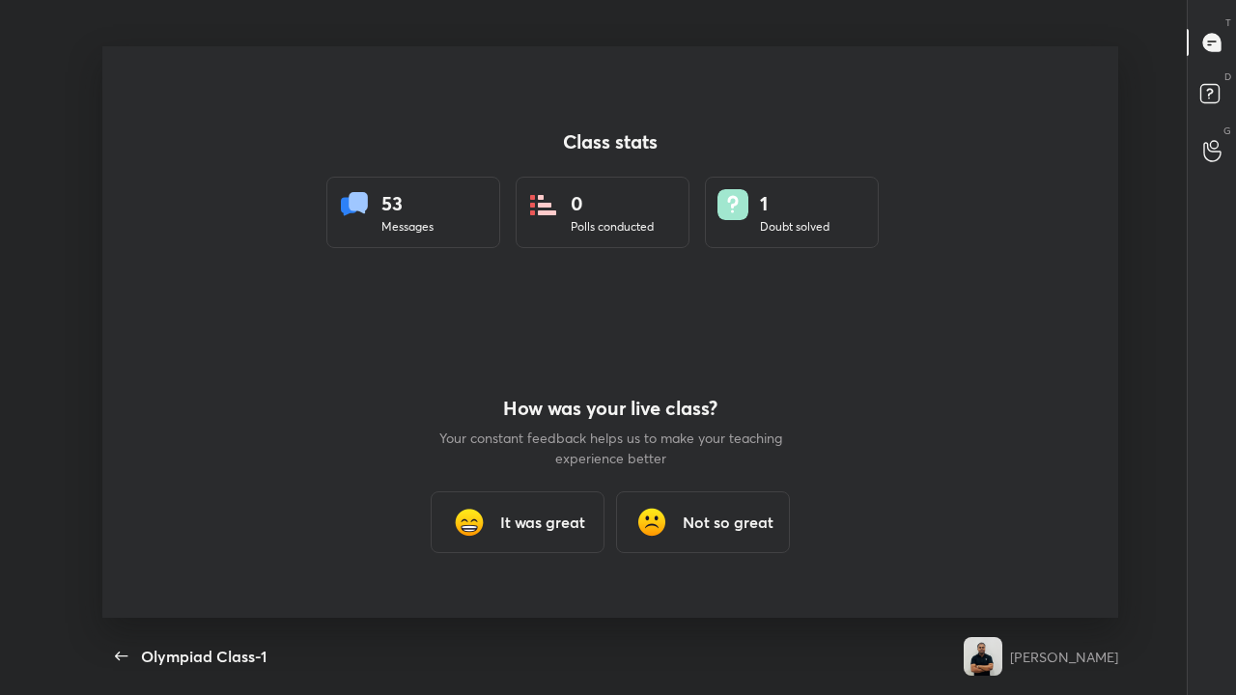
click at [575, 453] on h3 "It was great" at bounding box center [542, 522] width 85 height 23
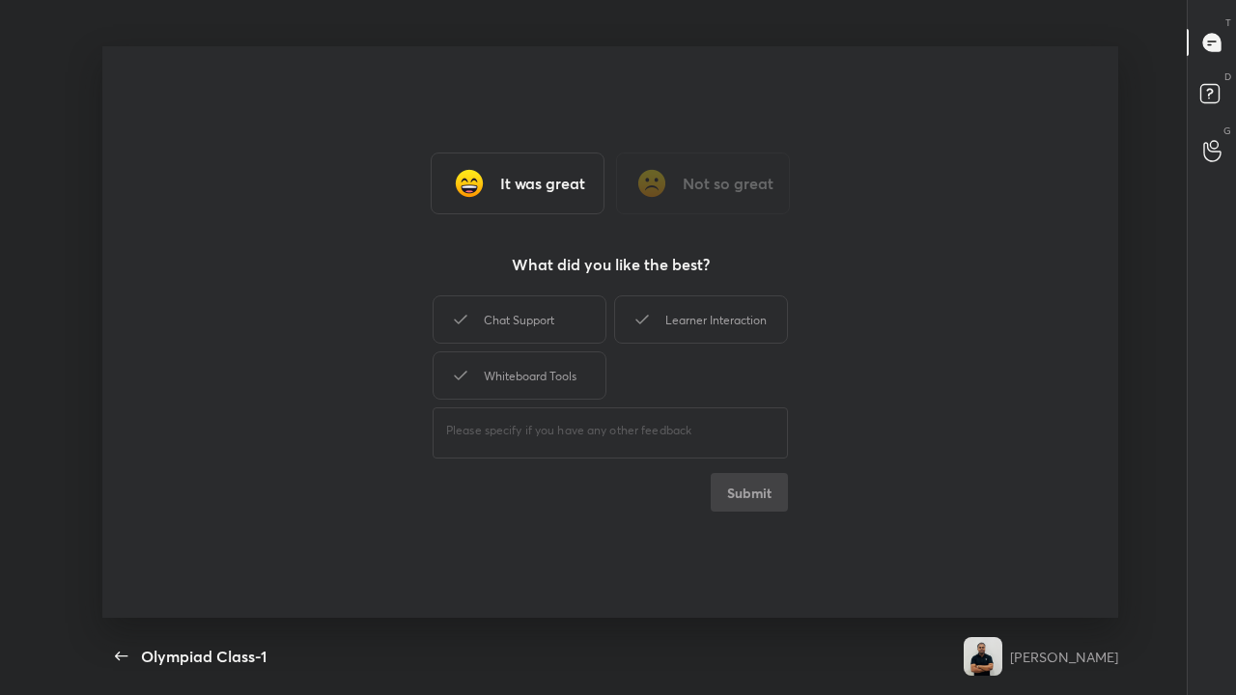
click at [692, 453] on div "Chat Support Learner Interaction Whiteboard Tools ​ Submit" at bounding box center [610, 402] width 355 height 220
click at [692, 428] on textarea at bounding box center [610, 431] width 328 height 18
click at [575, 187] on h3 "It was great" at bounding box center [542, 183] width 85 height 23
click at [692, 453] on div "Chat Support Learner Interaction Whiteboard Tools ​ Submit" at bounding box center [610, 402] width 355 height 220
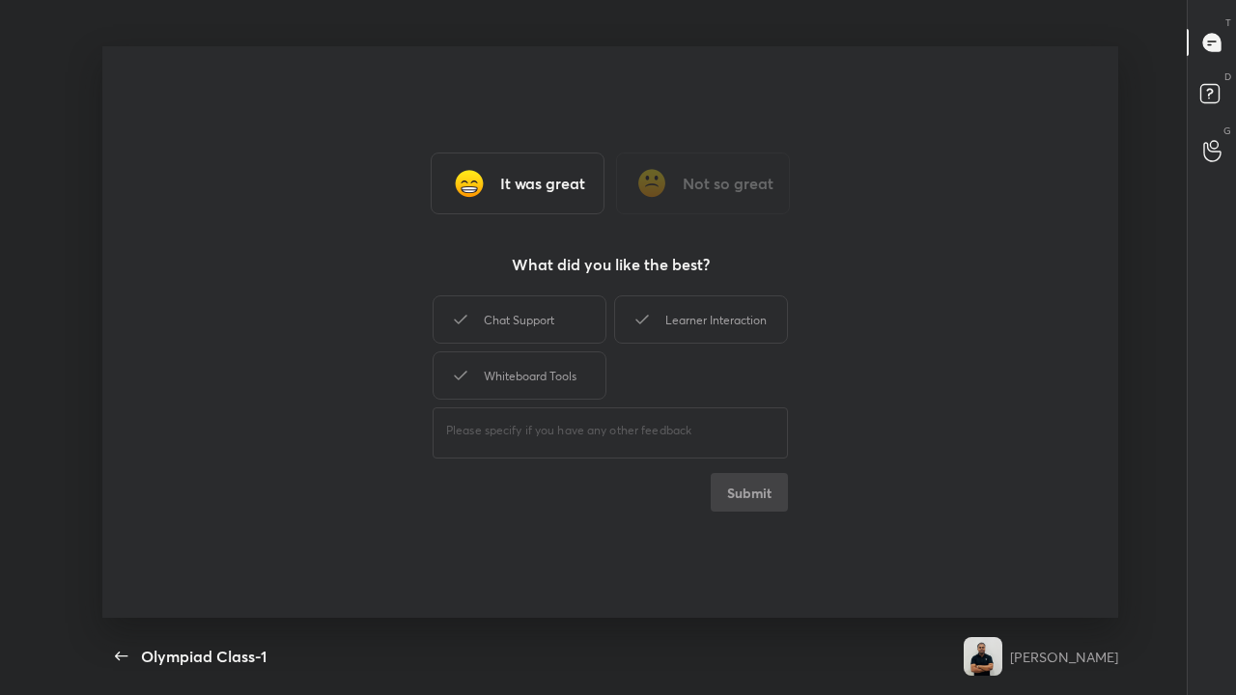
click at [692, 453] on div "Chat Support Learner Interaction Whiteboard Tools ​ Submit" at bounding box center [610, 402] width 355 height 220
click at [606, 435] on textarea at bounding box center [610, 431] width 328 height 18
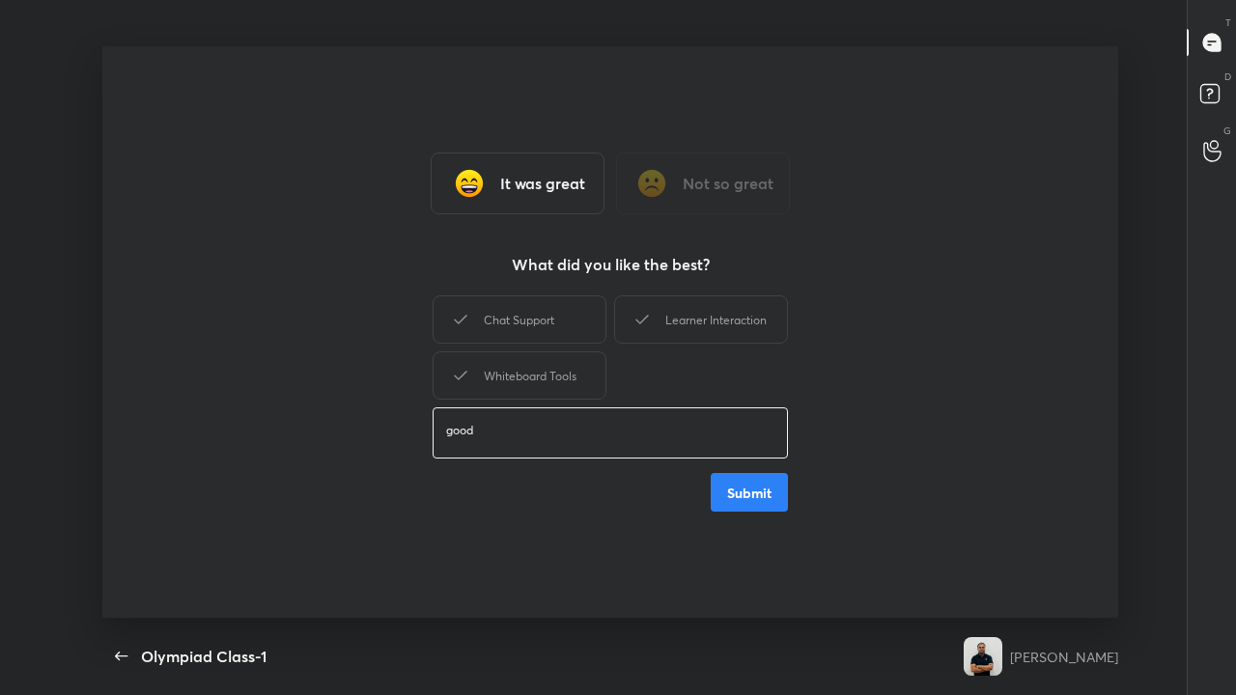
type textarea "good"
click at [692, 453] on button "Submit" at bounding box center [749, 492] width 77 height 39
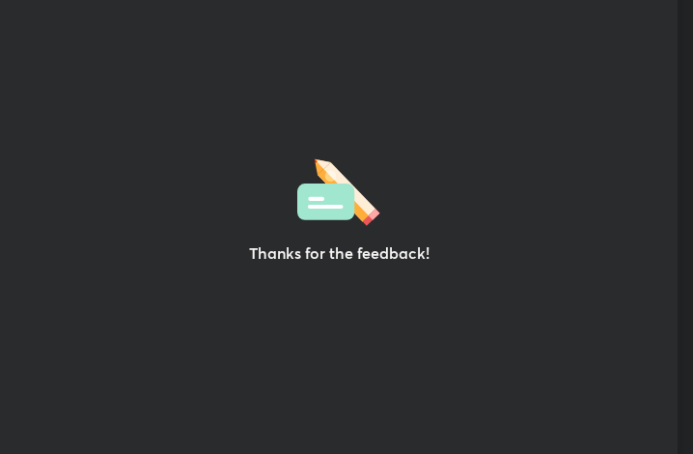
scroll to position [96243, 95896]
